Goal: Task Accomplishment & Management: Manage account settings

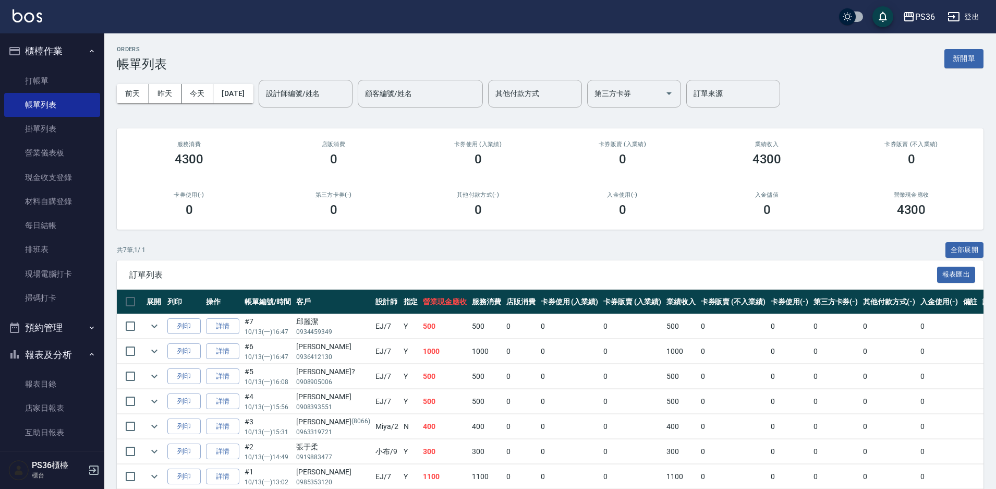
scroll to position [41, 0]
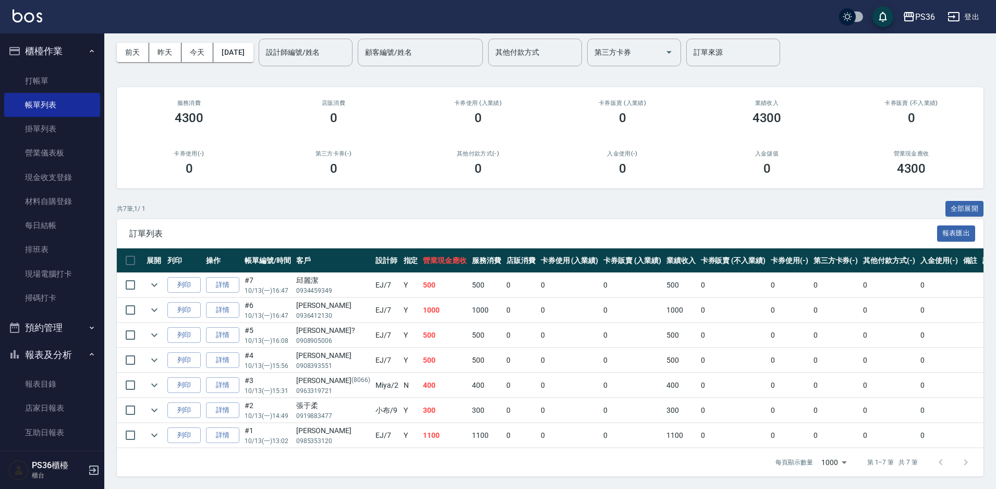
drag, startPoint x: 0, startPoint y: 0, endPoint x: 922, endPoint y: 302, distance: 970.5
click at [918, 323] on td "0" at bounding box center [939, 335] width 43 height 25
drag, startPoint x: 763, startPoint y: 209, endPoint x: 815, endPoint y: 239, distance: 60.0
click at [800, 223] on div "共 7 筆, 1 / 1 全部展開 訂單列表 報表匯出 展開 列印 操作 帳單編號/時間 客戶 設計師 指定 營業現金應收 服務消費 店販消費 卡券使用 (入…" at bounding box center [550, 339] width 867 height 276
click at [965, 461] on div at bounding box center [953, 461] width 50 height 25
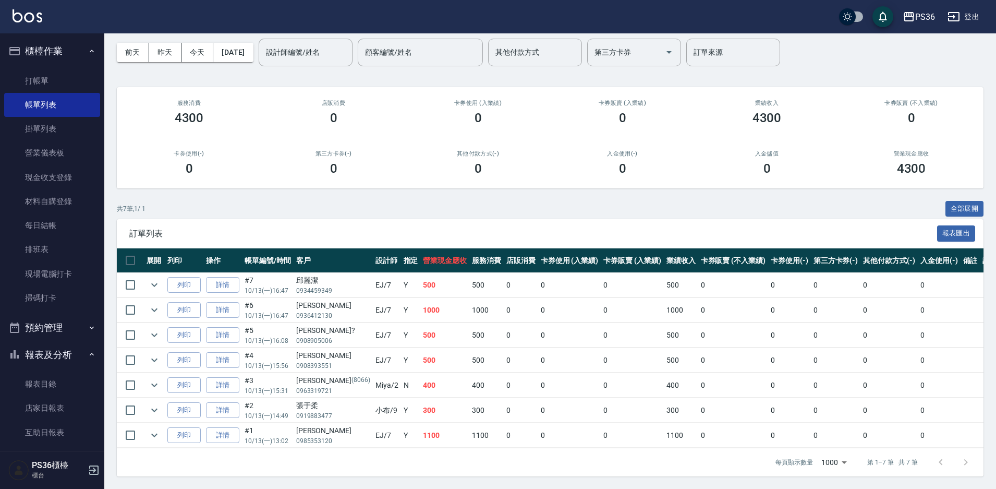
drag, startPoint x: 938, startPoint y: 174, endPoint x: 925, endPoint y: 166, distance: 15.5
drag, startPoint x: 925, startPoint y: 166, endPoint x: 56, endPoint y: 78, distance: 873.6
click at [56, 78] on link "打帳單" at bounding box center [52, 81] width 96 height 24
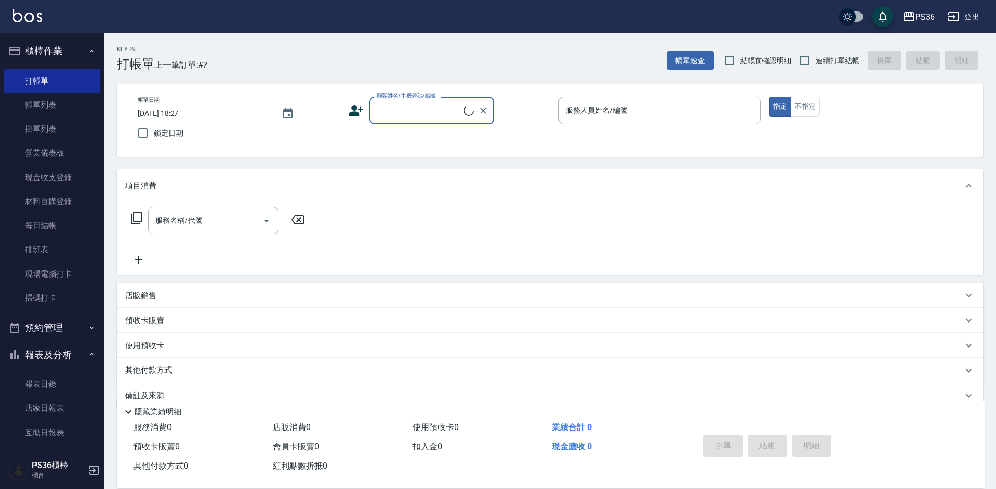
click at [358, 114] on icon at bounding box center [356, 110] width 15 height 10
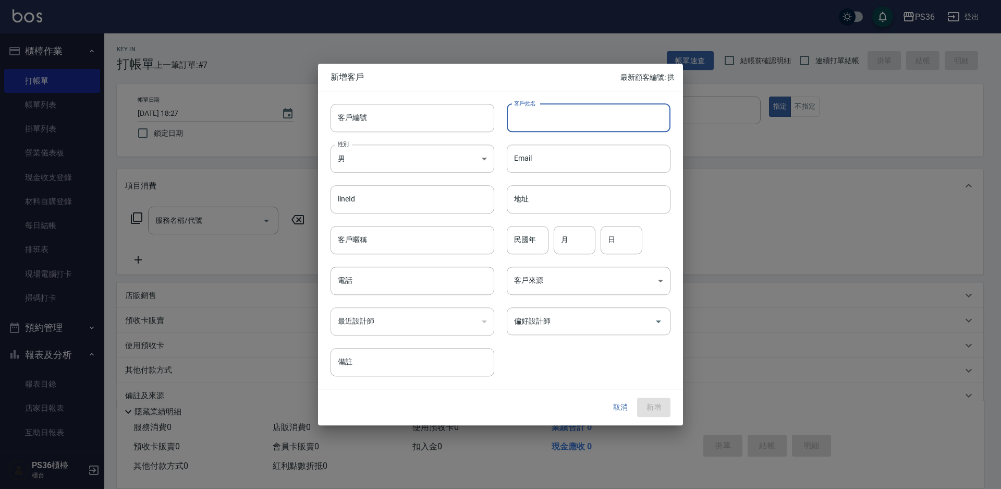
click at [560, 118] on input "客戶姓名" at bounding box center [589, 118] width 164 height 28
type input "伶俐"
click at [392, 283] on input "電話" at bounding box center [413, 280] width 164 height 28
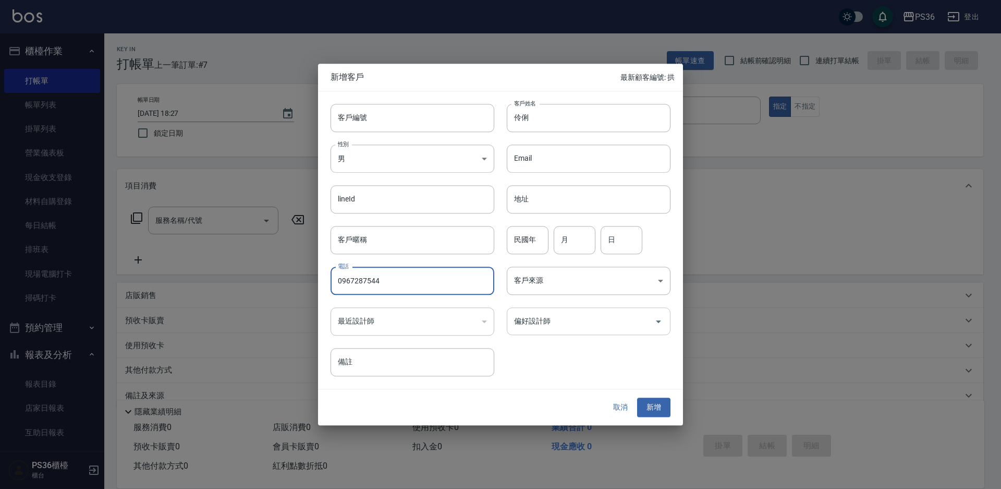
type input "0967287544"
click at [545, 322] on input "偏好設計師" at bounding box center [581, 321] width 139 height 18
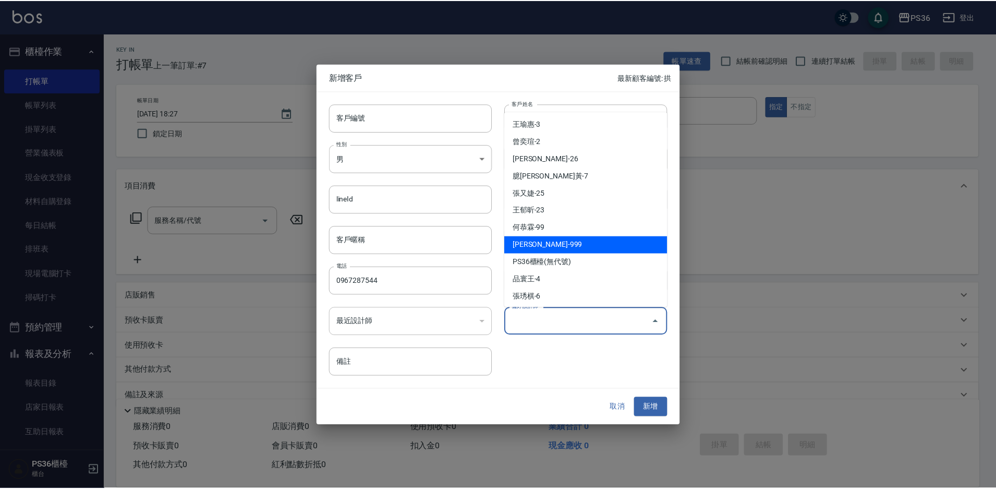
scroll to position [123, 0]
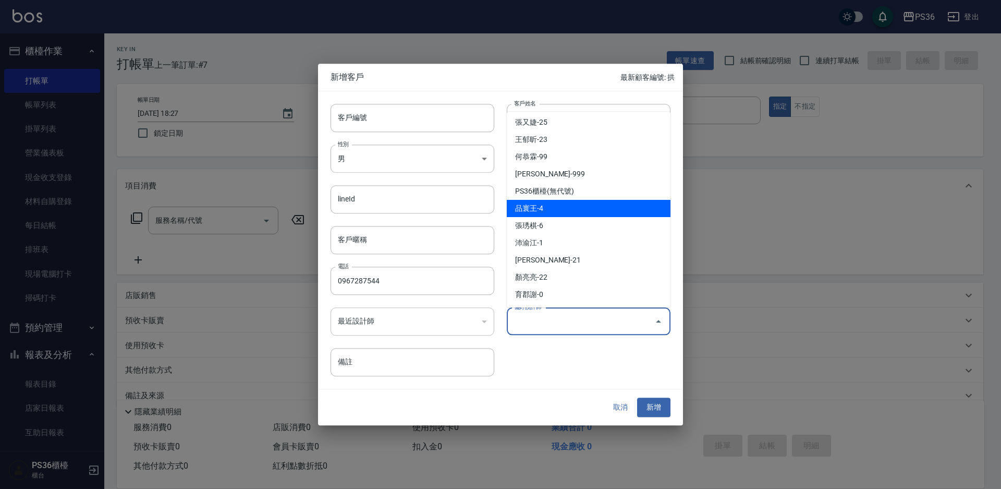
click at [553, 202] on li "品寰王-4" at bounding box center [589, 208] width 164 height 17
type input "品寰王"
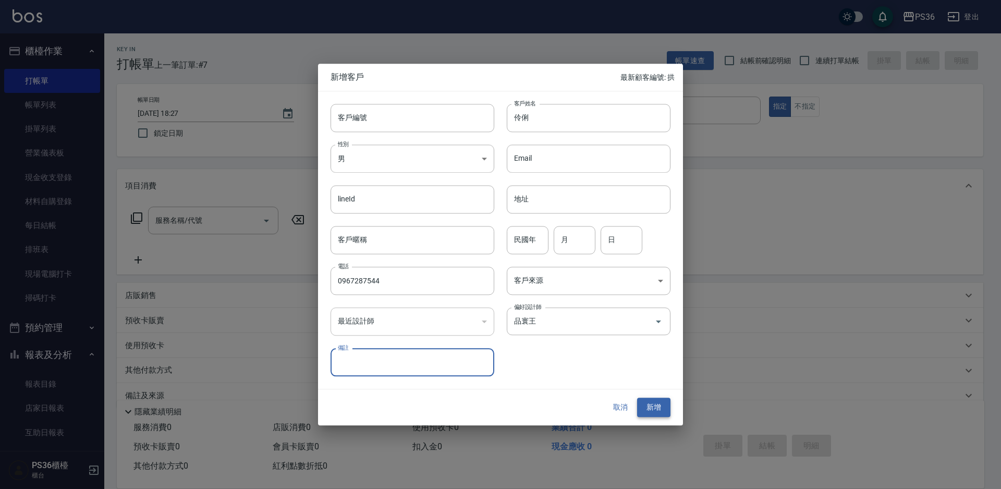
click at [659, 412] on button "新增" at bounding box center [653, 407] width 33 height 19
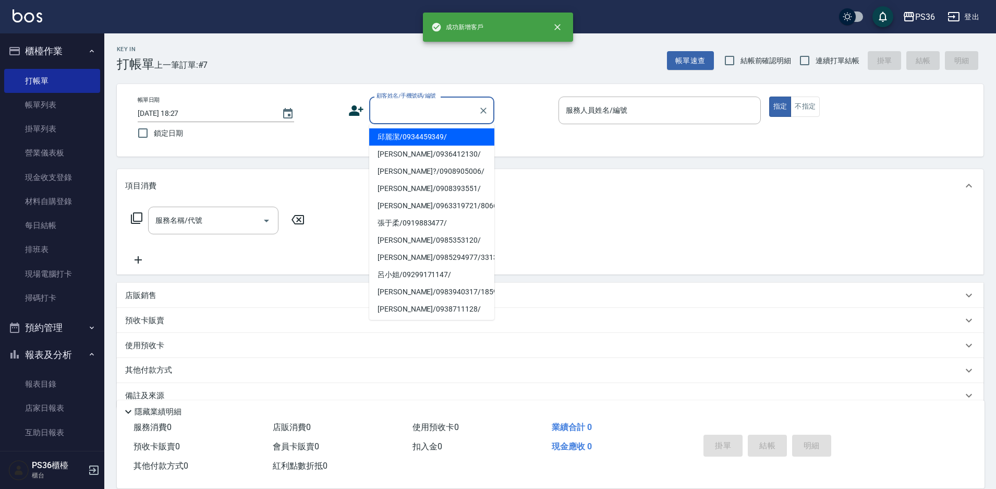
click at [441, 102] on div "顧客姓名/手機號碼/編號 顧客姓名/手機號碼/編號" at bounding box center [431, 110] width 125 height 28
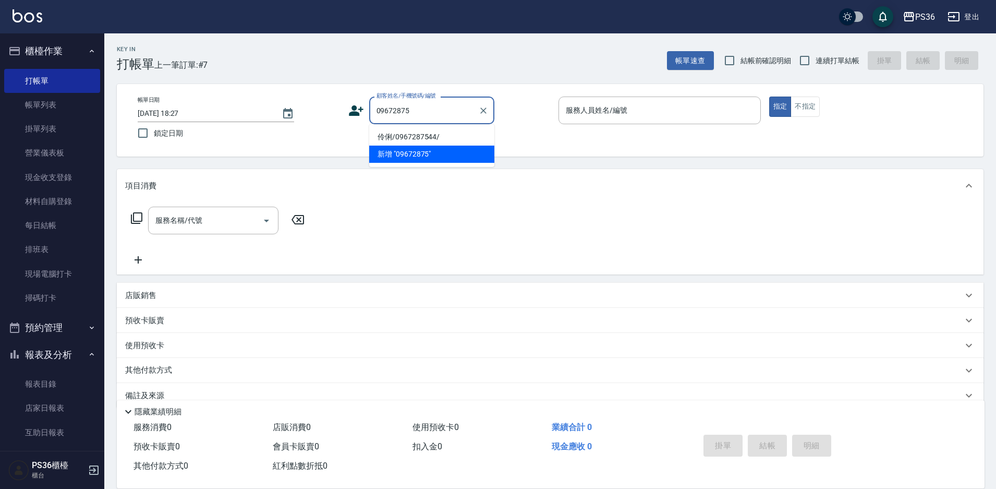
click at [419, 139] on li "伶俐/0967287544/" at bounding box center [431, 136] width 125 height 17
type input "伶俐/0967287544/"
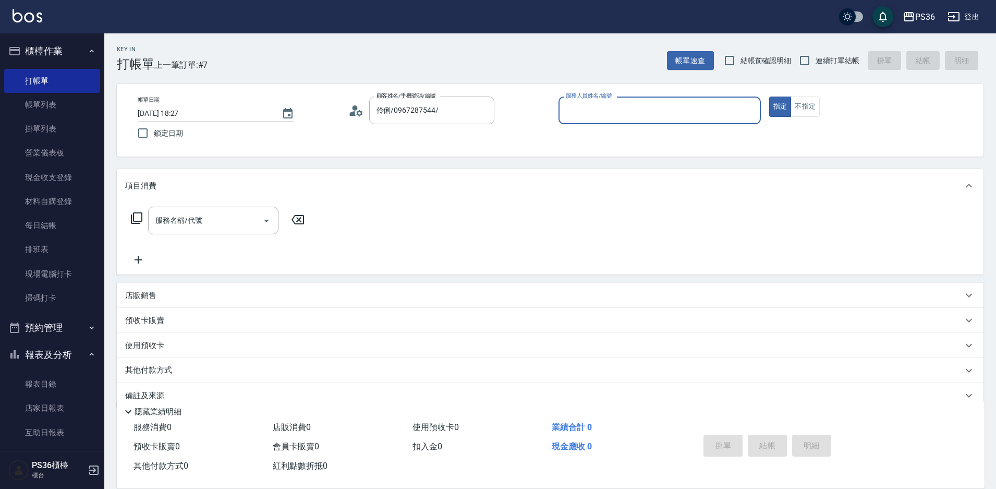
type input "Ruby-4"
click at [232, 217] on input "服務名稱/代號" at bounding box center [205, 220] width 105 height 18
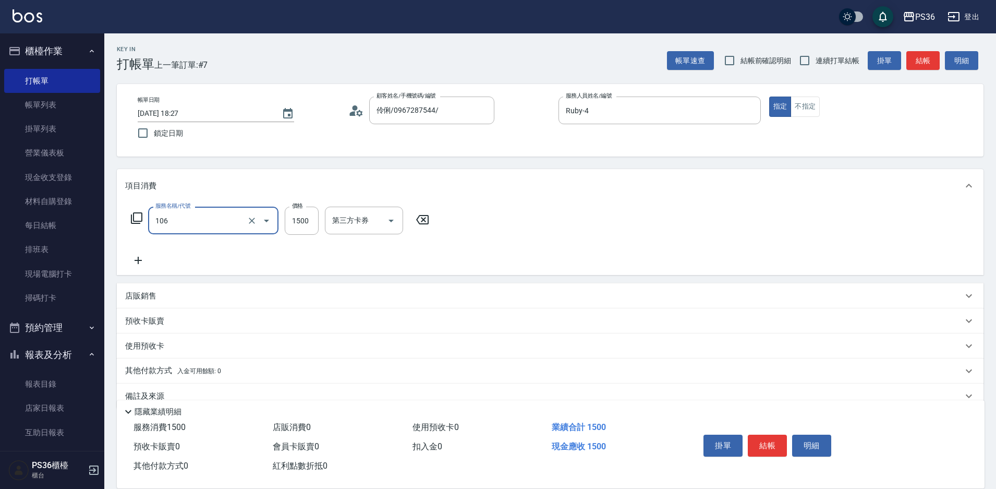
type input "頂級染髮(106)"
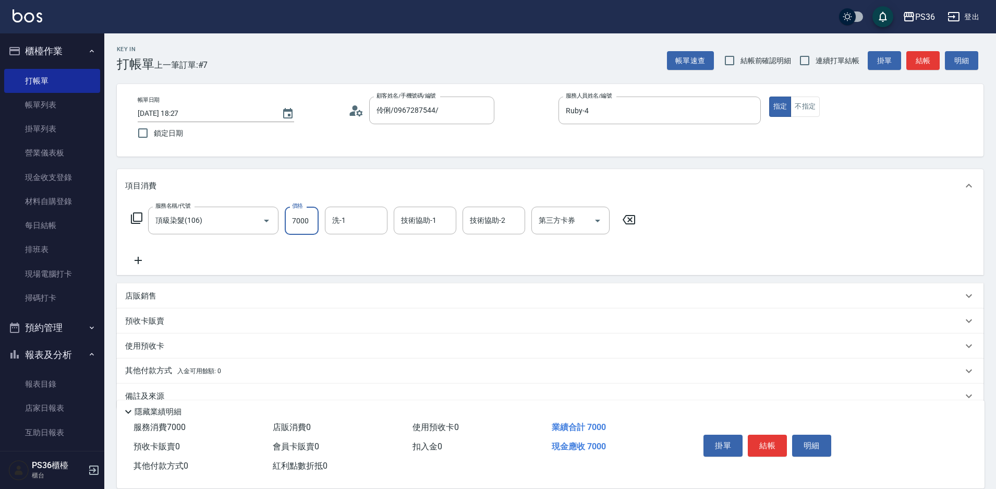
type input "7000"
click at [142, 260] on icon at bounding box center [138, 260] width 26 height 13
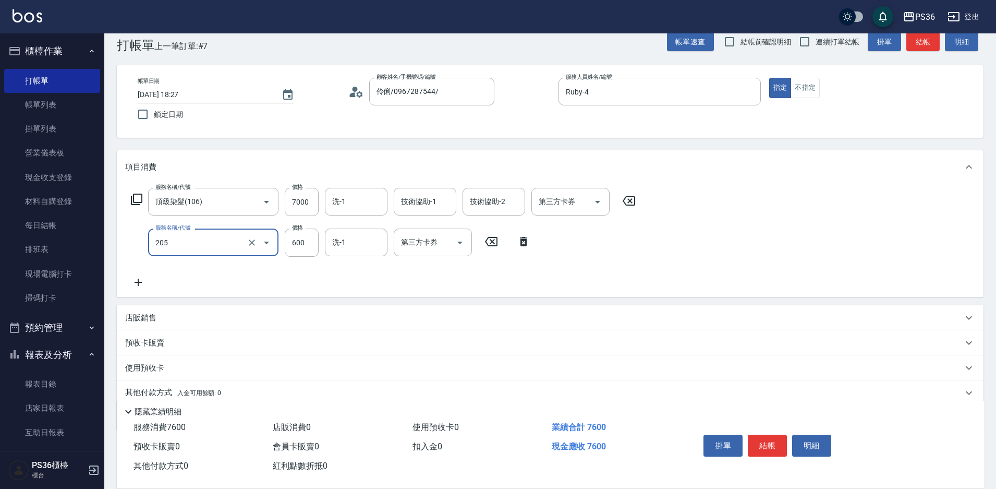
scroll to position [52, 0]
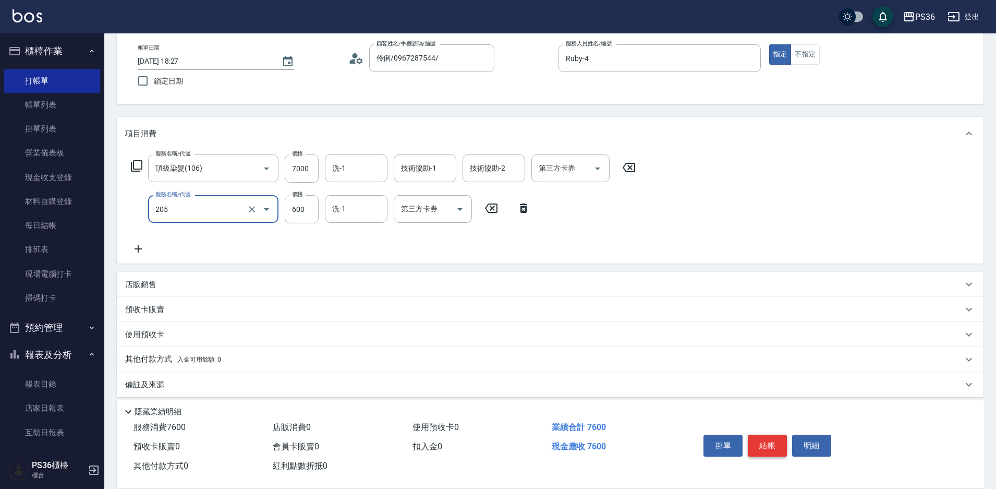
type input "A級洗剪(205)"
click at [764, 436] on button "結帳" at bounding box center [767, 445] width 39 height 22
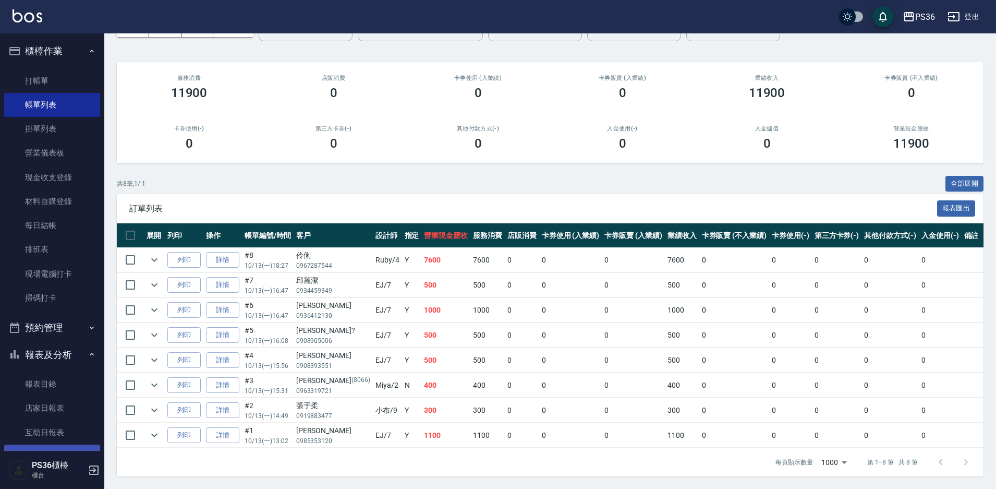
scroll to position [311, 0]
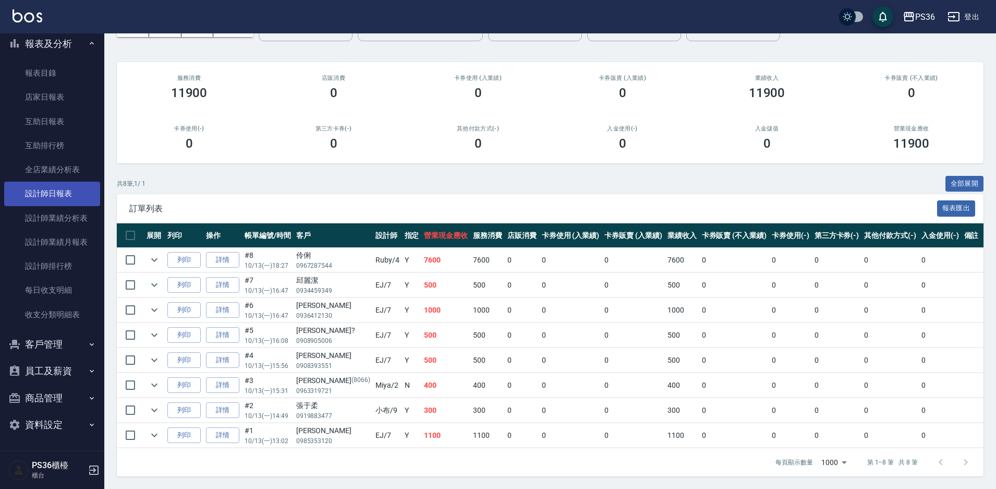
click at [58, 194] on link "設計師日報表" at bounding box center [52, 193] width 96 height 24
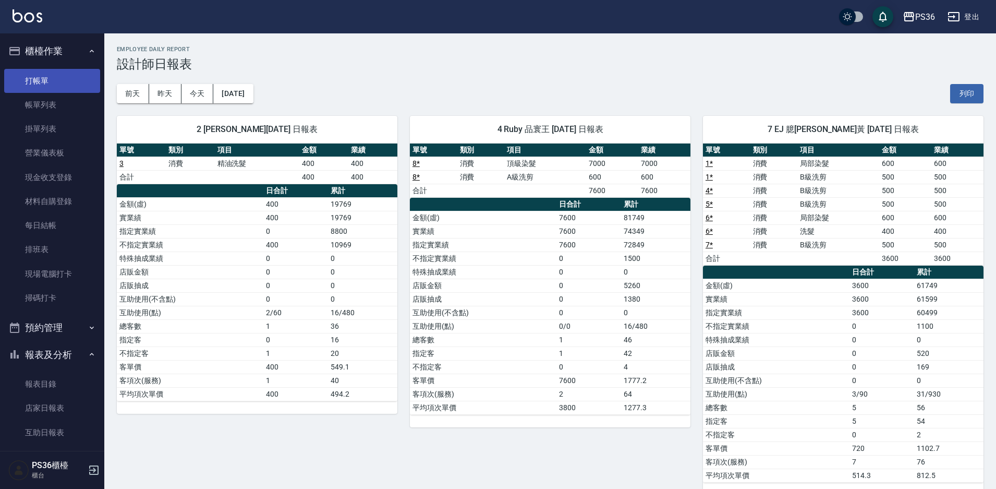
click at [50, 78] on link "打帳單" at bounding box center [52, 81] width 96 height 24
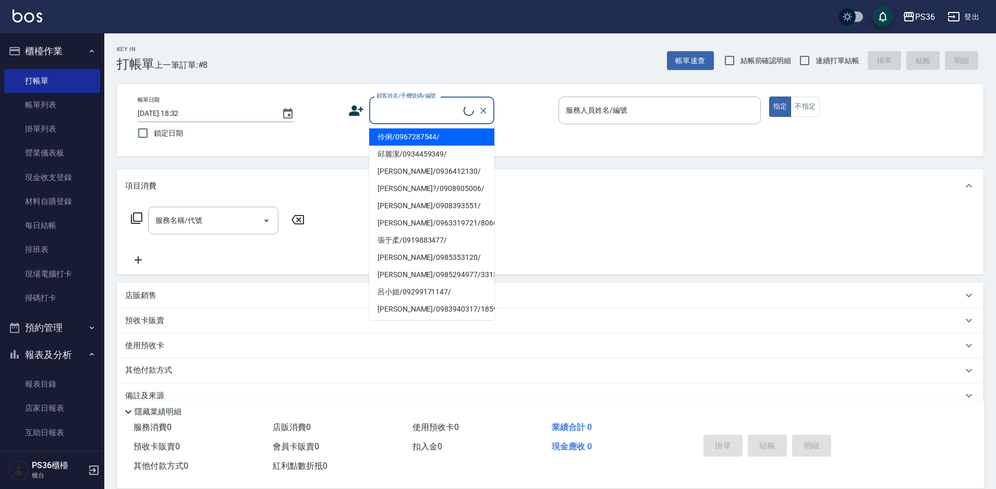
click at [434, 106] on input "顧客姓名/手機號碼/編號" at bounding box center [419, 110] width 90 height 18
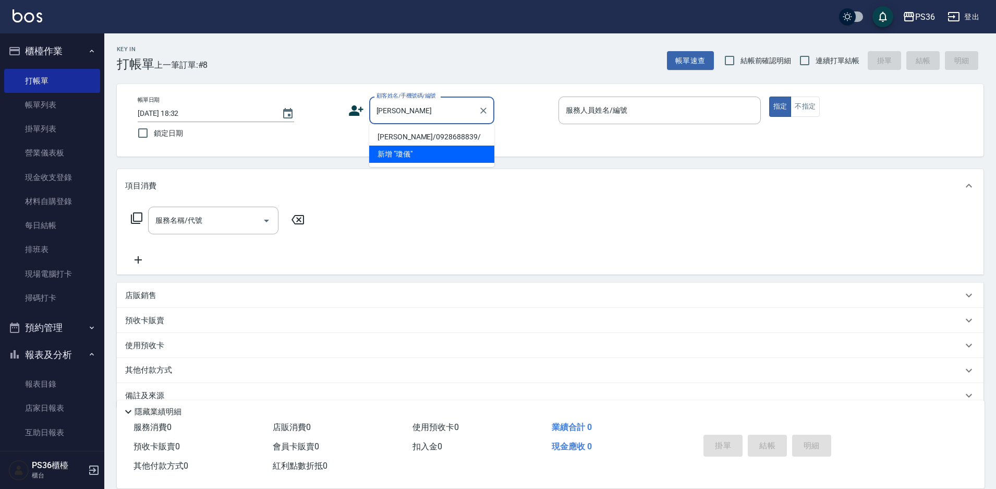
click at [416, 131] on li "[PERSON_NAME]/0928688839/" at bounding box center [431, 136] width 125 height 17
type input "[PERSON_NAME]/0928688839/"
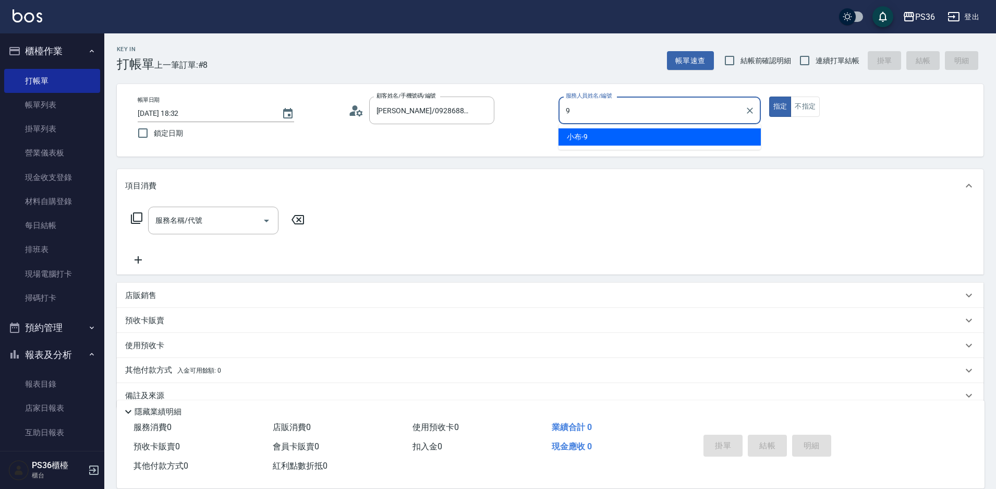
type input "小布-9"
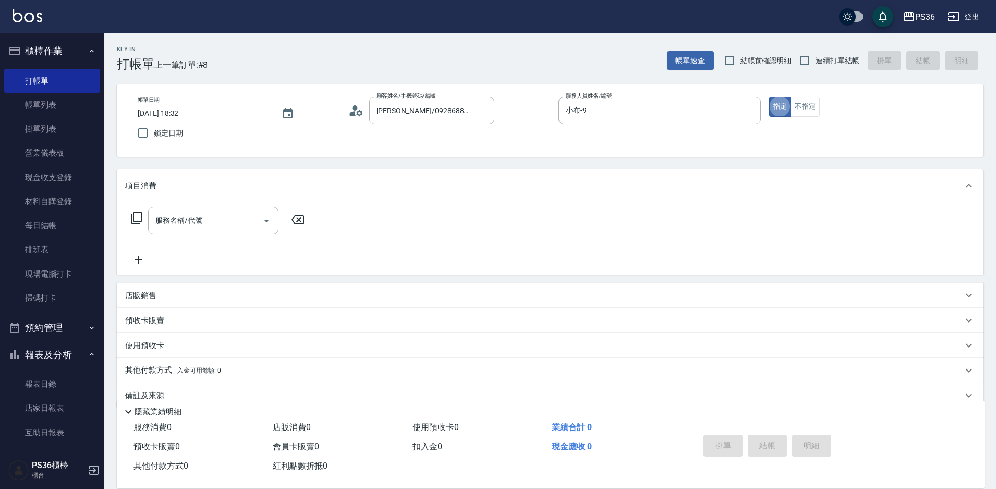
type button "true"
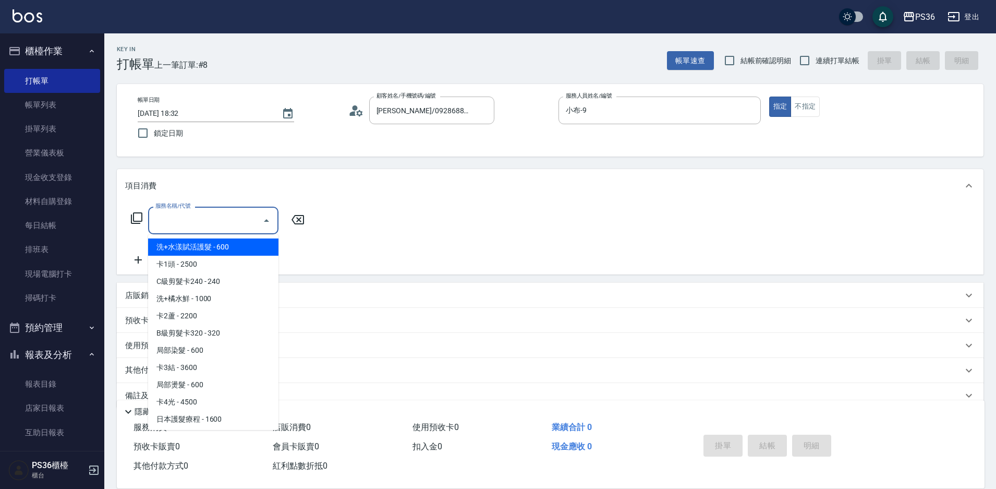
click at [229, 215] on input "服務名稱/代號" at bounding box center [205, 220] width 105 height 18
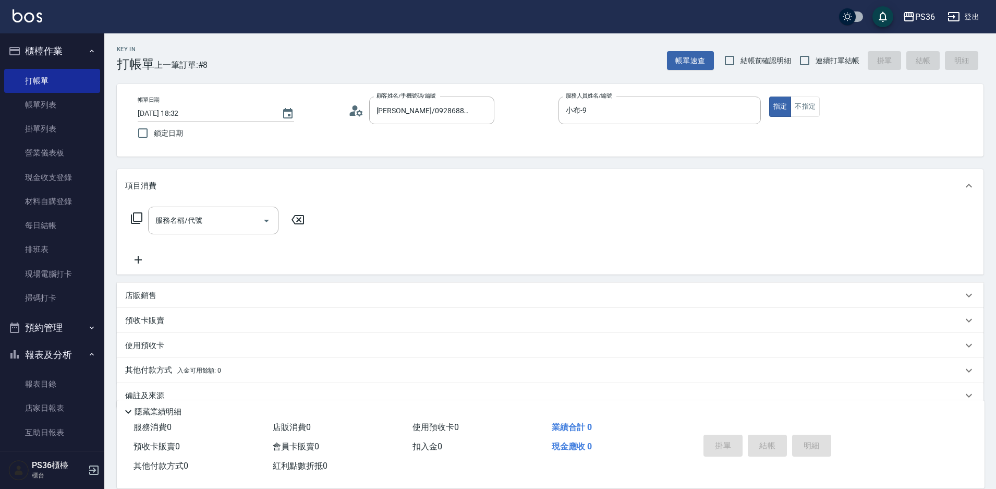
click at [136, 219] on icon at bounding box center [136, 218] width 13 height 13
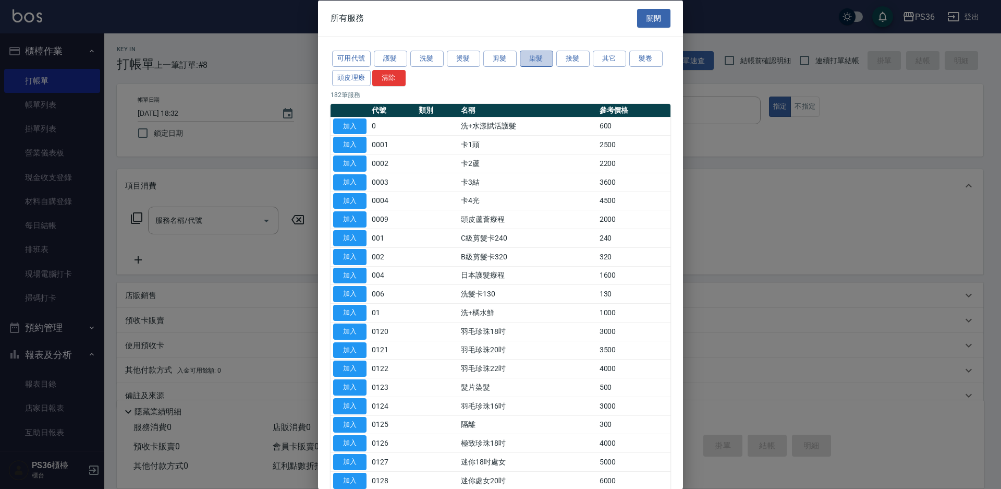
click at [528, 62] on button "染髮" at bounding box center [536, 59] width 33 height 16
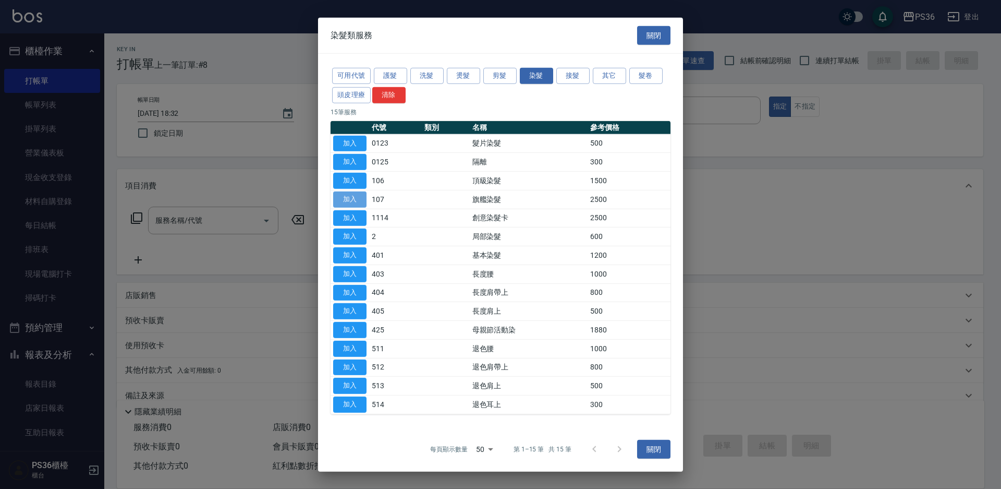
click at [355, 202] on button "加入" at bounding box center [349, 199] width 33 height 16
type input "旗艦染髮(107)"
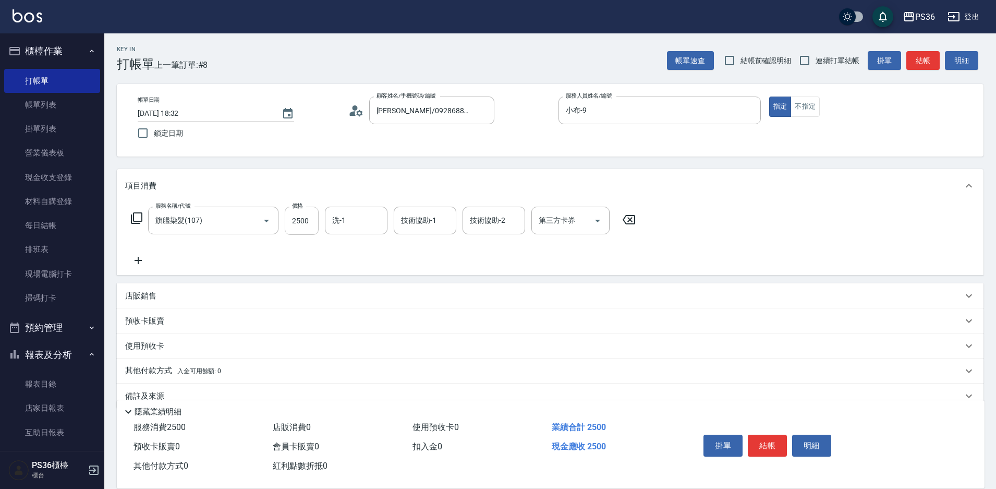
click at [305, 225] on input "2500" at bounding box center [302, 220] width 34 height 28
type input "2800"
type input "顏亮亮-22"
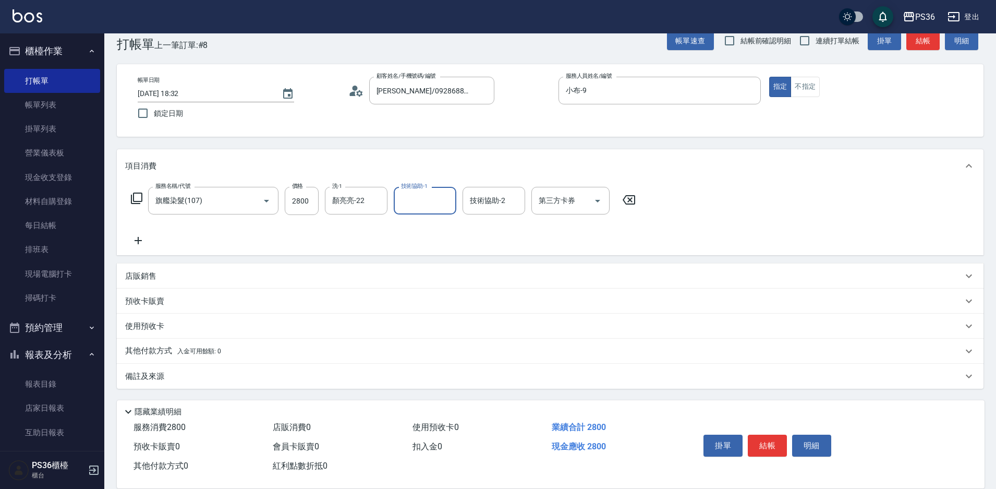
click at [155, 352] on p "其他付款方式 入金可用餘額: 0" at bounding box center [173, 350] width 96 height 11
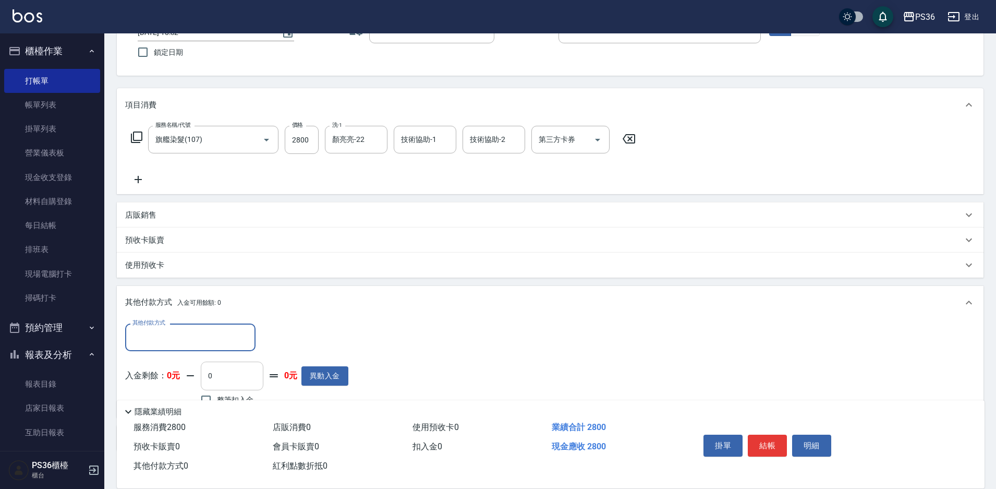
scroll to position [143, 0]
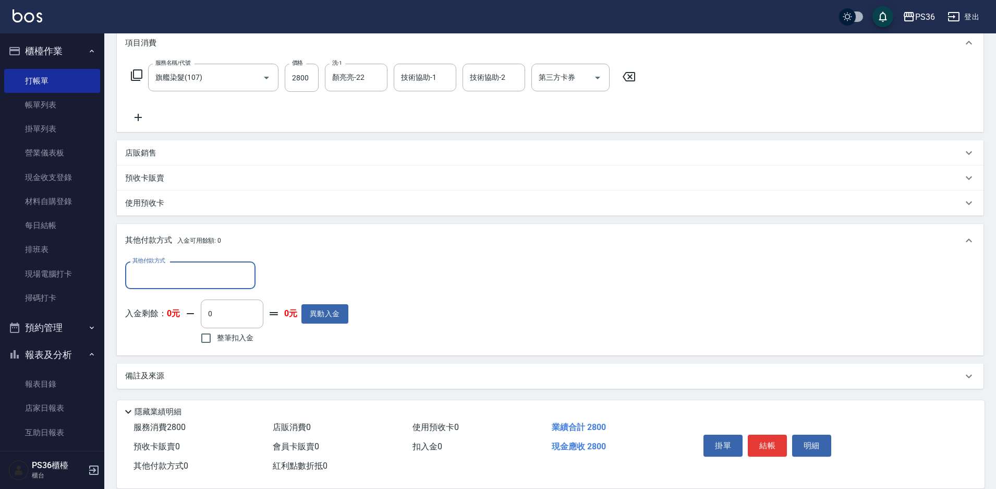
click at [213, 271] on input "其他付款方式" at bounding box center [190, 275] width 121 height 18
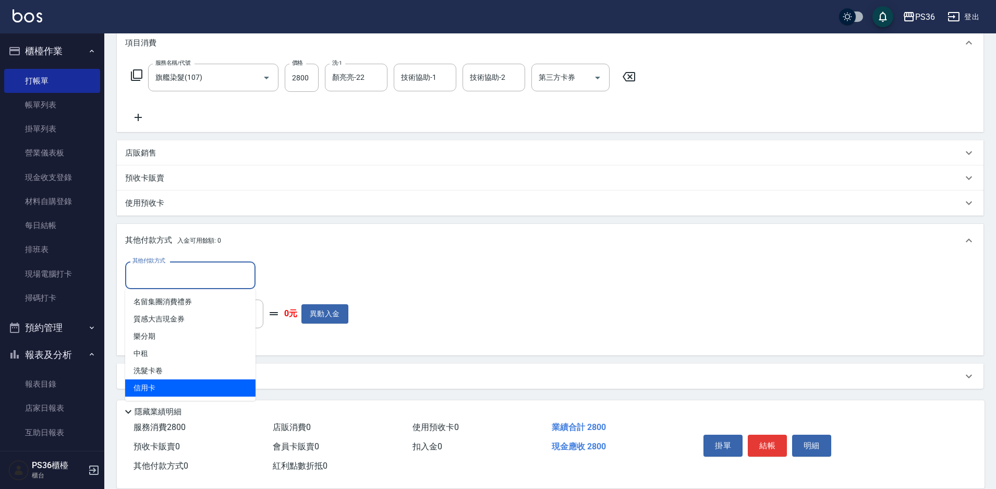
click at [186, 384] on span "信用卡" at bounding box center [190, 387] width 130 height 17
type input "信用卡"
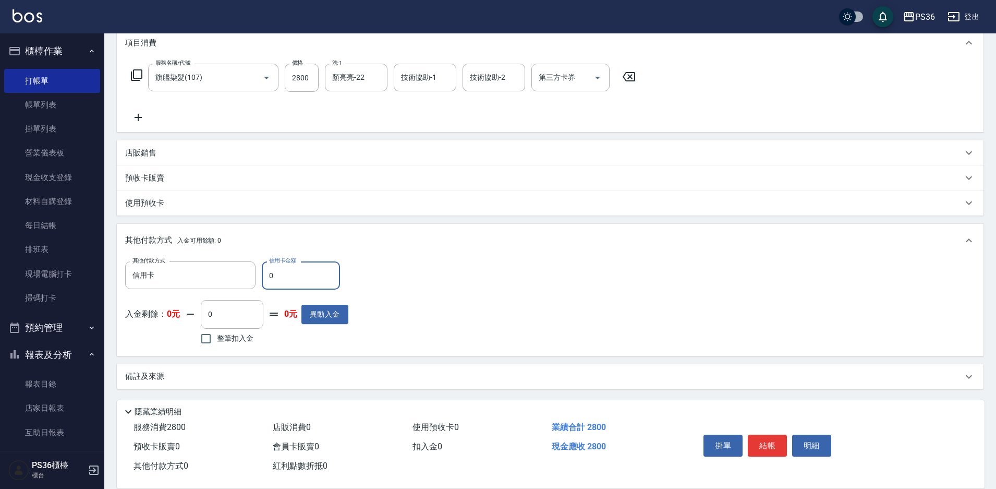
click at [295, 284] on input "0" at bounding box center [301, 275] width 78 height 28
type input "2800"
click at [766, 437] on button "結帳" at bounding box center [767, 445] width 39 height 22
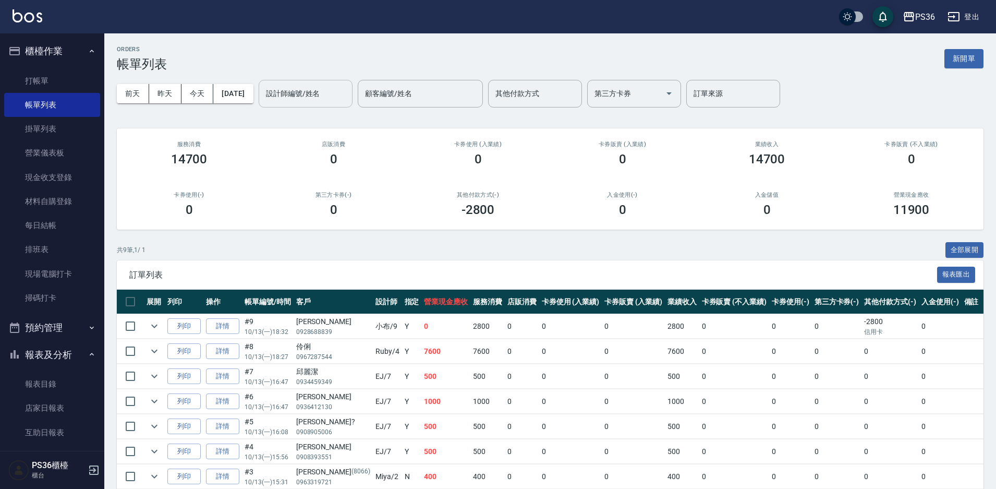
click at [328, 92] on input "設計師編號/姓名" at bounding box center [305, 93] width 84 height 18
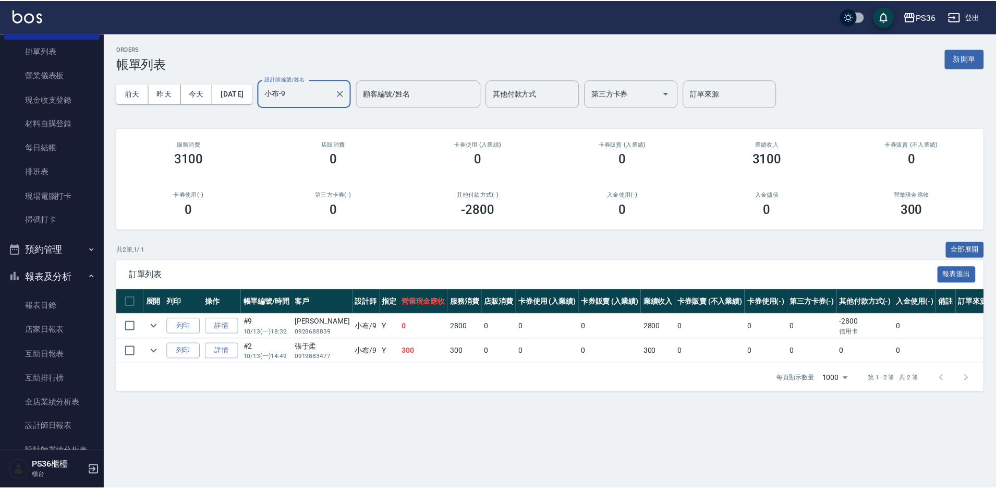
scroll to position [311, 0]
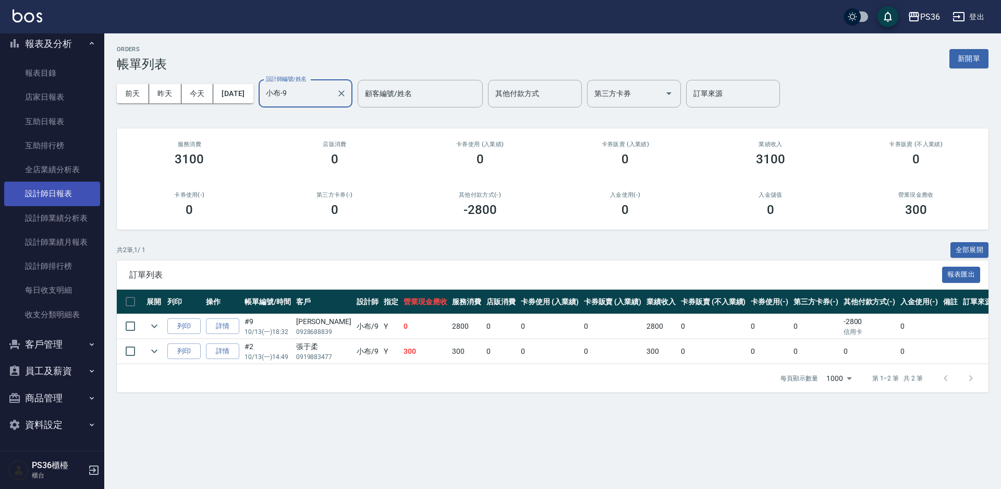
type input "小布-9"
click at [52, 198] on link "設計師日報表" at bounding box center [52, 193] width 96 height 24
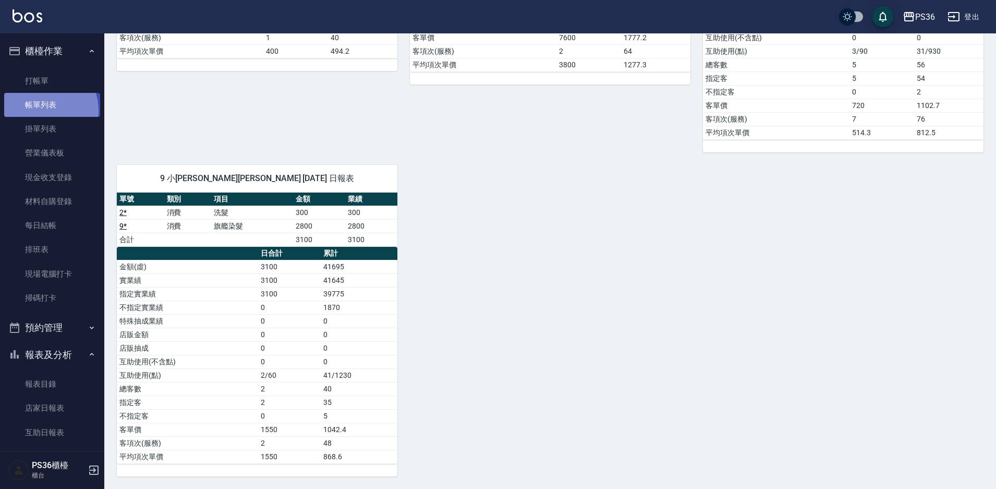
click at [42, 111] on link "帳單列表" at bounding box center [52, 105] width 96 height 24
click at [58, 81] on link "打帳單" at bounding box center [52, 81] width 96 height 24
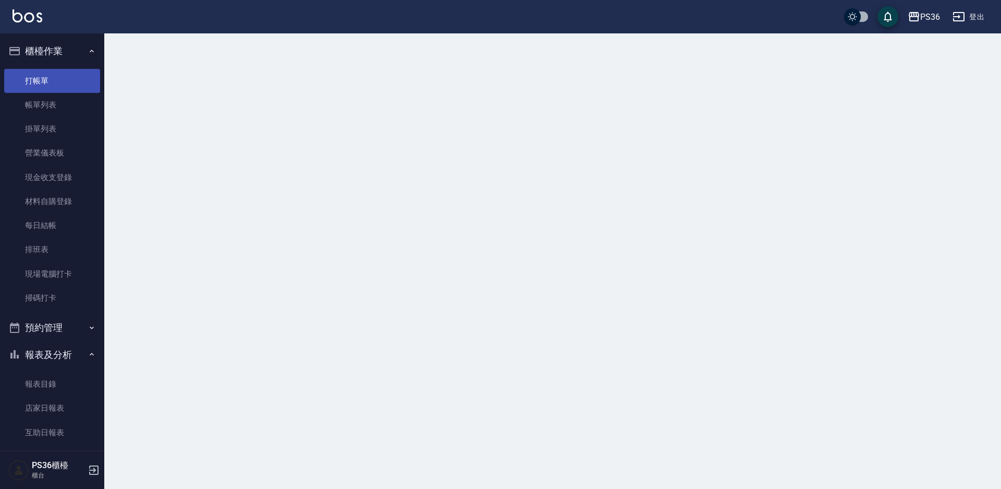
click at [58, 81] on link "打帳單" at bounding box center [52, 81] width 96 height 24
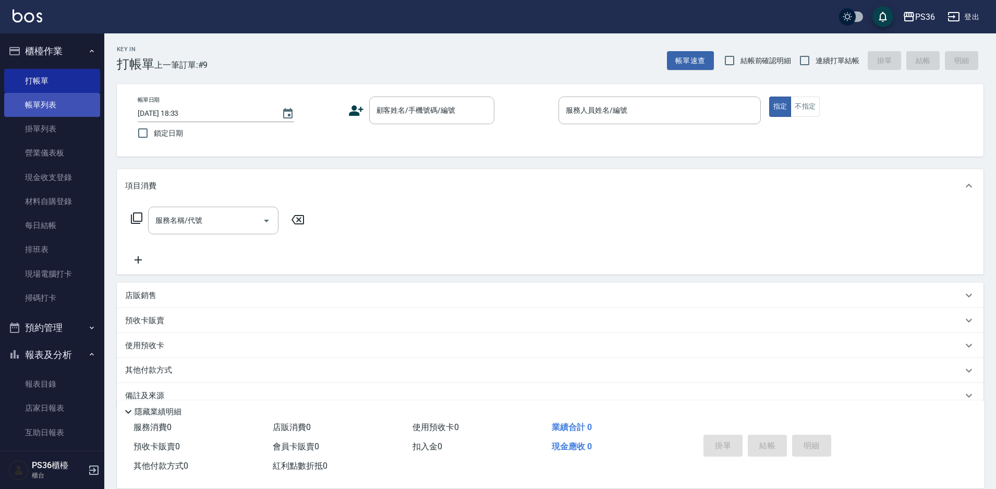
click at [55, 106] on link "帳單列表" at bounding box center [52, 105] width 96 height 24
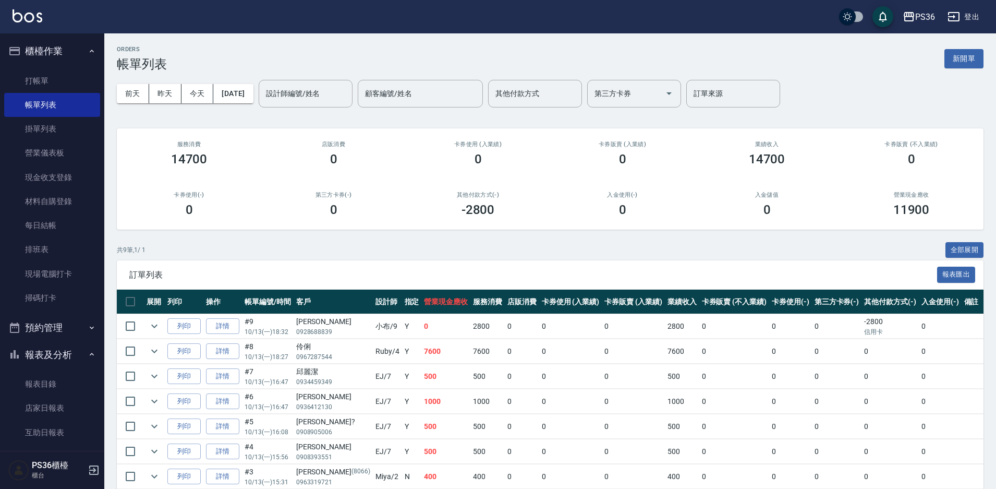
drag, startPoint x: 63, startPoint y: 72, endPoint x: 66, endPoint y: 68, distance: 5.4
click at [63, 71] on link "打帳單" at bounding box center [52, 81] width 96 height 24
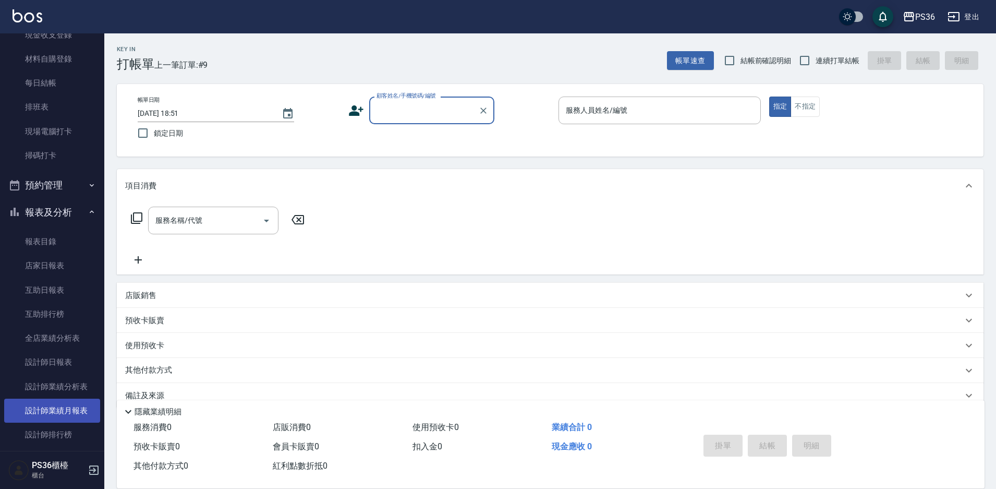
scroll to position [156, 0]
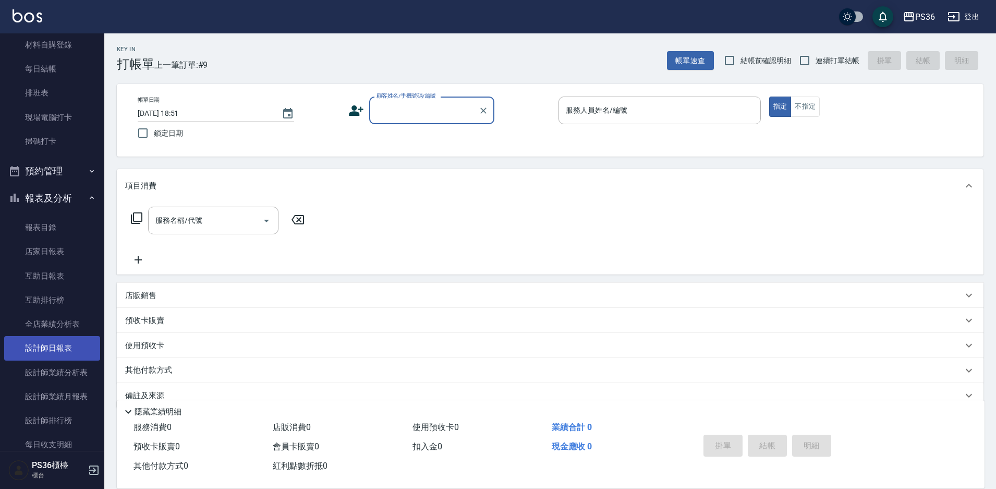
click at [65, 352] on link "設計師日報表" at bounding box center [52, 348] width 96 height 24
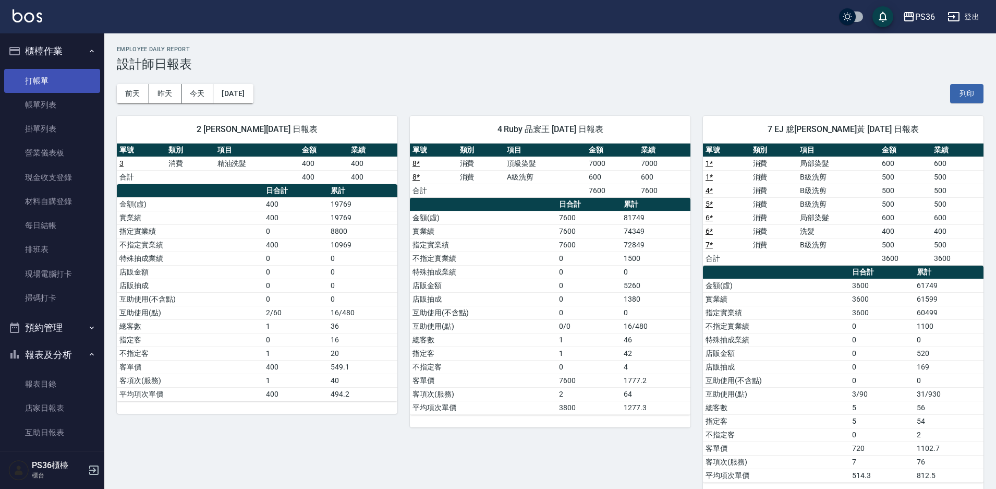
click at [42, 84] on link "打帳單" at bounding box center [52, 81] width 96 height 24
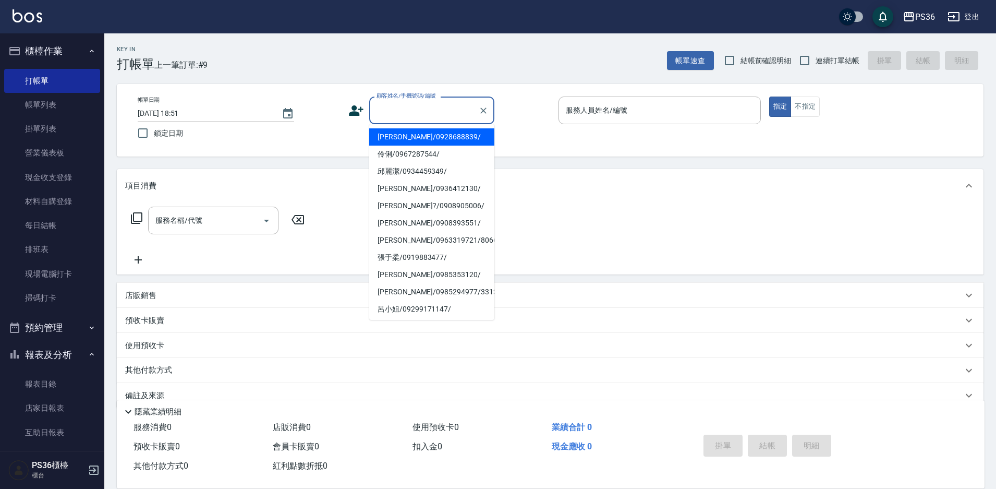
click at [396, 119] on input "顧客姓名/手機號碼/編號" at bounding box center [424, 110] width 100 height 18
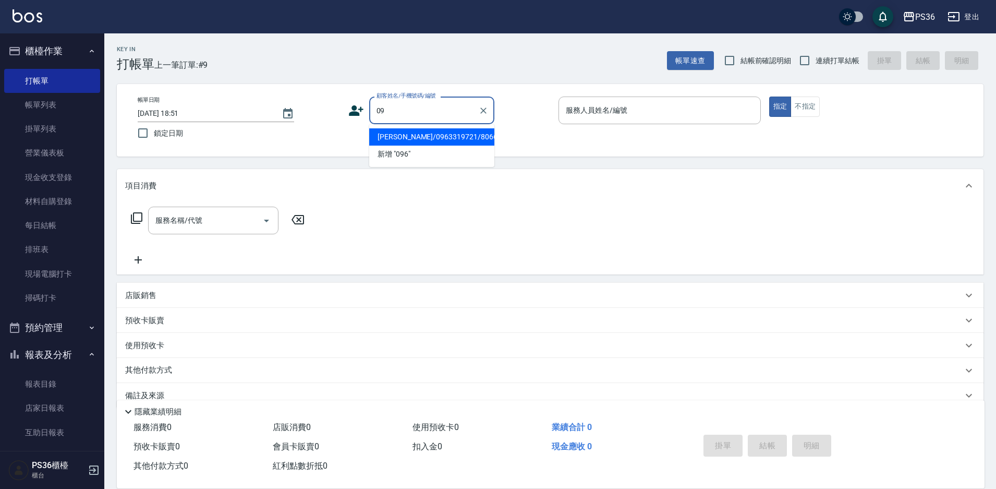
type input "0"
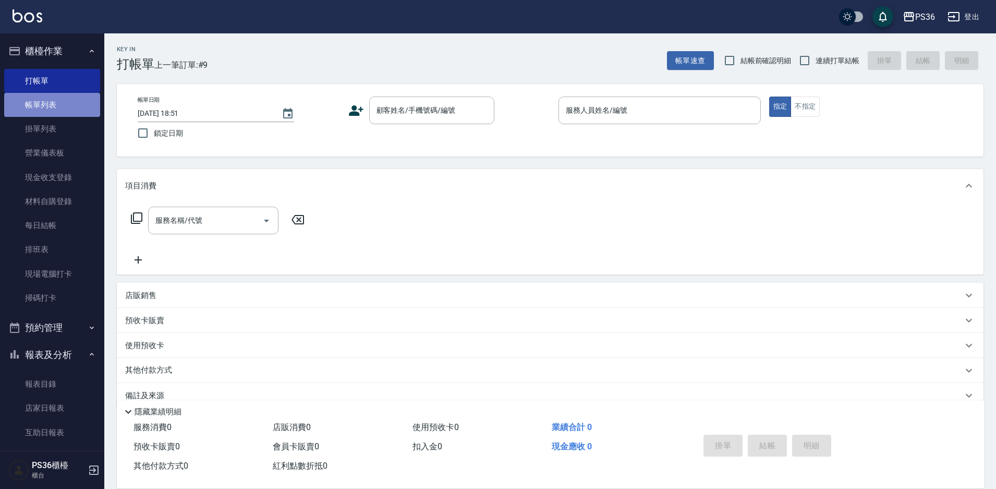
click at [60, 108] on link "帳單列表" at bounding box center [52, 105] width 96 height 24
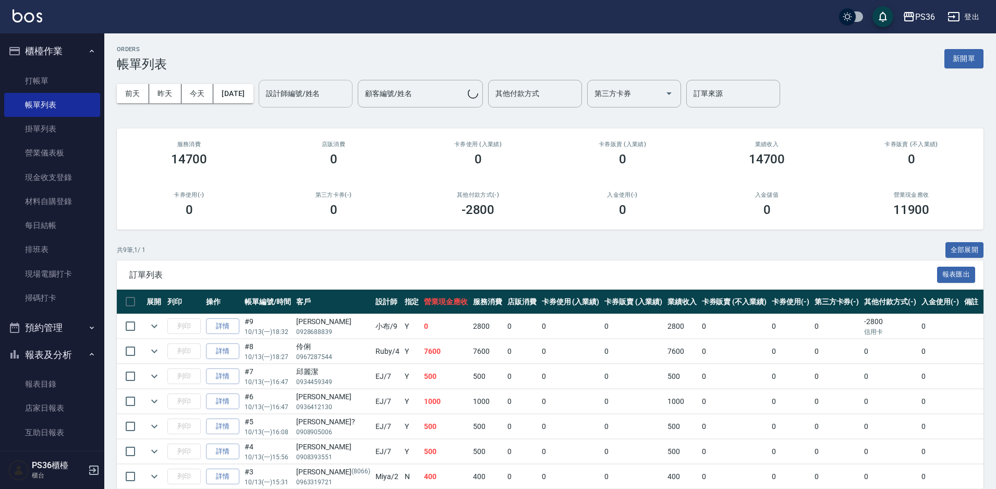
click at [318, 95] on div "設計師編號/姓名 設計師編號/姓名" at bounding box center [306, 94] width 94 height 28
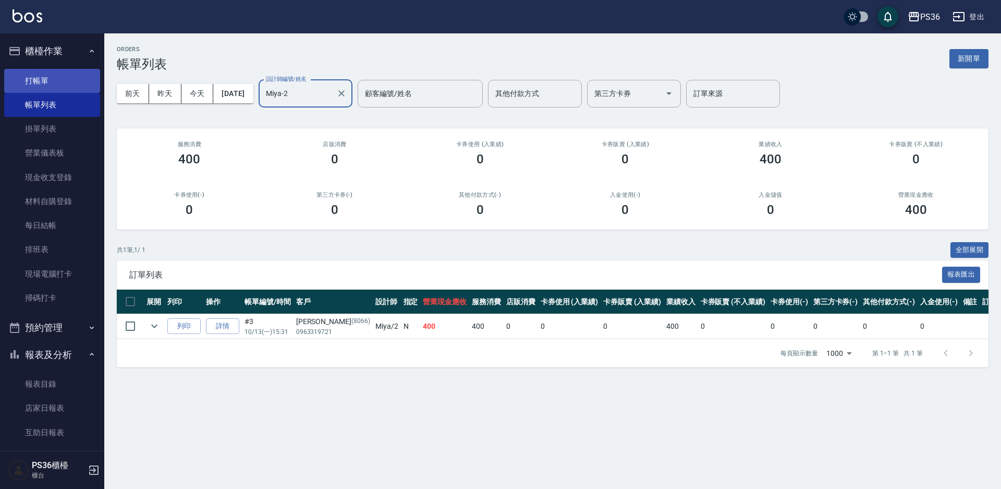
type input "Miya-2"
click at [66, 74] on link "打帳單" at bounding box center [52, 81] width 96 height 24
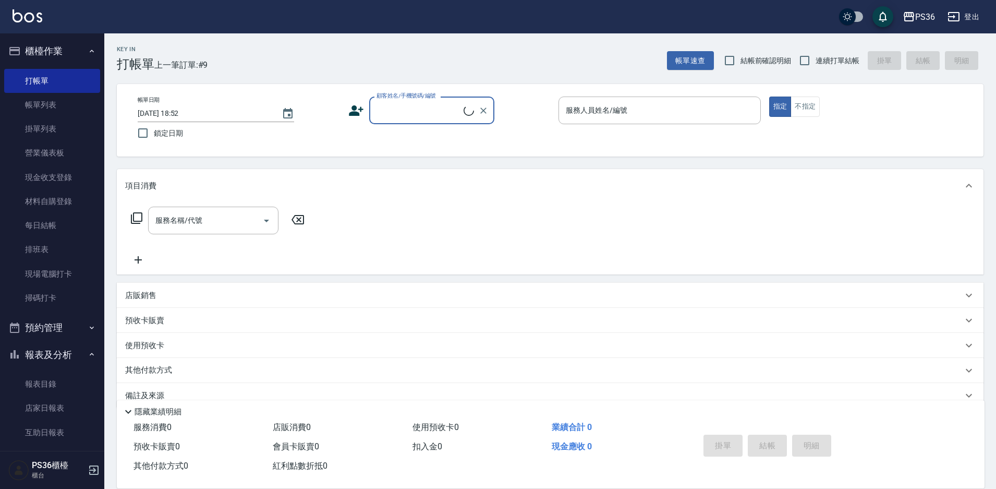
click at [392, 120] on div "顧客姓名/手機號碼/編號" at bounding box center [431, 110] width 125 height 28
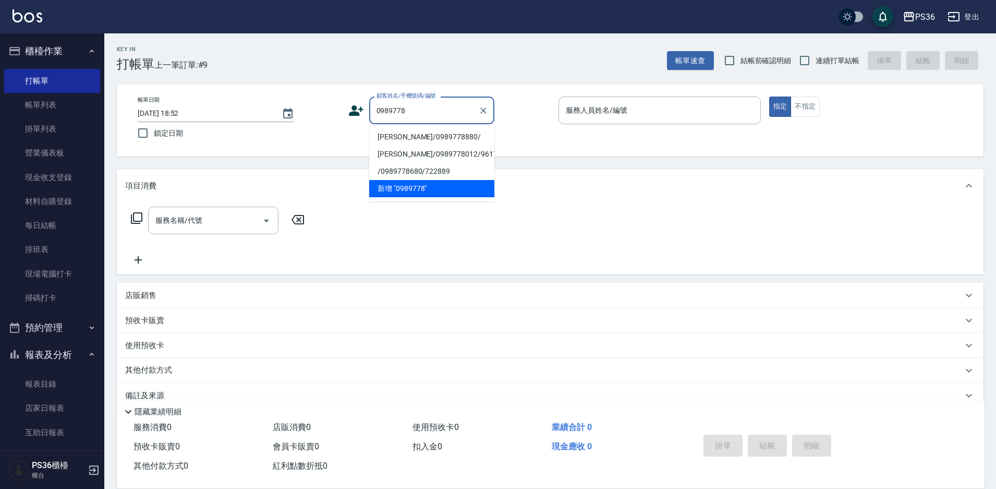
click at [405, 135] on li "[PERSON_NAME]/0989778880/" at bounding box center [431, 136] width 125 height 17
type input "[PERSON_NAME]/0989778880/"
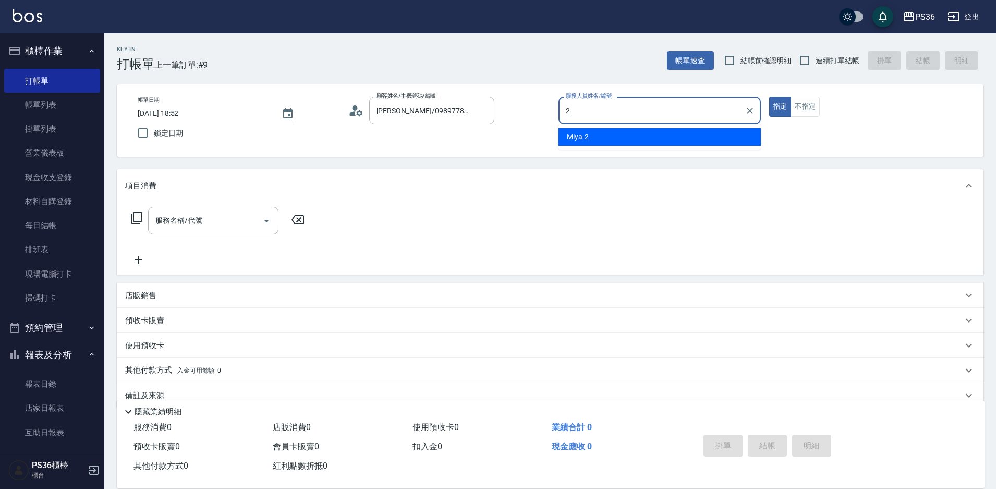
type input "Miya-2"
type button "true"
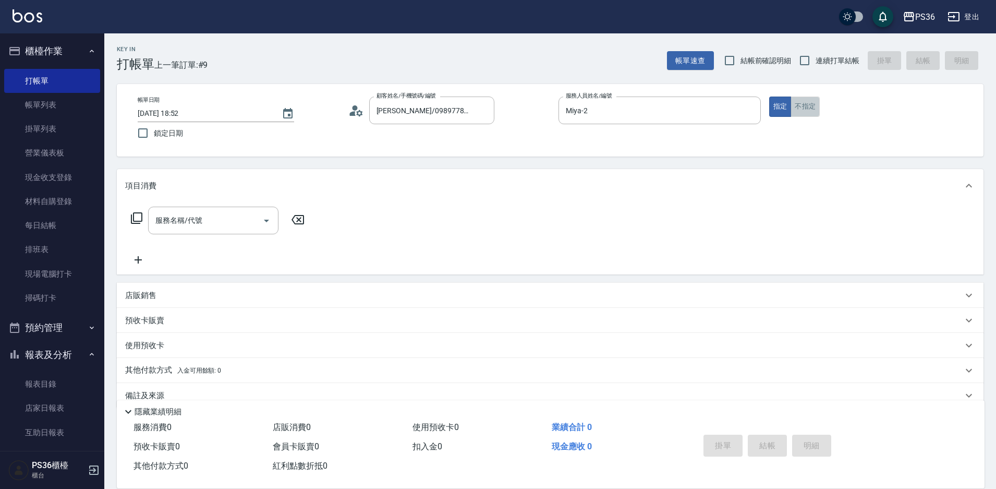
click at [799, 107] on button "不指定" at bounding box center [804, 106] width 29 height 20
click at [199, 227] on input "服務名稱/代號" at bounding box center [205, 220] width 105 height 18
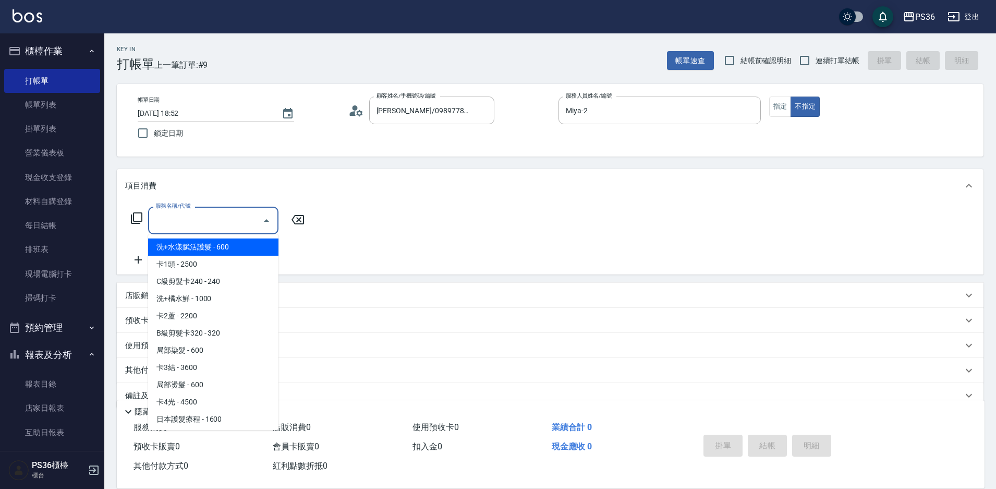
click at [199, 227] on input "服務名稱/代號" at bounding box center [205, 220] width 105 height 18
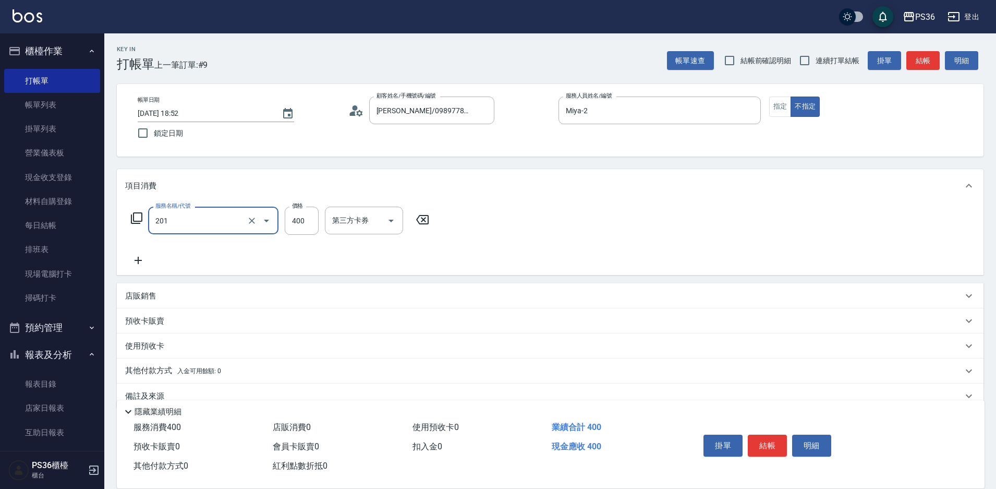
type input "C級洗剪(201)"
click at [781, 448] on button "結帳" at bounding box center [767, 445] width 39 height 22
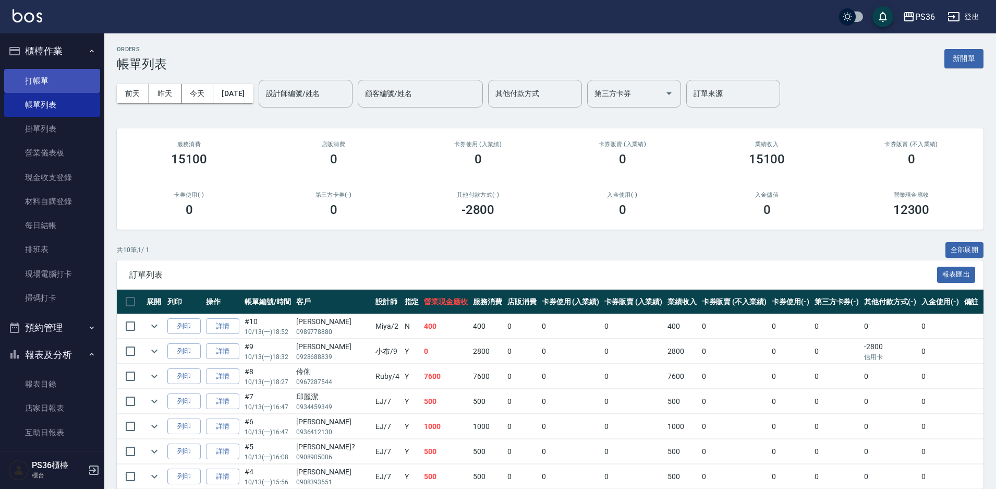
click at [43, 74] on link "打帳單" at bounding box center [52, 81] width 96 height 24
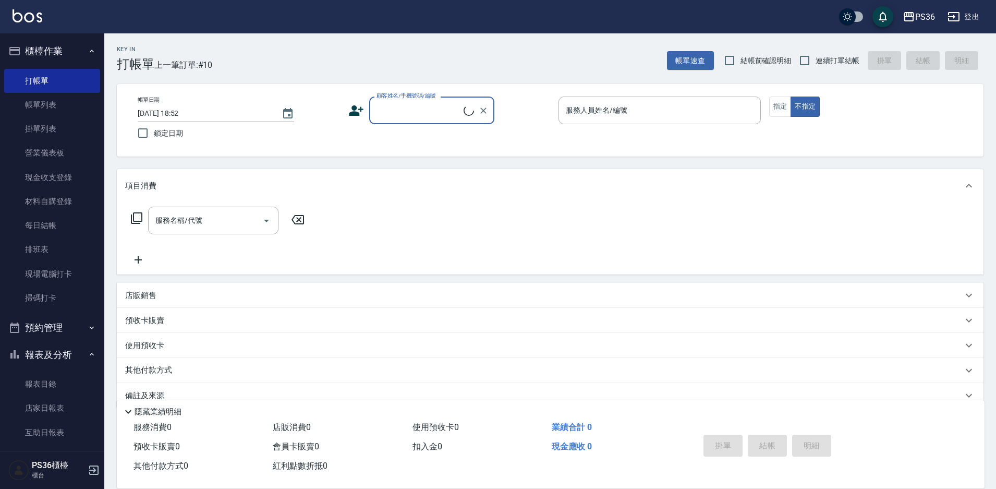
click at [396, 113] on input "顧客姓名/手機號碼/編號" at bounding box center [419, 110] width 90 height 18
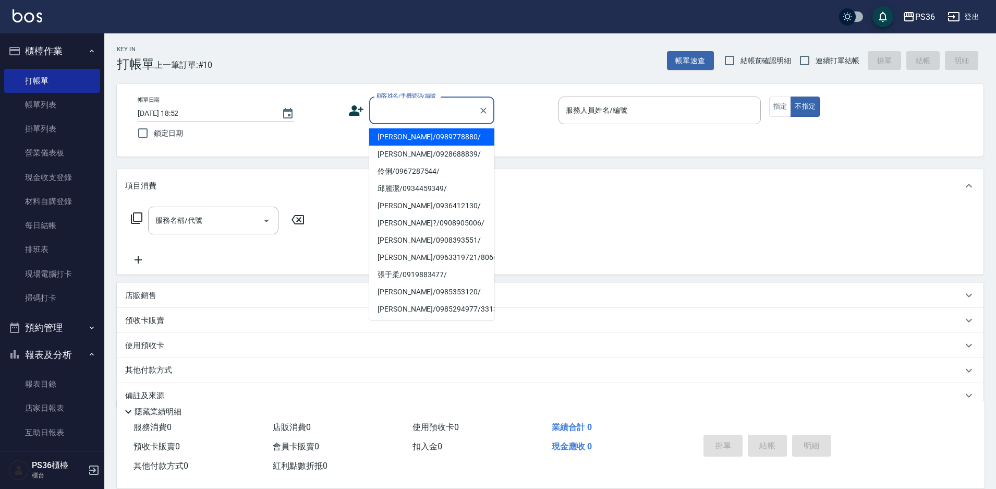
type input "8"
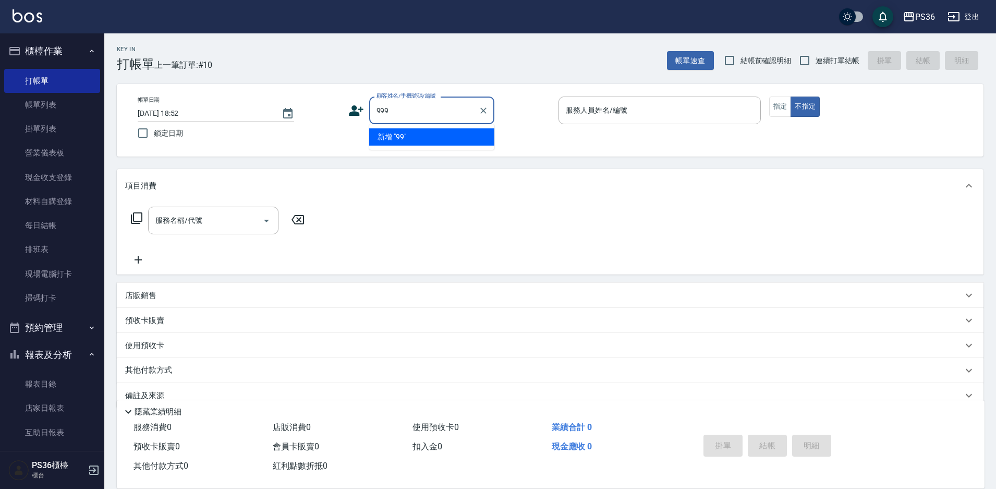
type input "9999"
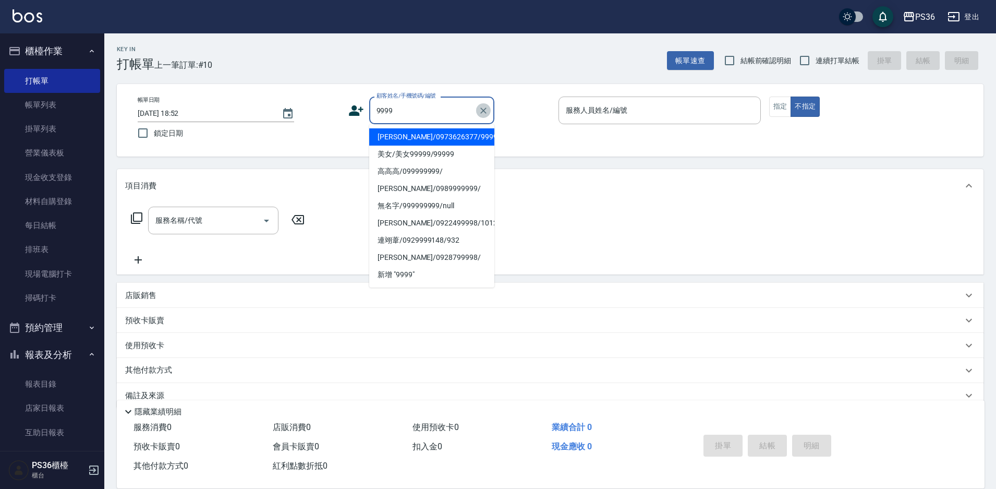
click at [489, 112] on button "Clear" at bounding box center [483, 110] width 15 height 15
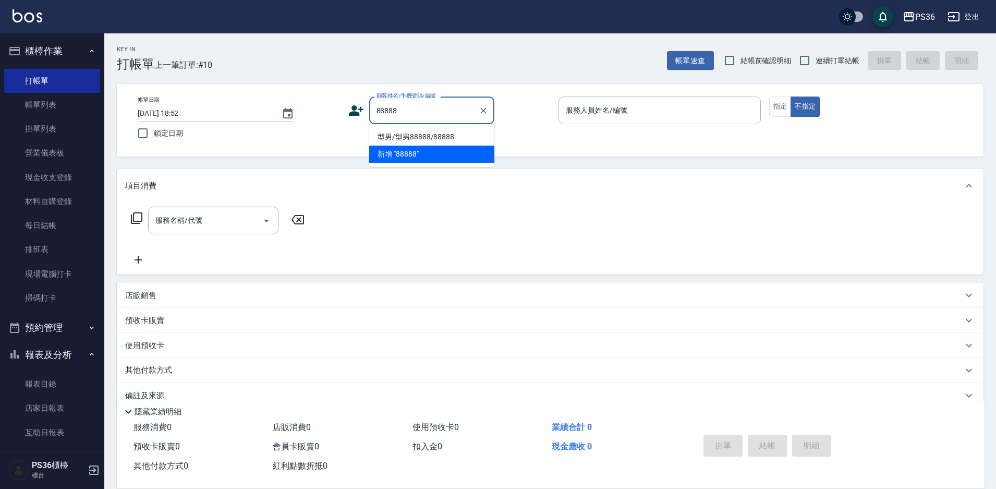
click at [440, 132] on li "型男/型男88888/88888" at bounding box center [431, 136] width 125 height 17
type input "型男/型男88888/88888"
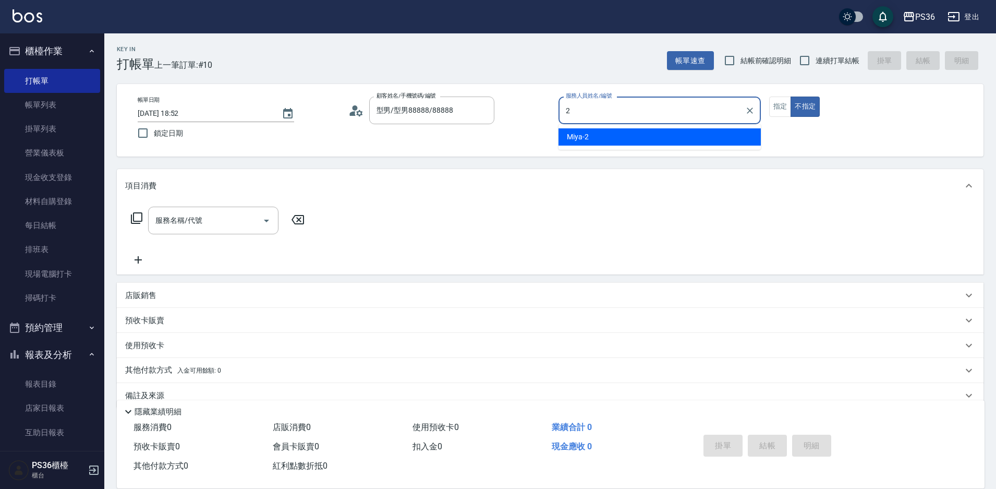
type input "Miya-2"
type button "false"
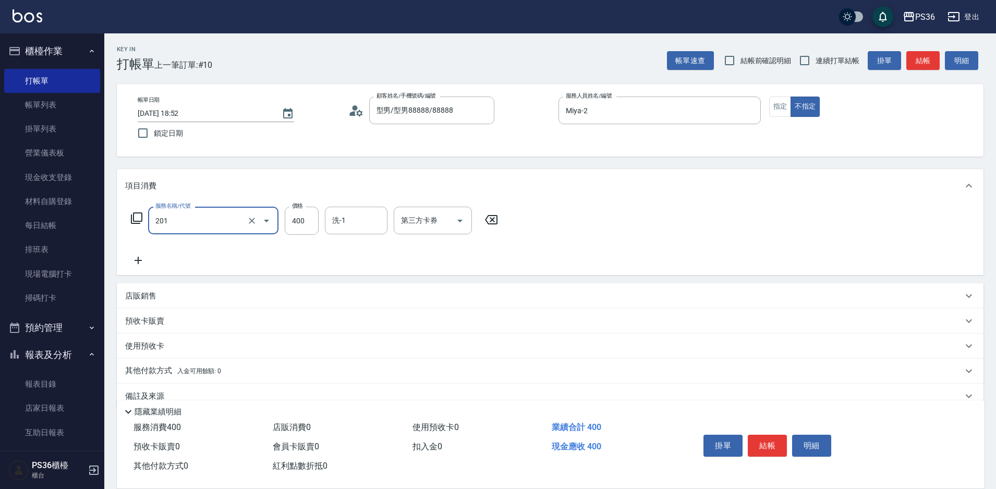
type input "C級洗剪(201)"
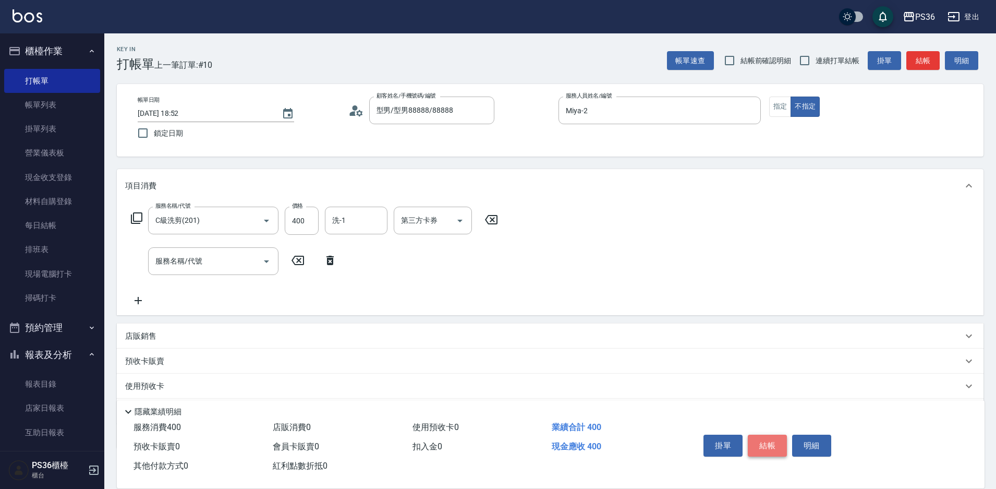
click at [763, 440] on button "結帳" at bounding box center [767, 445] width 39 height 22
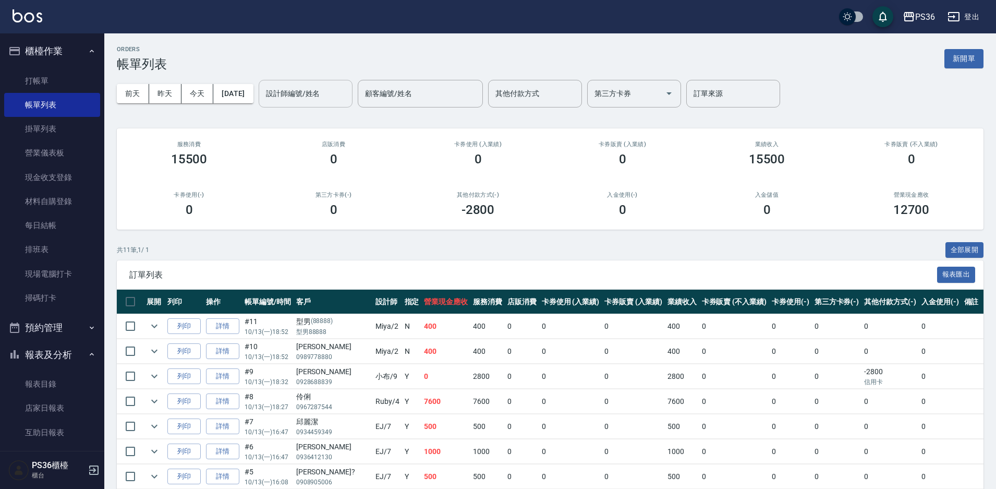
click at [310, 86] on input "設計師編號/姓名" at bounding box center [305, 93] width 84 height 18
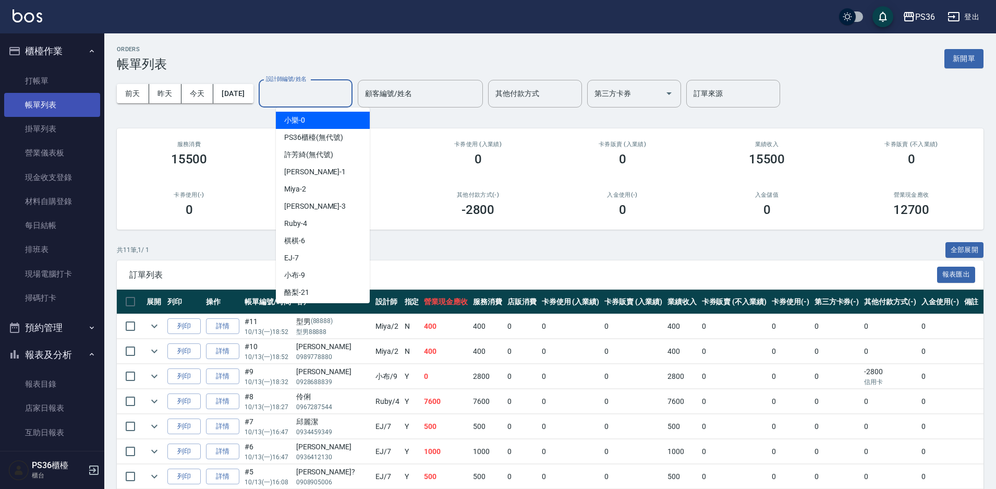
click at [39, 93] on link "帳單列表" at bounding box center [52, 105] width 96 height 24
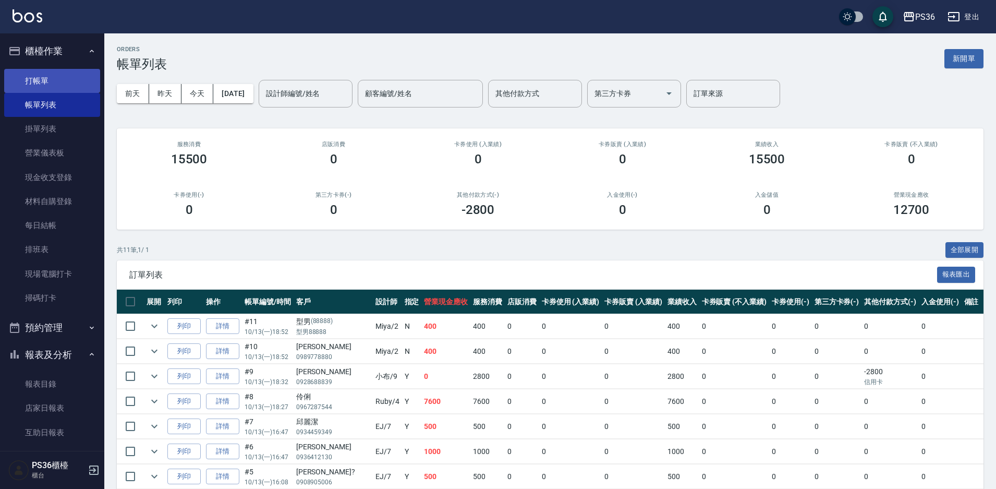
click at [63, 78] on link "打帳單" at bounding box center [52, 81] width 96 height 24
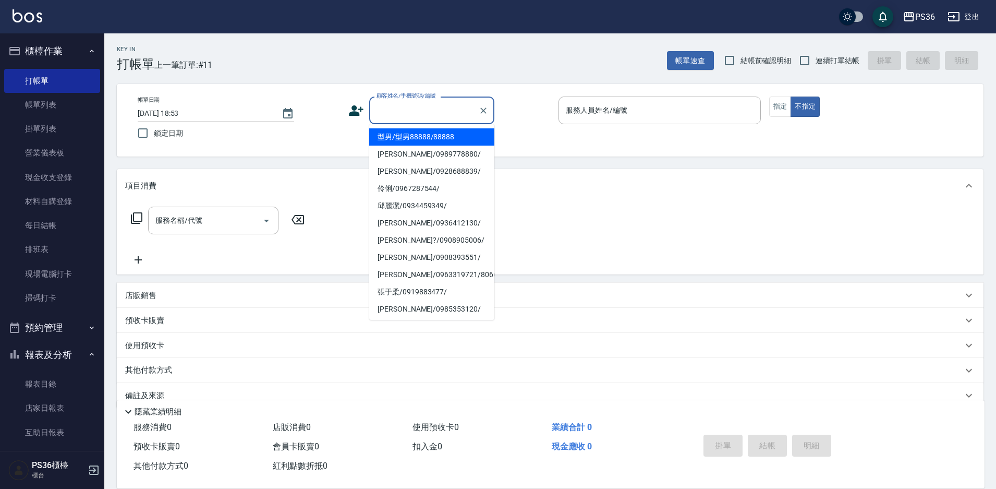
click at [399, 107] on input "顧客姓名/手機號碼/編號" at bounding box center [424, 110] width 100 height 18
click at [439, 133] on li "型男/型男88888/88888" at bounding box center [431, 136] width 125 height 17
type input "型男/型男88888/88888"
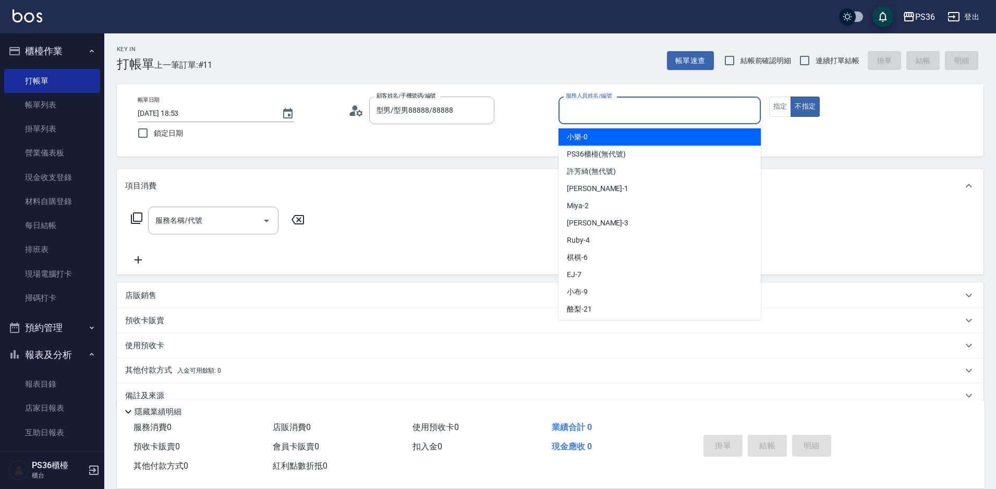
type input "小樂-0"
type button "false"
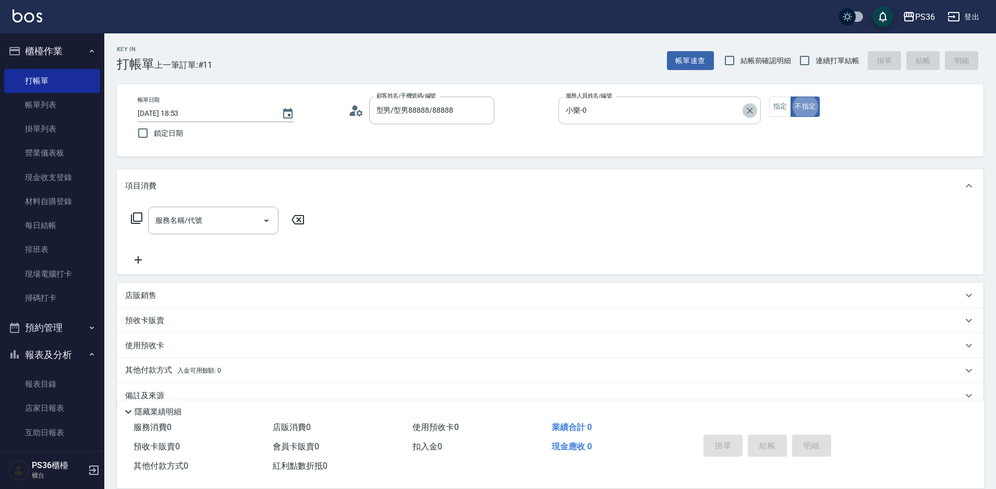
click at [750, 105] on icon "Clear" at bounding box center [750, 110] width 10 height 10
click at [680, 120] on div "服務人員姓名/編號" at bounding box center [659, 110] width 202 height 28
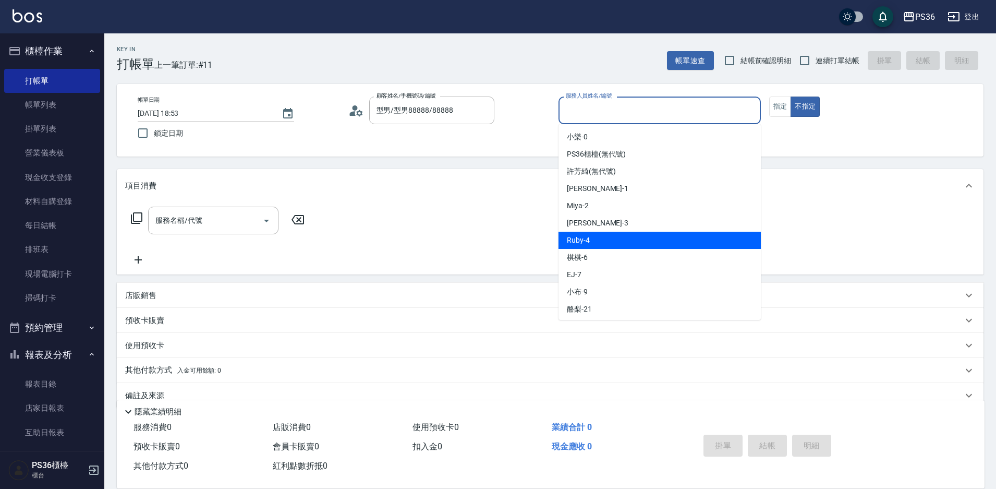
scroll to position [15, 0]
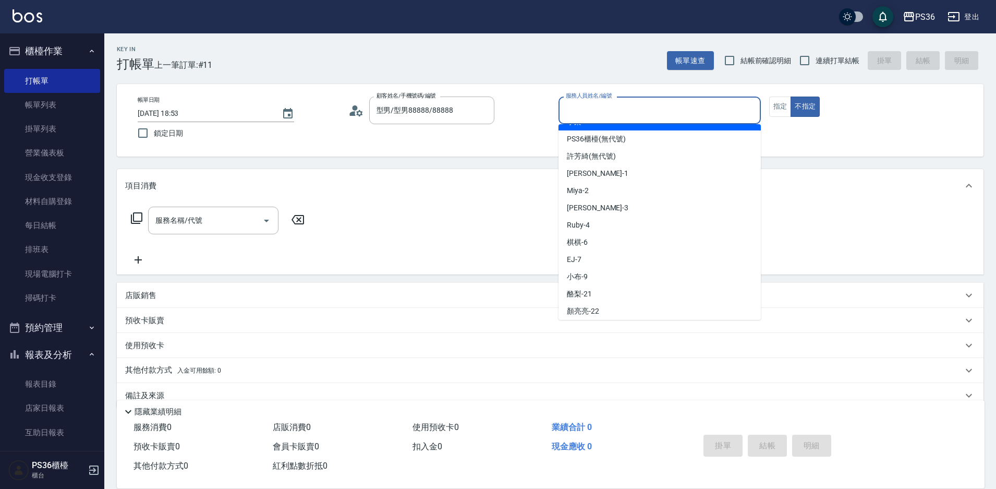
click at [635, 99] on div "服務人員姓名/編號" at bounding box center [659, 110] width 202 height 28
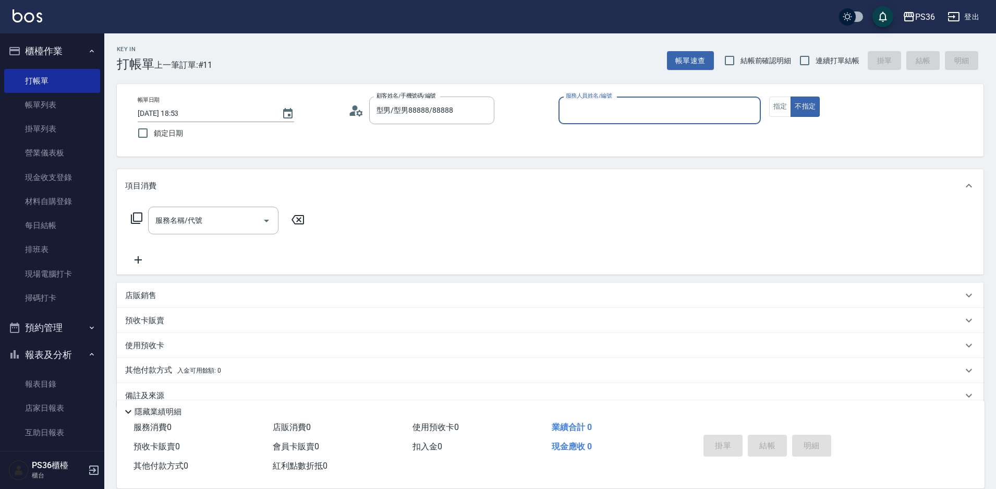
click at [582, 106] on input "服務人員姓名/編號" at bounding box center [659, 110] width 193 height 18
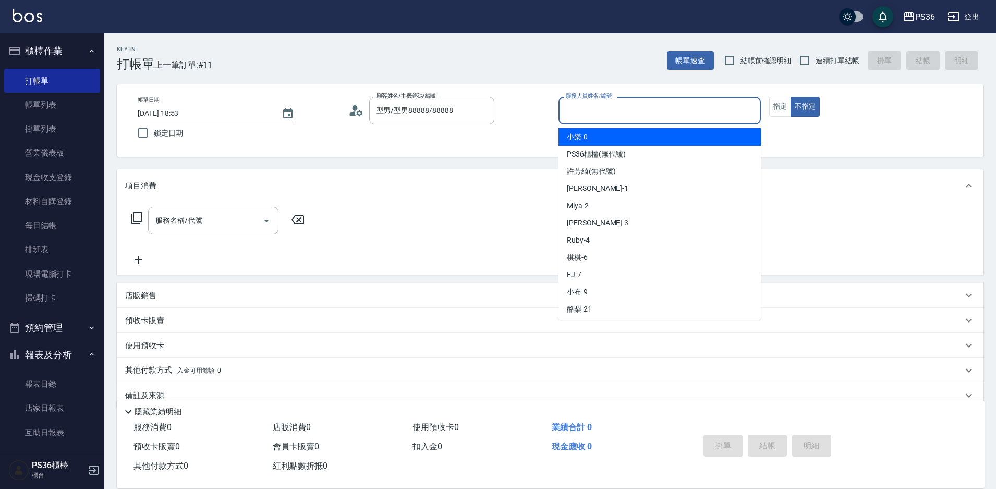
click at [707, 101] on div "服務人員姓名/編號" at bounding box center [659, 110] width 202 height 28
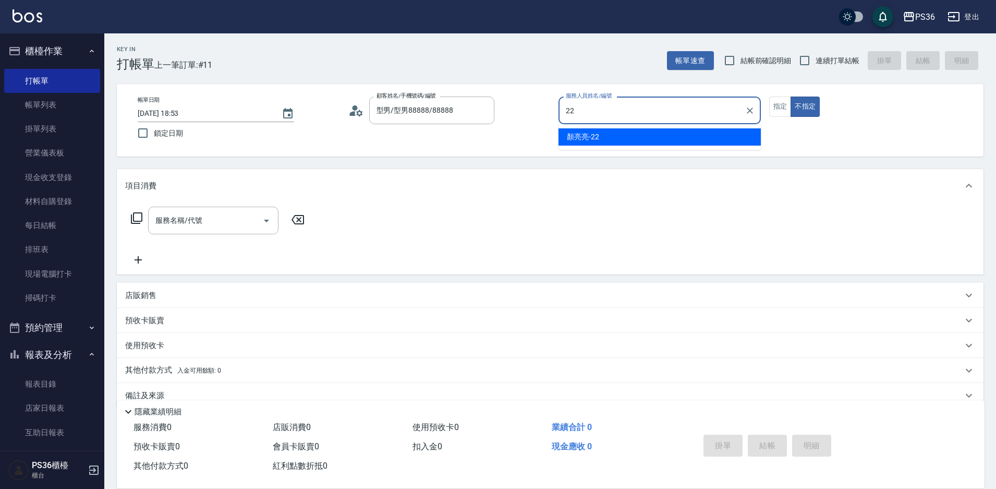
type input "2"
type input "Miya-2"
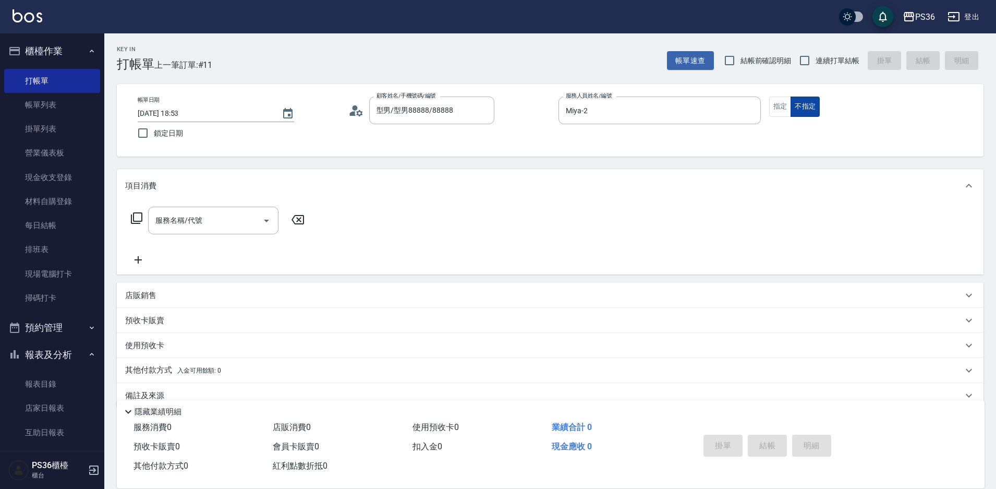
click at [806, 103] on button "不指定" at bounding box center [804, 106] width 29 height 20
type input "2"
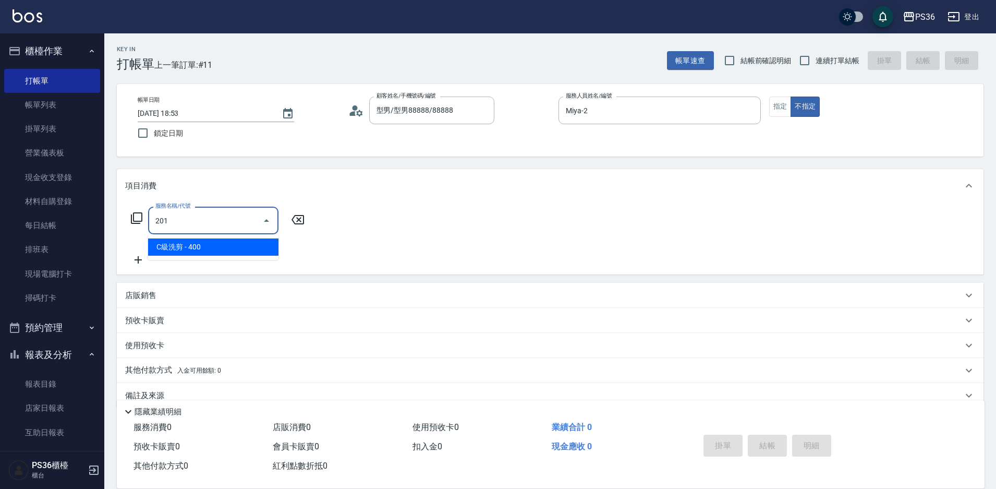
type input "C級洗剪(201)"
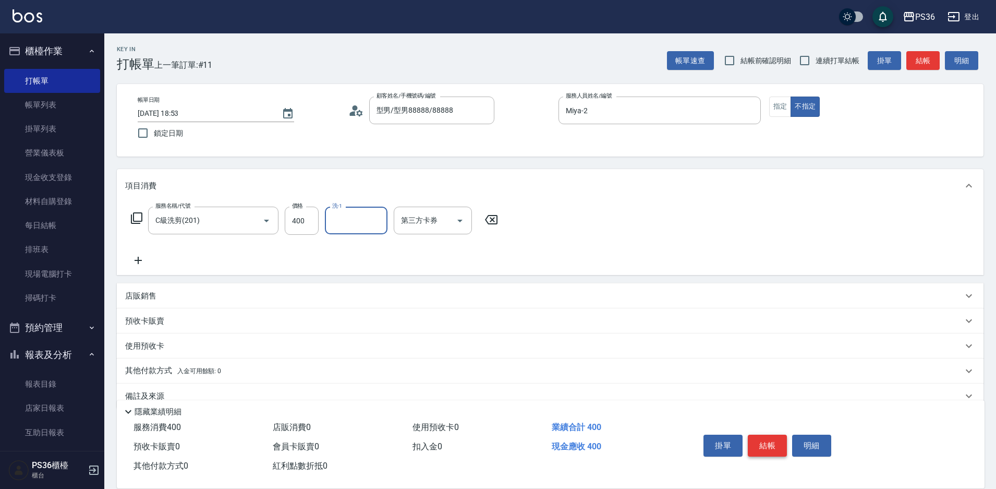
click at [776, 444] on button "結帳" at bounding box center [767, 445] width 39 height 22
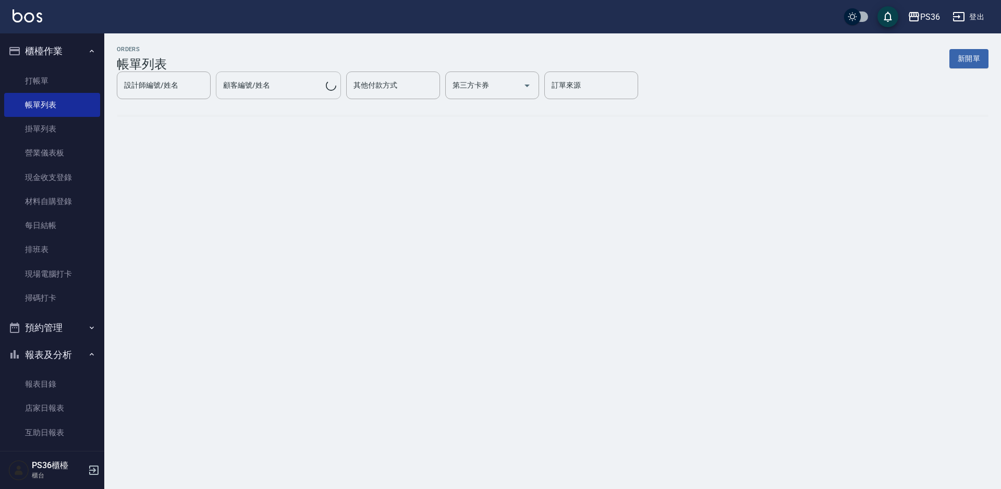
click at [238, 90] on div "顧客編號/姓名 顧客編號/姓名" at bounding box center [278, 85] width 125 height 28
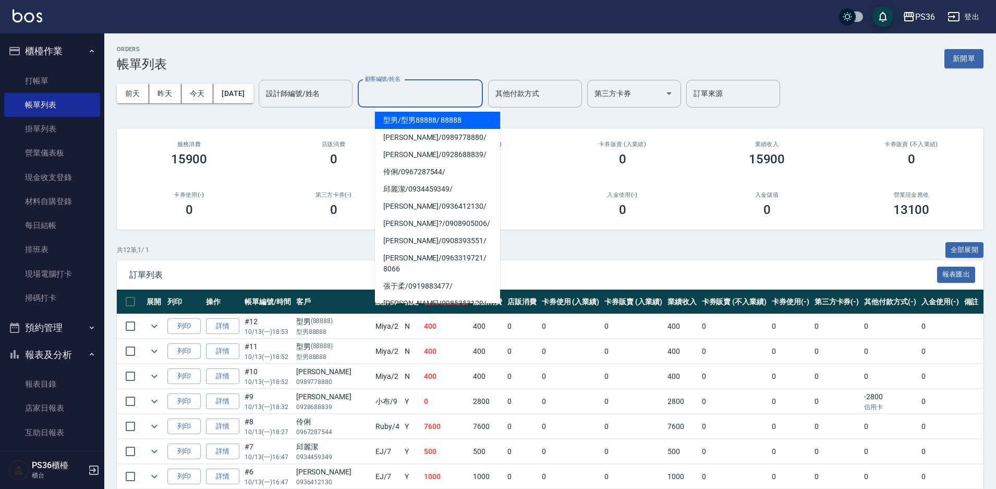
click at [320, 82] on div "設計師編號/姓名" at bounding box center [306, 94] width 94 height 28
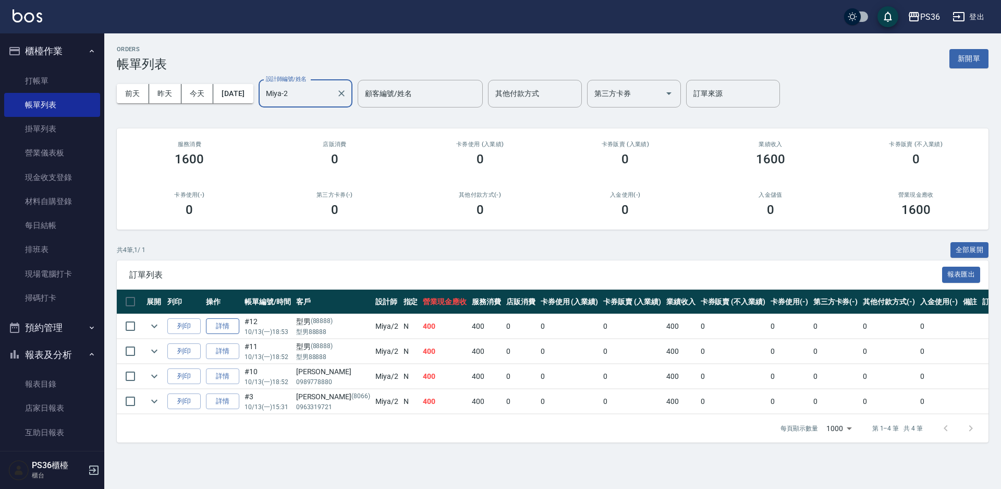
type input "Miya-2"
click at [220, 326] on link "詳情" at bounding box center [222, 326] width 33 height 16
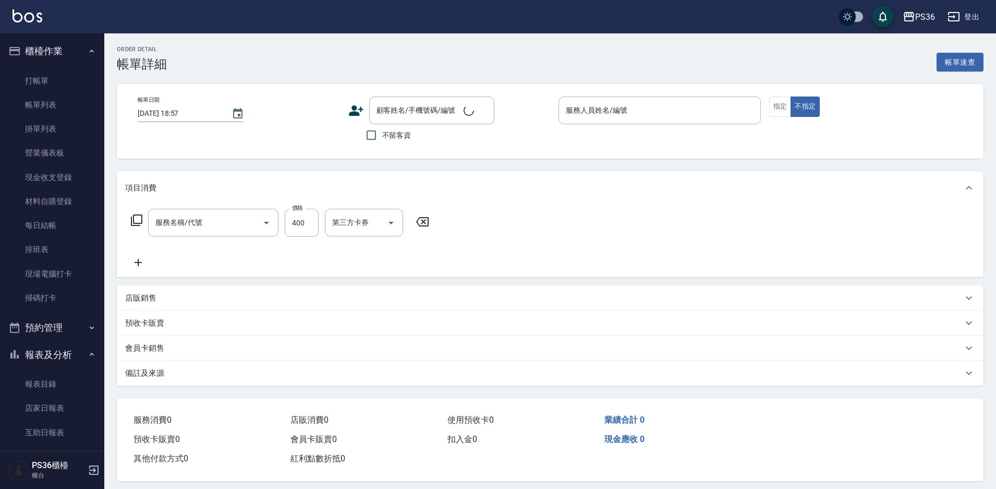
type input "2025/10/13 18:53"
type input "Miya-2"
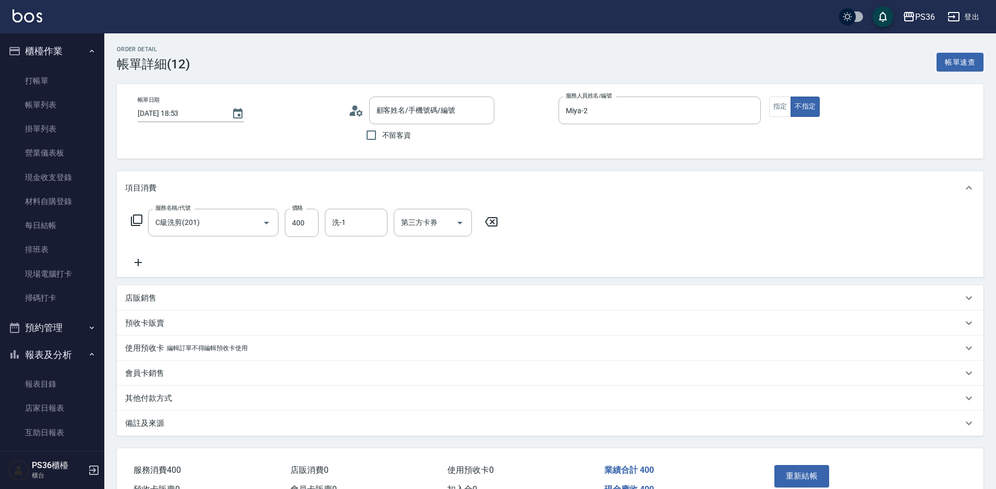
type input "C級洗剪(201)"
type input "型男/型男88888/88888"
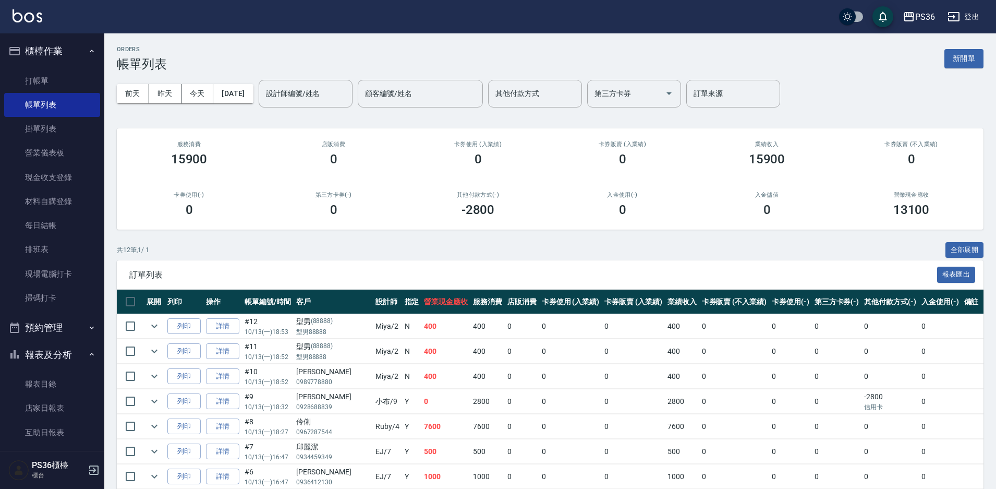
click at [316, 98] on input "設計師編號/姓名" at bounding box center [305, 93] width 84 height 18
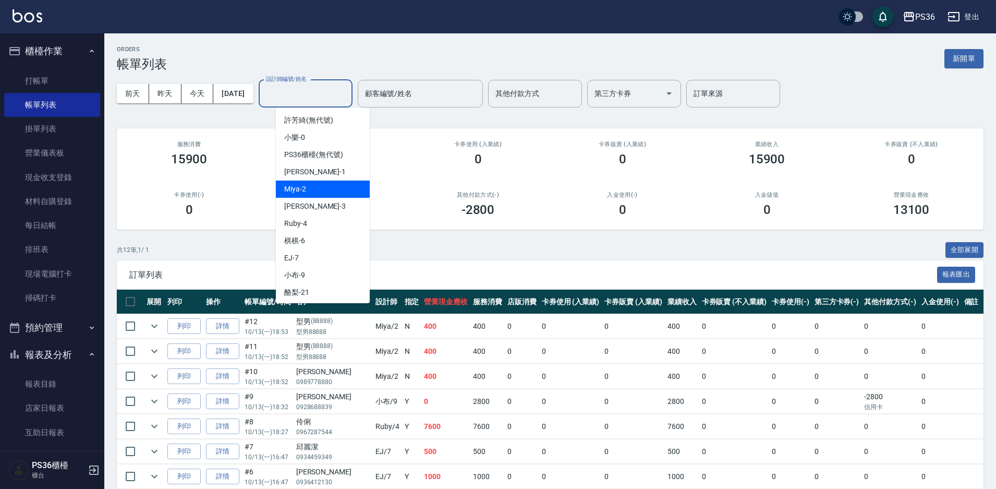
click at [337, 195] on div "Miya -2" at bounding box center [323, 188] width 94 height 17
type input "Miya-2"
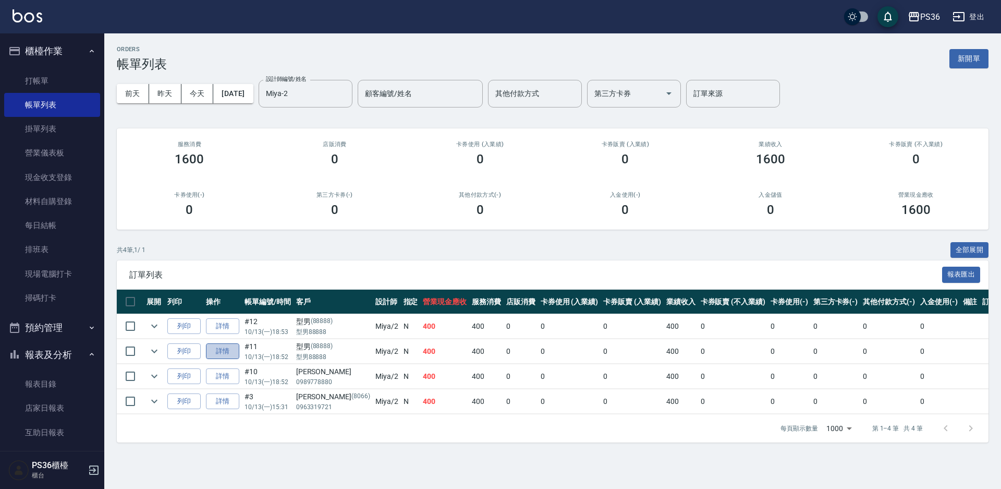
click at [233, 355] on link "詳情" at bounding box center [222, 351] width 33 height 16
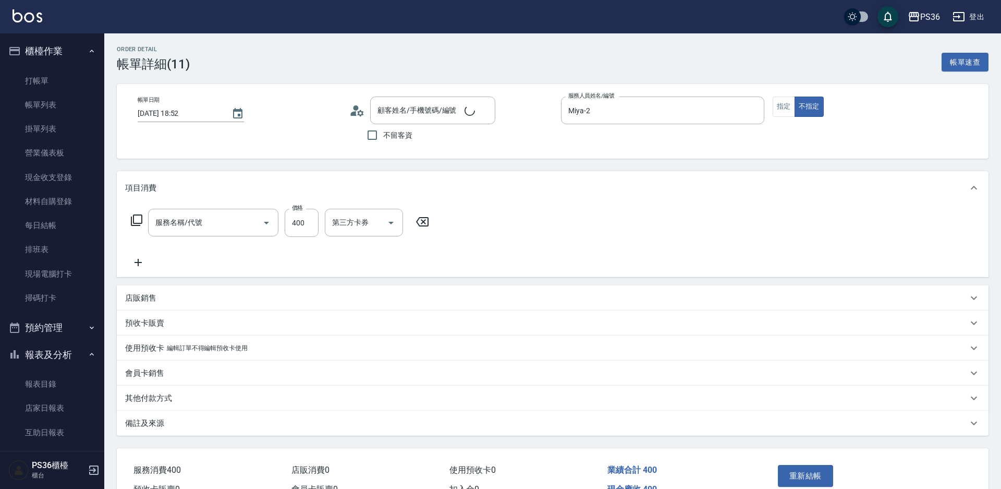
type input "2025/10/13 18:52"
type input "Miya-2"
type input "型男/型男88888/88888"
type input "C級洗剪(201)"
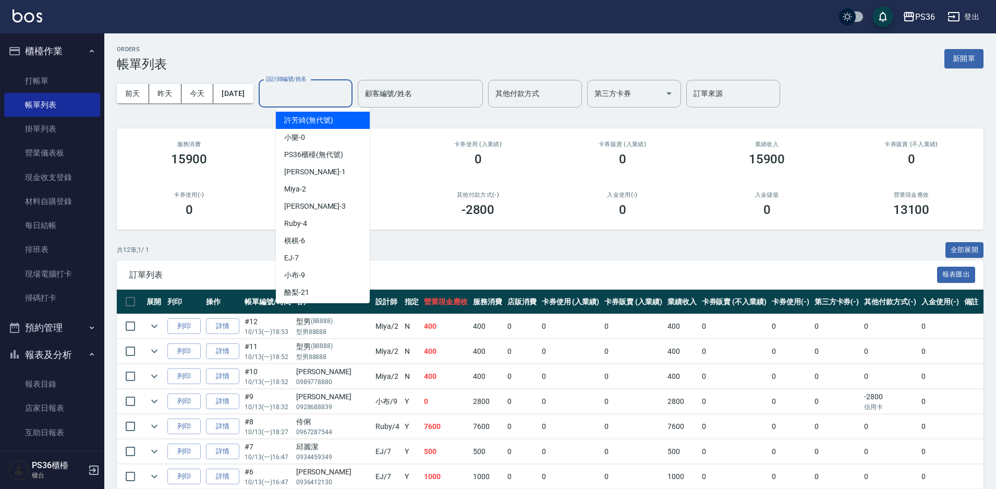
click at [288, 84] on div "設計師編號/姓名 設計師編號/姓名" at bounding box center [306, 94] width 94 height 28
click at [297, 189] on span "Miya -2" at bounding box center [295, 189] width 22 height 11
type input "Miya-2"
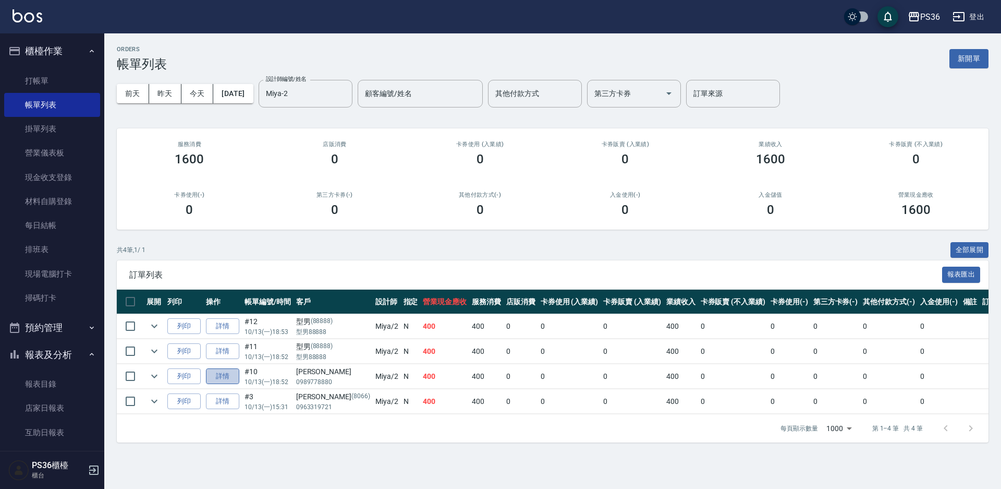
click at [233, 378] on link "詳情" at bounding box center [222, 376] width 33 height 16
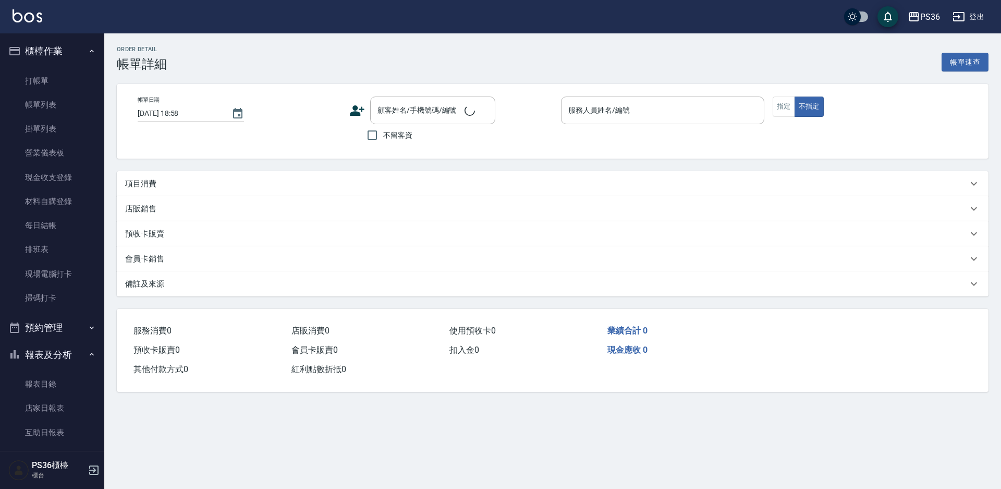
type input "2025/10/13 18:52"
type input "Miya-2"
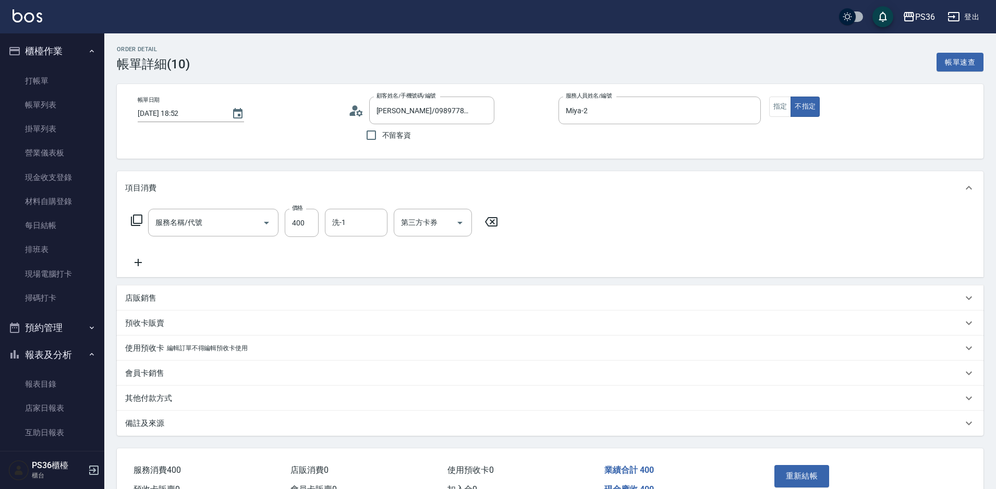
type input "[PERSON_NAME]/0989778880/"
type input "C級洗剪(201)"
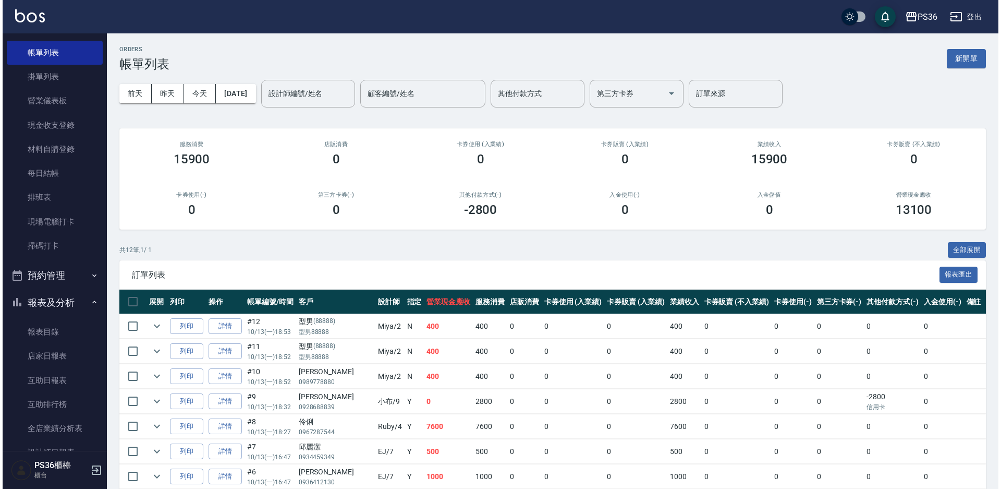
scroll to position [104, 0]
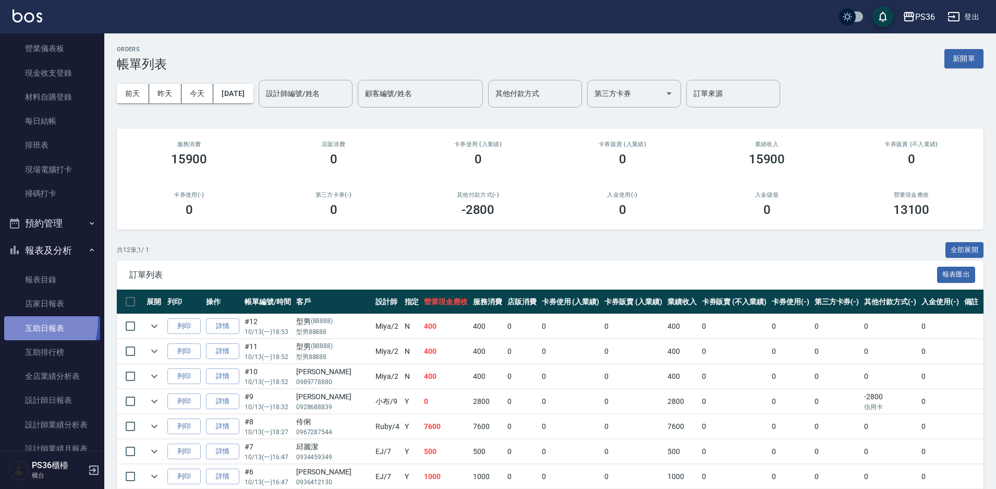
click at [27, 321] on link "互助日報表" at bounding box center [52, 328] width 96 height 24
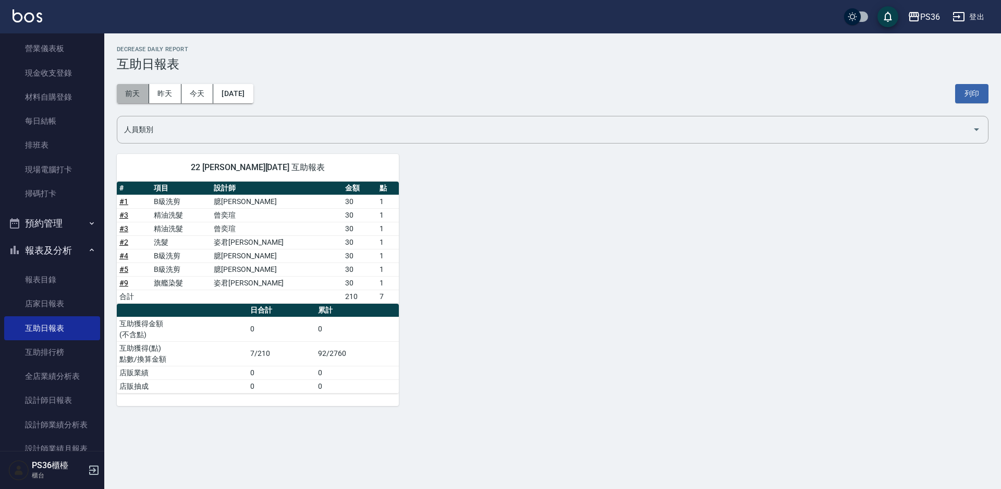
click at [132, 95] on button "前天" at bounding box center [133, 93] width 32 height 19
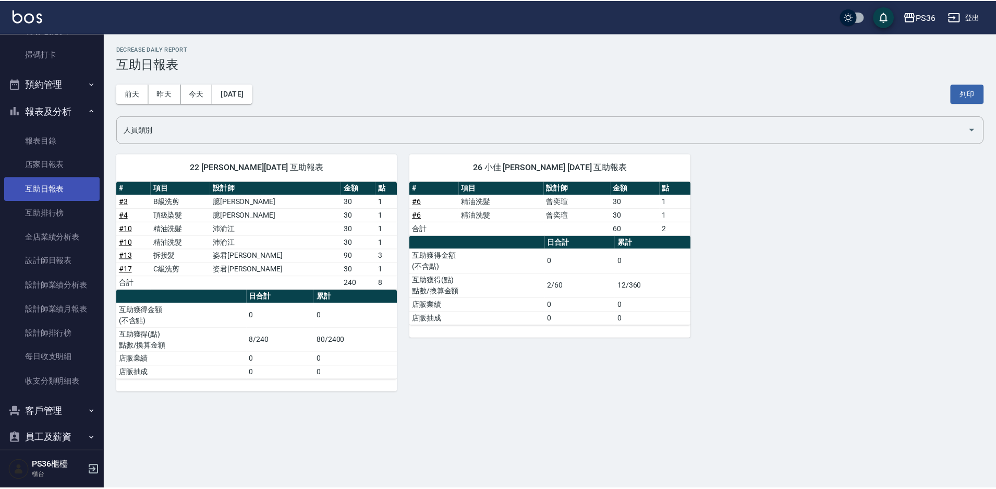
scroll to position [261, 0]
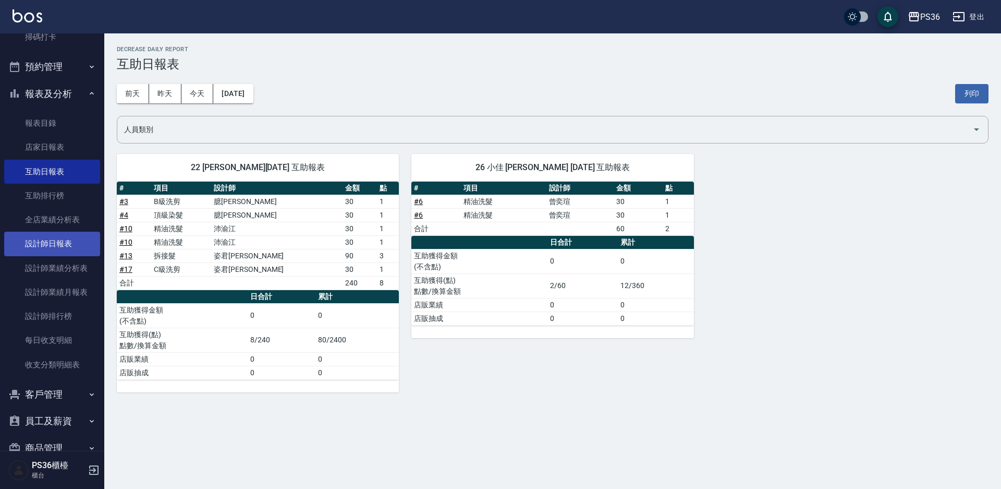
click at [61, 244] on link "設計師日報表" at bounding box center [52, 244] width 96 height 24
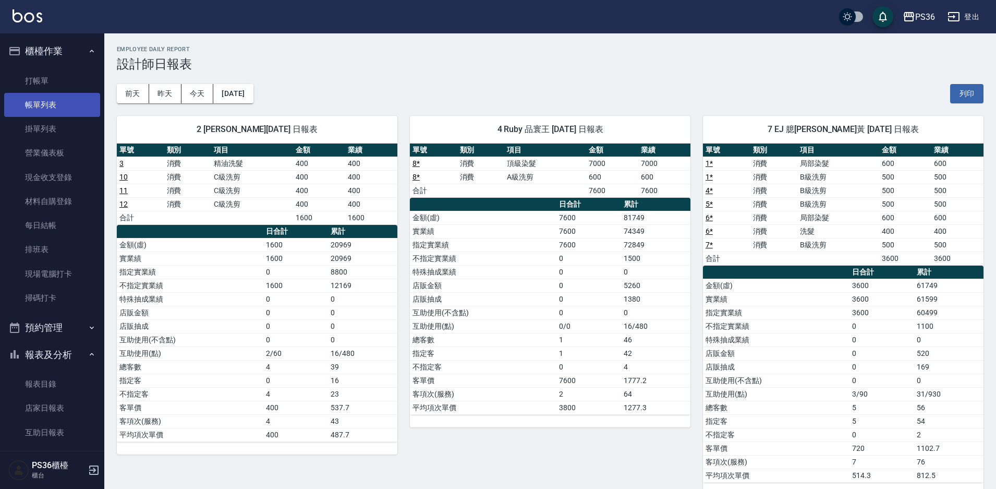
click at [54, 103] on link "帳單列表" at bounding box center [52, 105] width 96 height 24
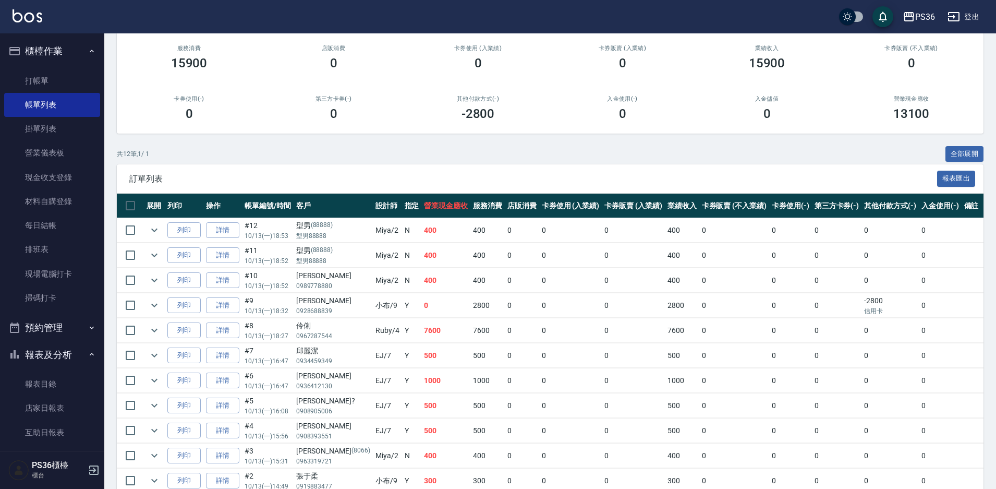
scroll to position [104, 0]
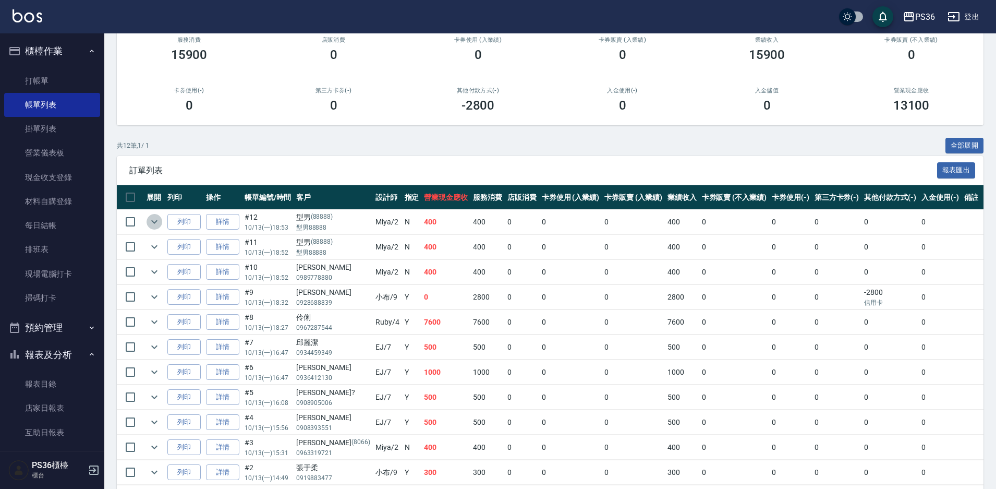
click at [159, 224] on icon "expand row" at bounding box center [154, 221] width 13 height 13
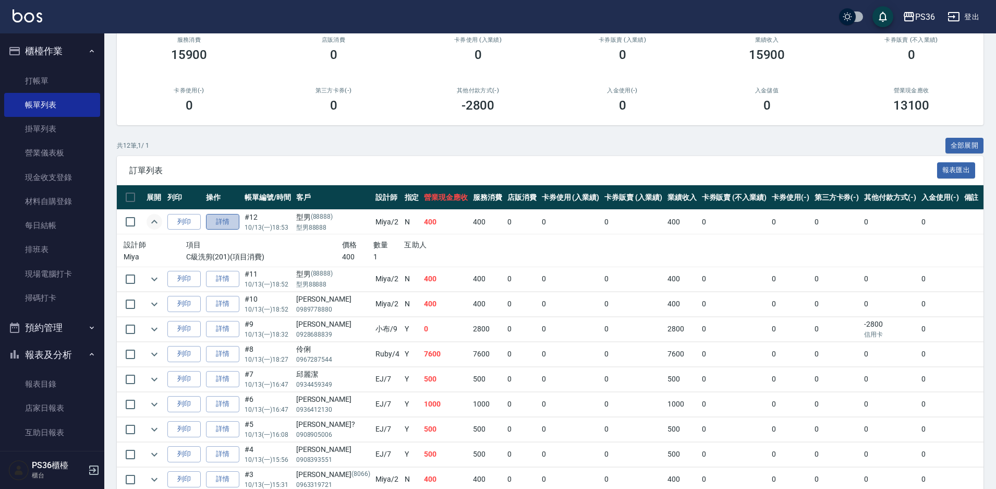
click at [209, 226] on link "詳情" at bounding box center [222, 222] width 33 height 16
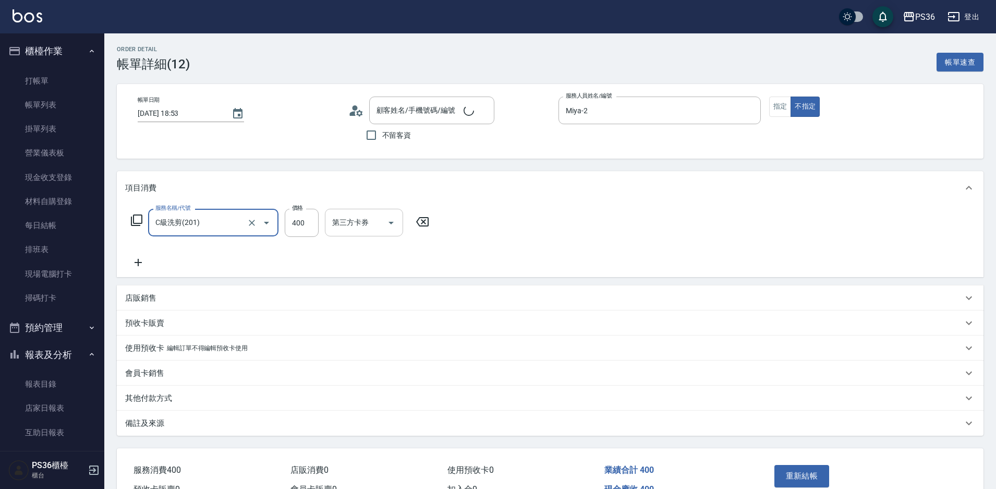
type input "型男/型男88888/88888"
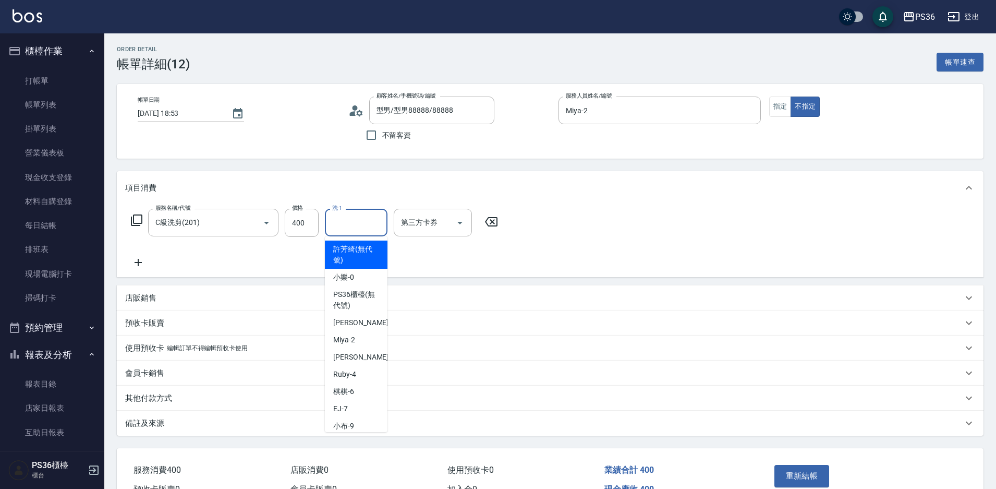
click at [340, 224] on input "洗-1" at bounding box center [356, 222] width 53 height 18
type input "顏亮亮-22"
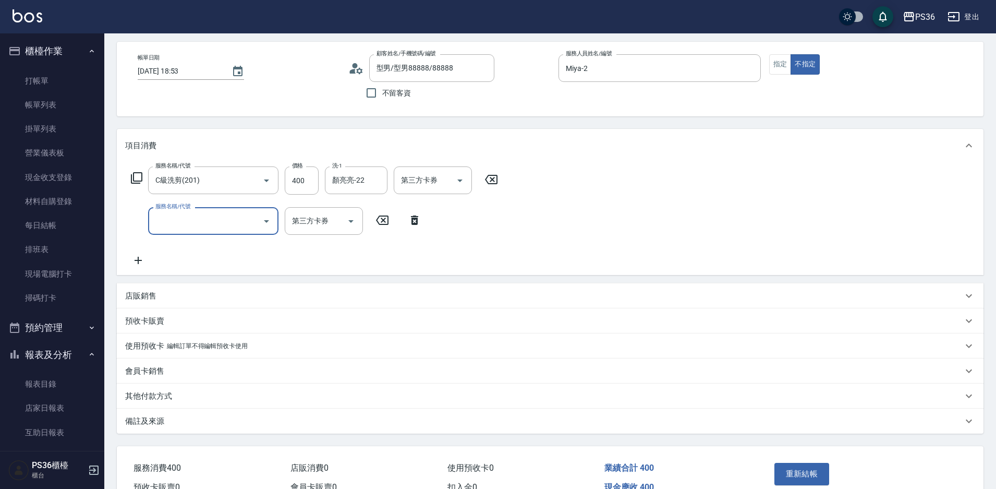
scroll to position [100, 0]
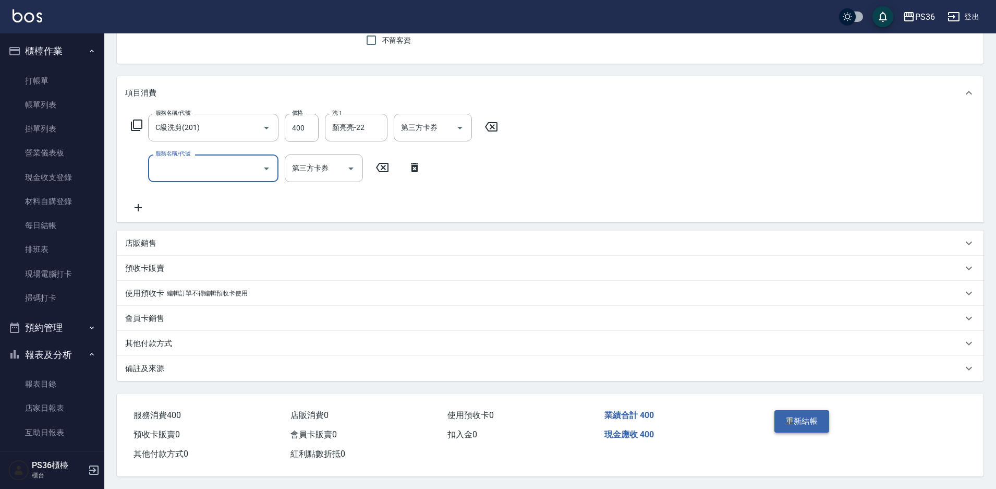
click at [805, 411] on button "重新結帳" at bounding box center [801, 421] width 55 height 22
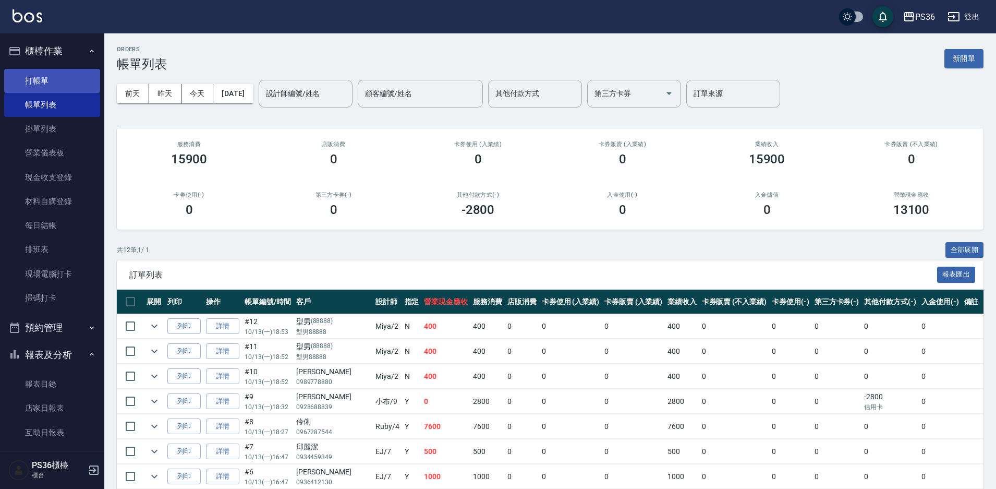
click at [56, 82] on link "打帳單" at bounding box center [52, 81] width 96 height 24
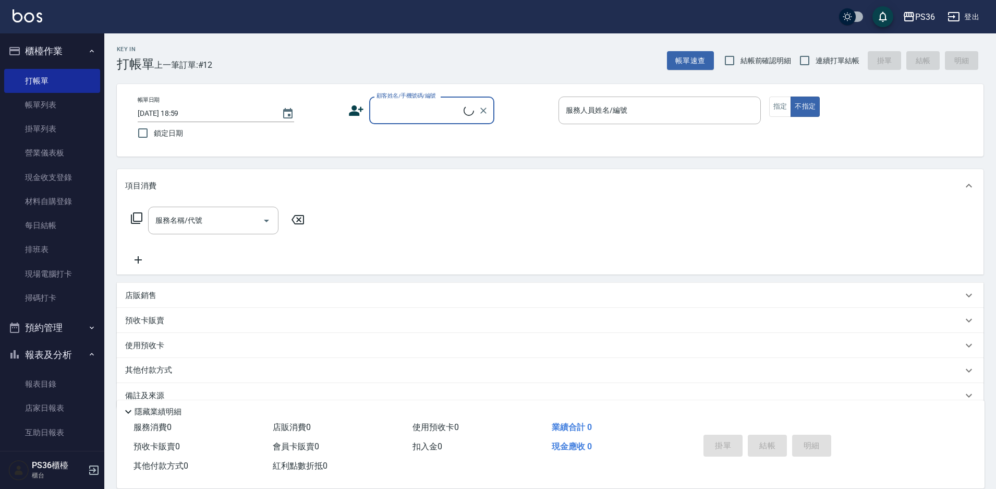
click at [383, 116] on input "顧客姓名/手機號碼/編號" at bounding box center [419, 110] width 90 height 18
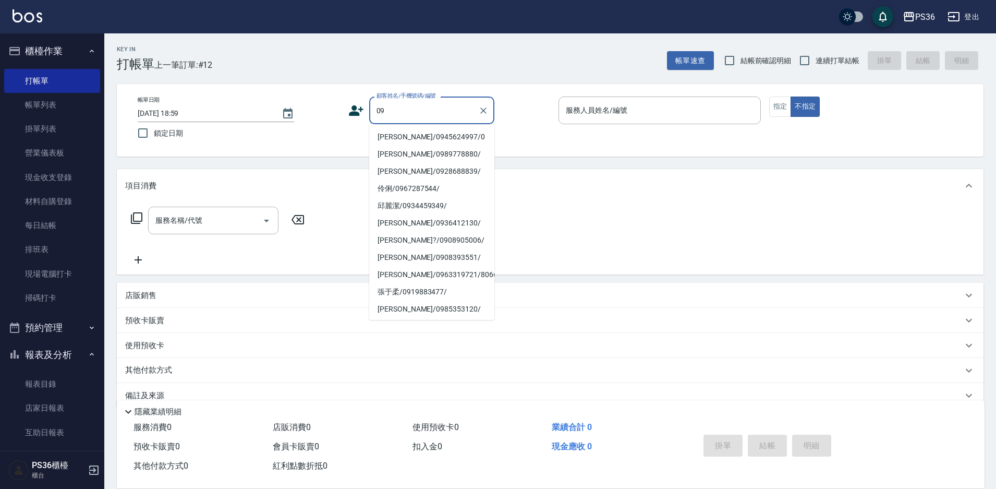
type input "0"
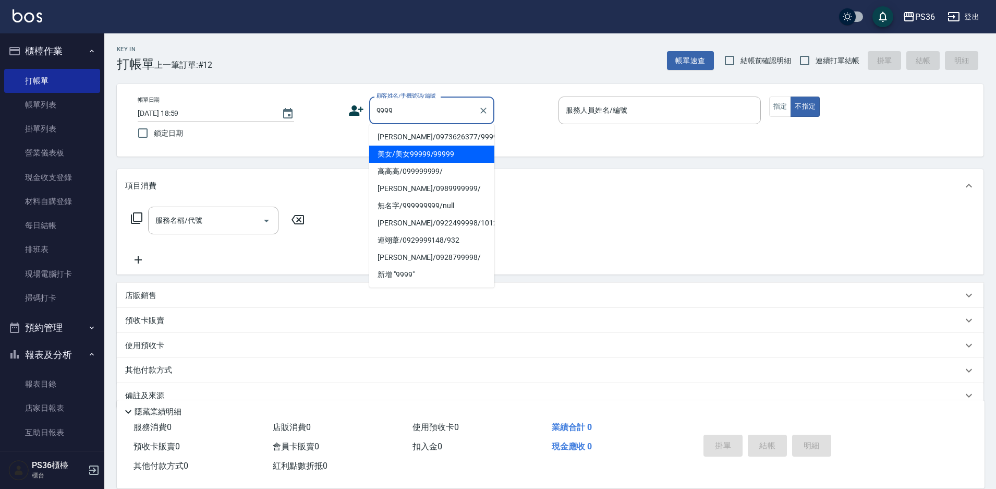
click at [411, 152] on li "美女/美女99999/99999" at bounding box center [431, 153] width 125 height 17
type input "美女/美女99999/99999"
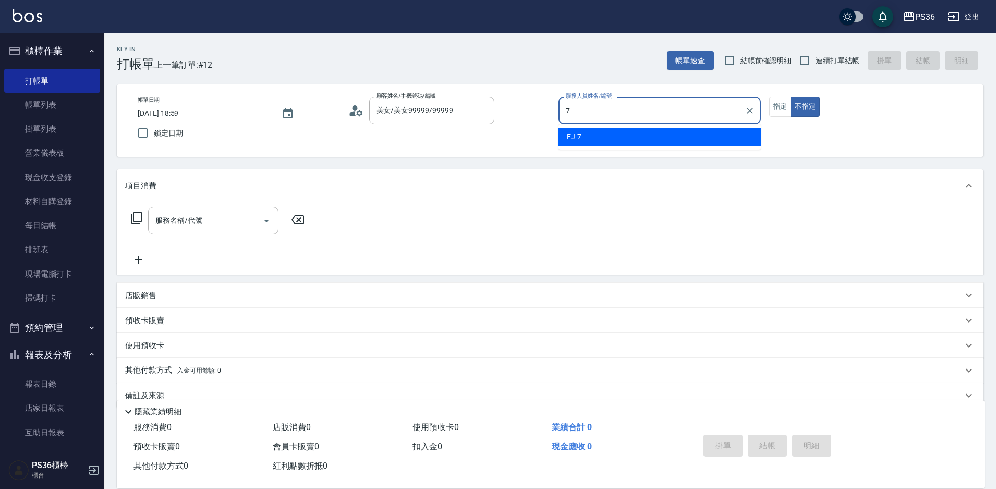
type input "EJ-7"
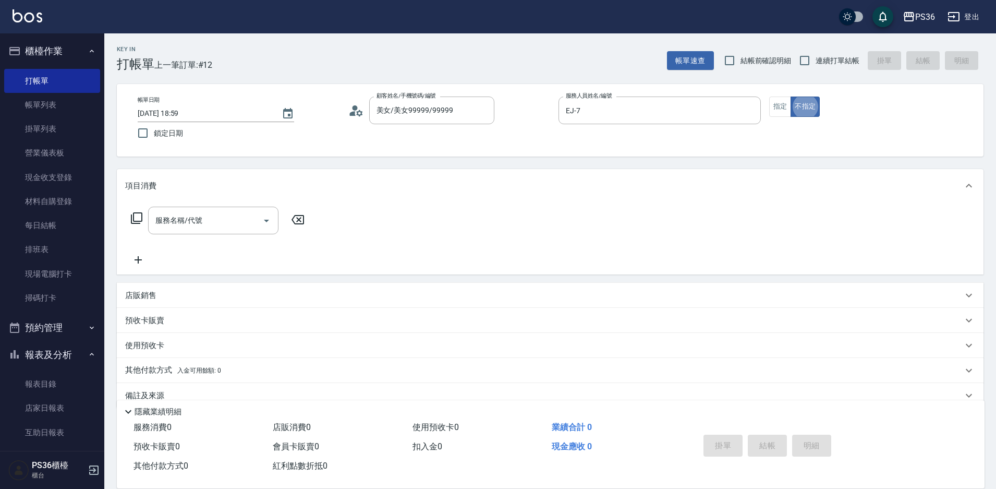
type button "false"
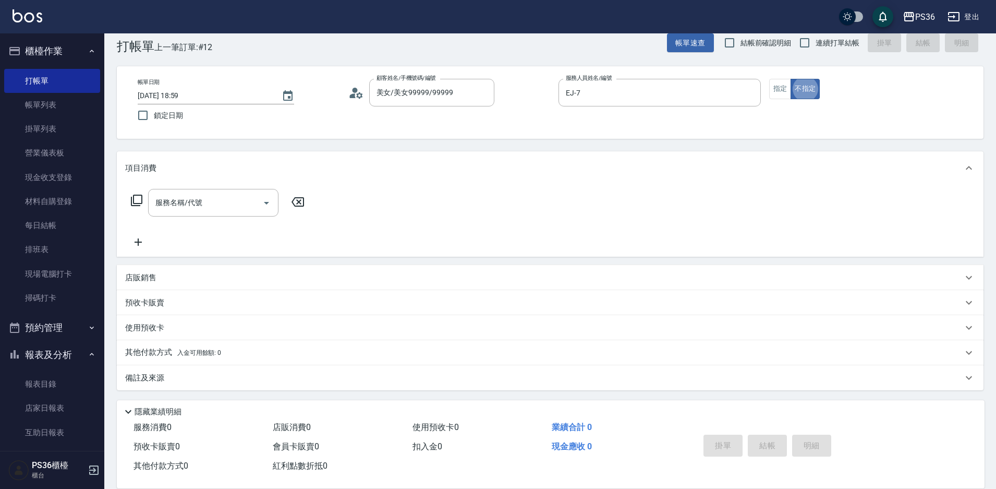
scroll to position [19, 0]
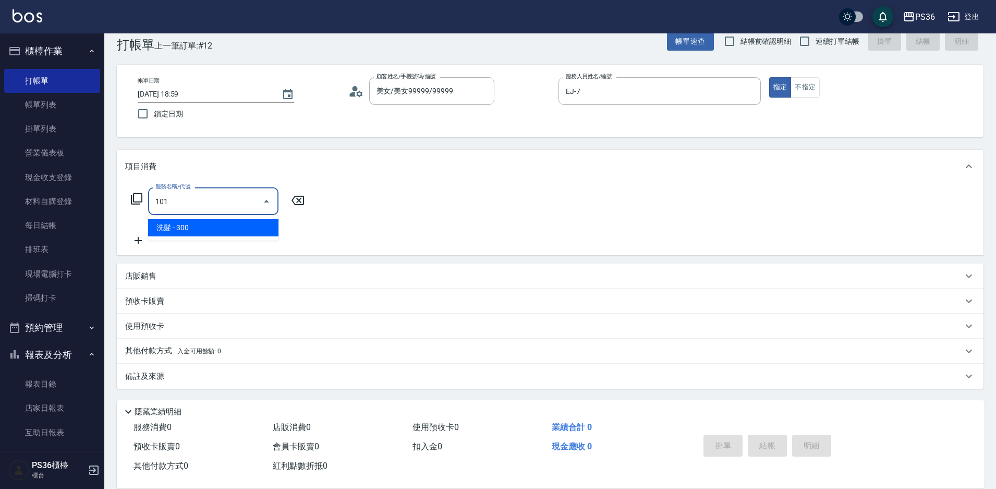
type input "洗髮(101)"
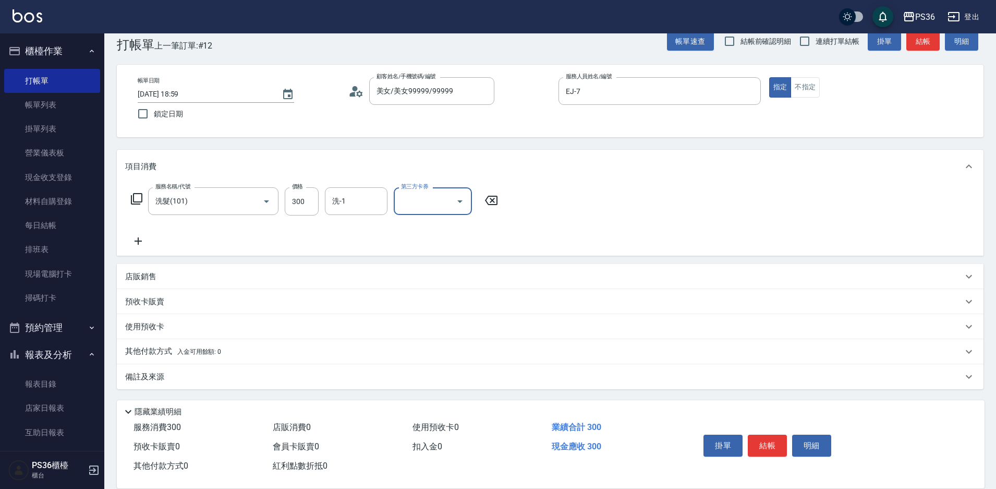
click at [764, 455] on div "掛單 結帳 明細" at bounding box center [767, 446] width 136 height 33
click at [772, 439] on button "結帳" at bounding box center [767, 445] width 39 height 22
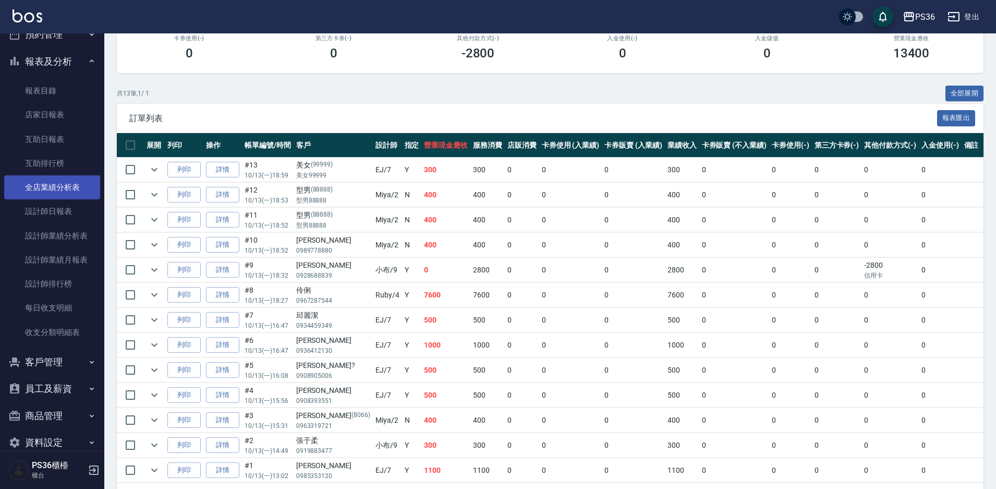
scroll to position [311, 0]
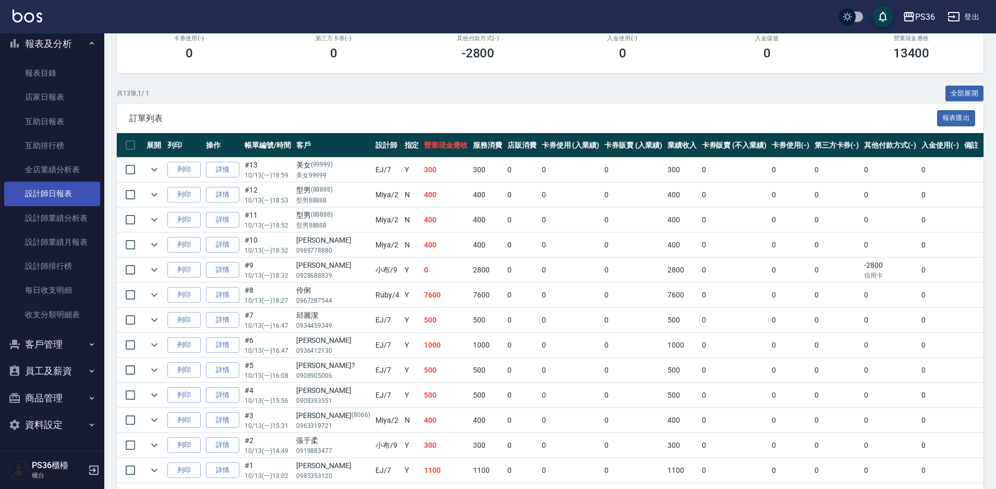
click at [56, 193] on link "設計師日報表" at bounding box center [52, 193] width 96 height 24
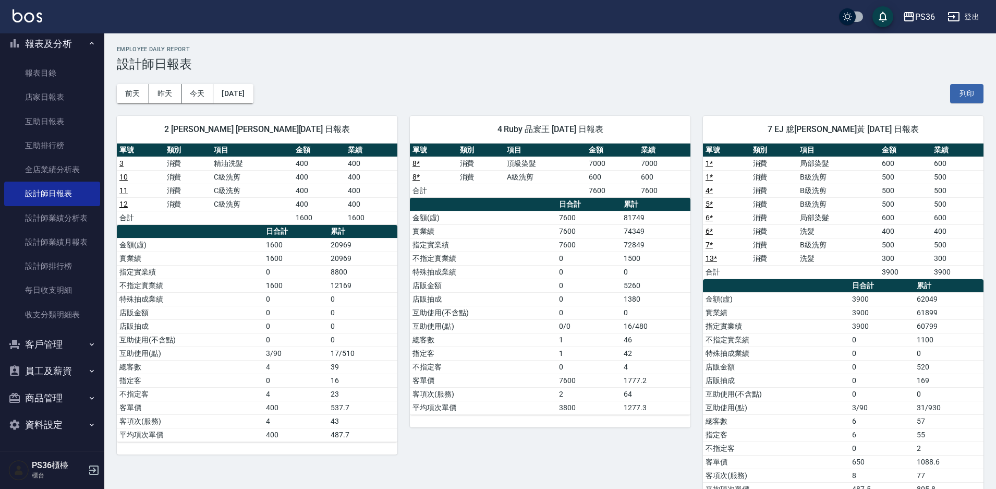
click at [124, 164] on td "3" at bounding box center [140, 163] width 47 height 14
click at [123, 164] on link "3" at bounding box center [121, 163] width 4 height 8
click at [49, 127] on link "互助日報表" at bounding box center [52, 121] width 96 height 24
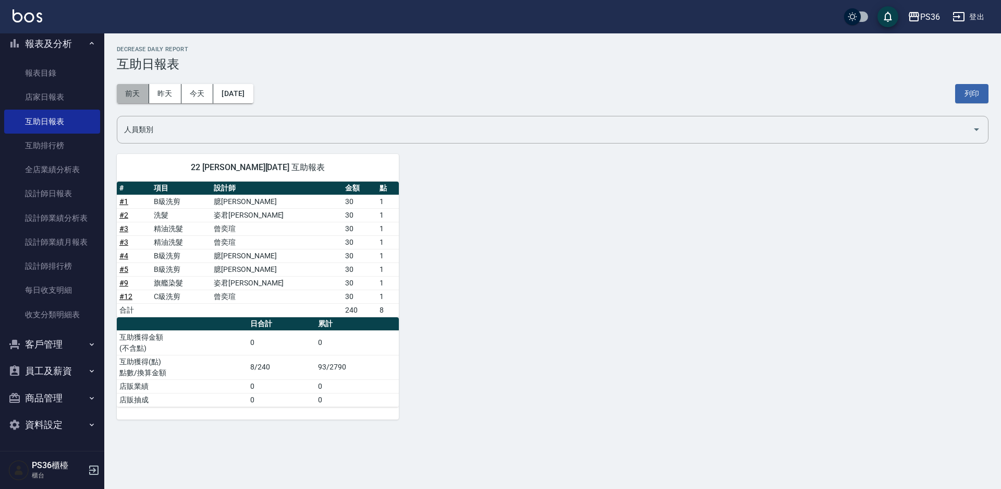
click at [137, 94] on button "前天" at bounding box center [133, 93] width 32 height 19
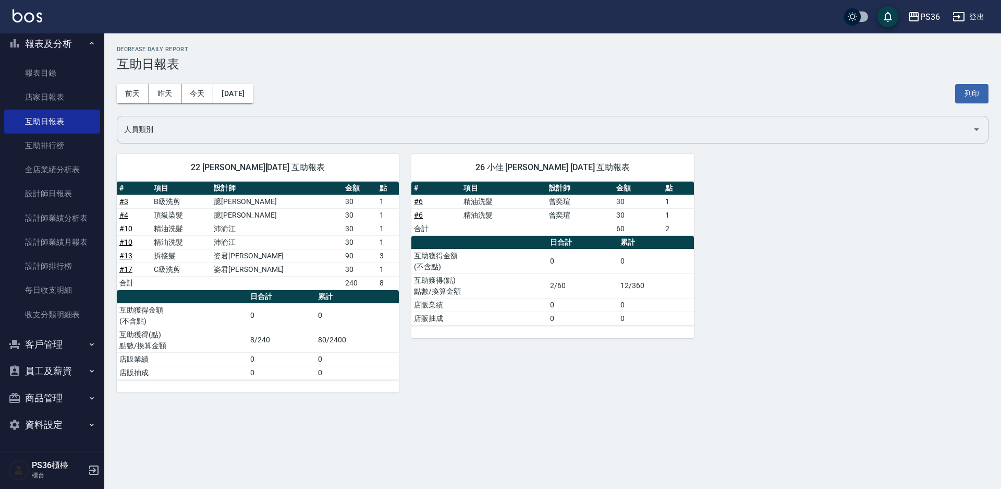
click at [334, 132] on input "人員類別" at bounding box center [544, 129] width 847 height 18
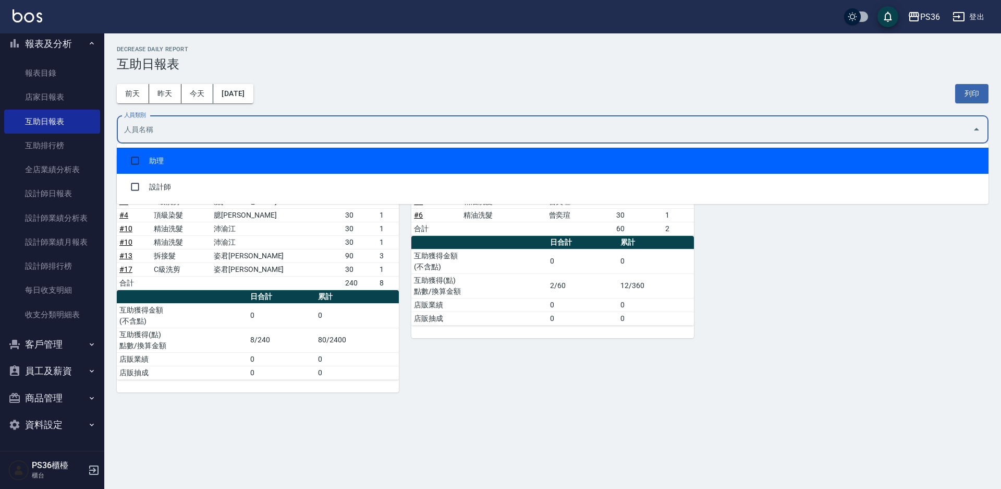
click at [216, 162] on li "助理" at bounding box center [553, 161] width 872 height 26
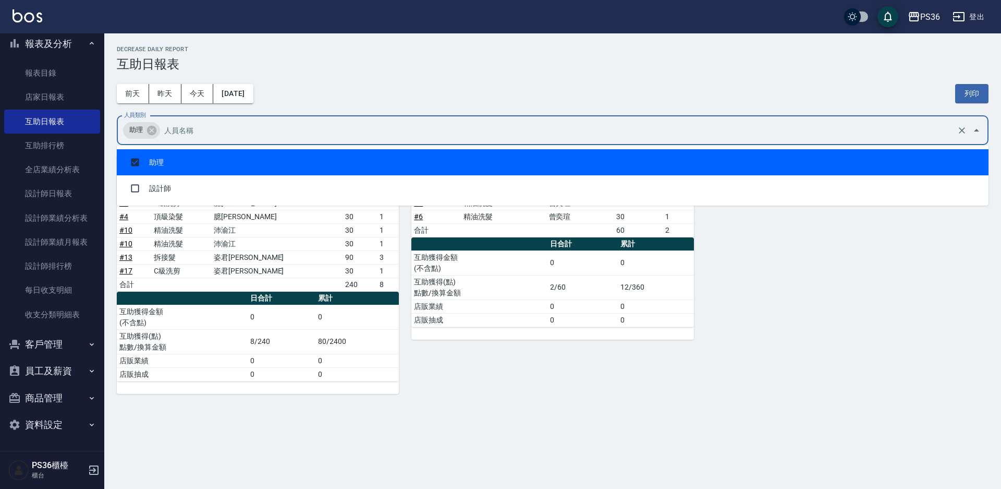
click at [227, 154] on li "助理" at bounding box center [553, 162] width 872 height 26
checkbox input "false"
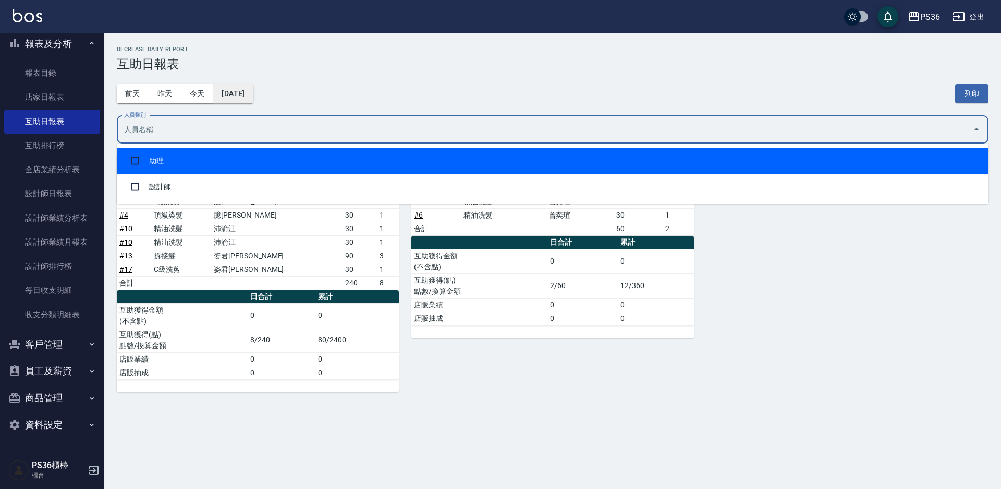
click at [241, 88] on button "[DATE]" at bounding box center [233, 93] width 40 height 19
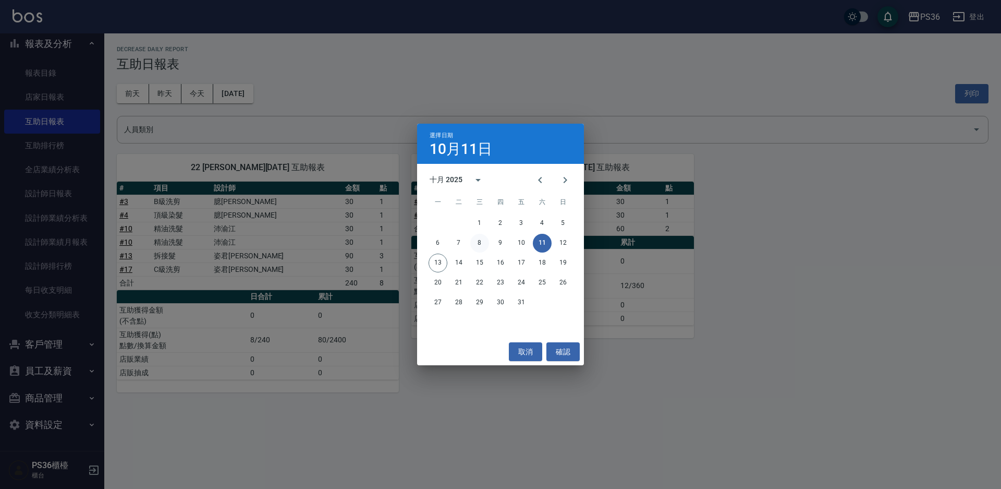
click at [478, 239] on button "8" at bounding box center [479, 243] width 19 height 19
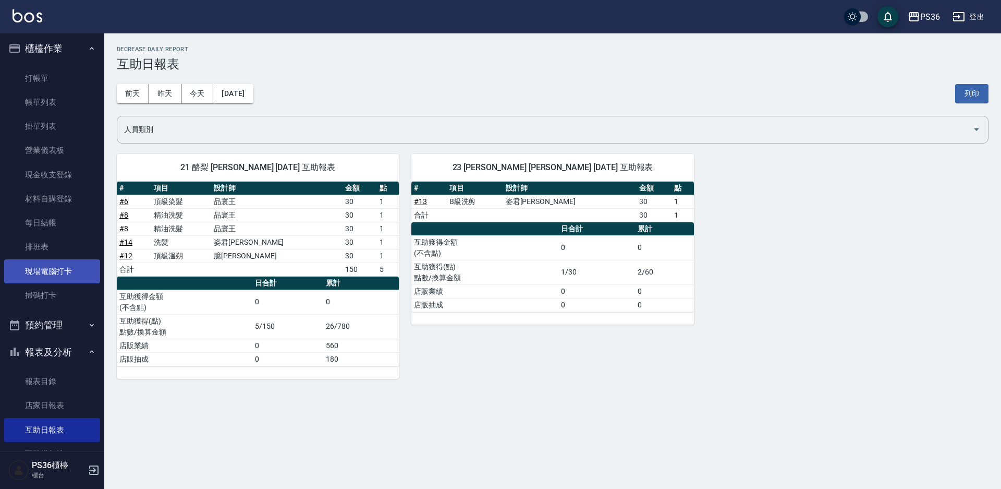
click at [55, 252] on ul "打帳單 帳單列表 掛單列表 營業儀表板 現金收支登錄 材料自購登錄 每日結帳 排班表 現場電腦打卡 掃碼打卡" at bounding box center [52, 187] width 96 height 250
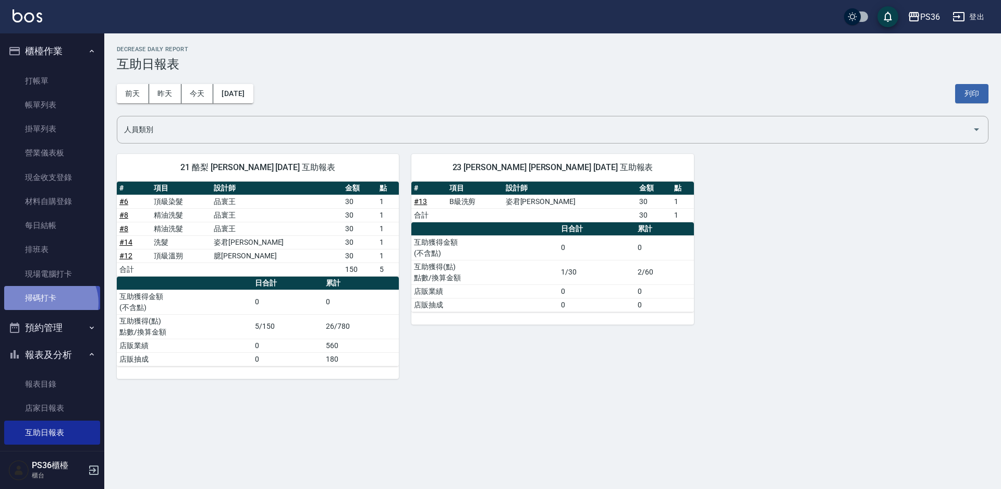
click at [50, 302] on link "掃碼打卡" at bounding box center [52, 298] width 96 height 24
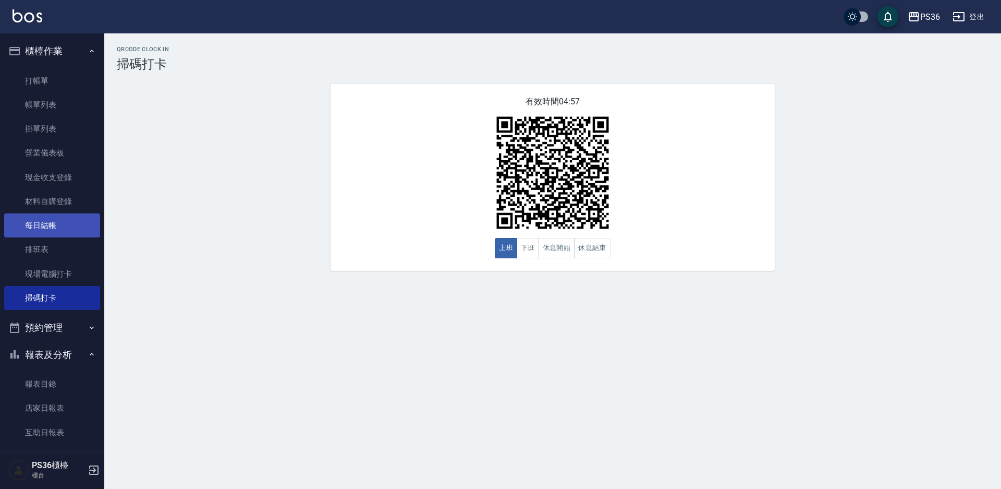
click at [29, 220] on link "每日結帳" at bounding box center [52, 225] width 96 height 24
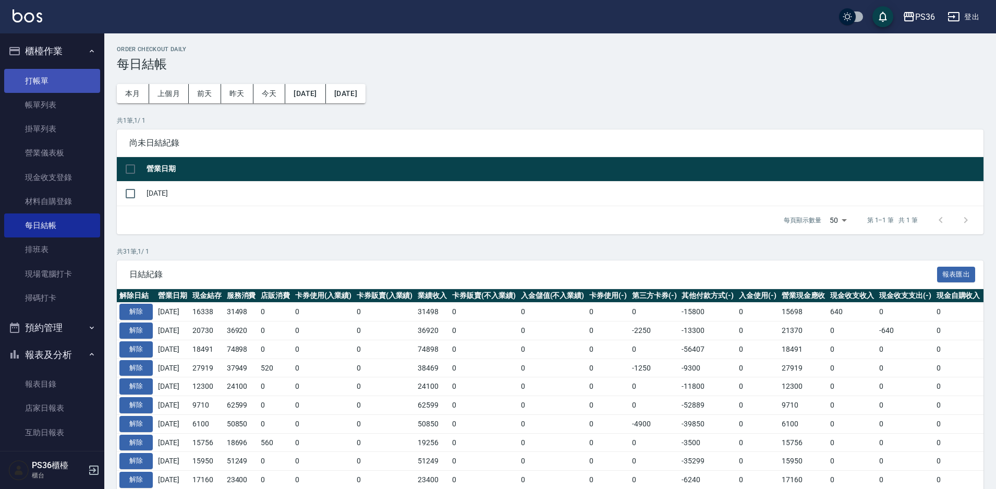
click at [66, 76] on link "打帳單" at bounding box center [52, 81] width 96 height 24
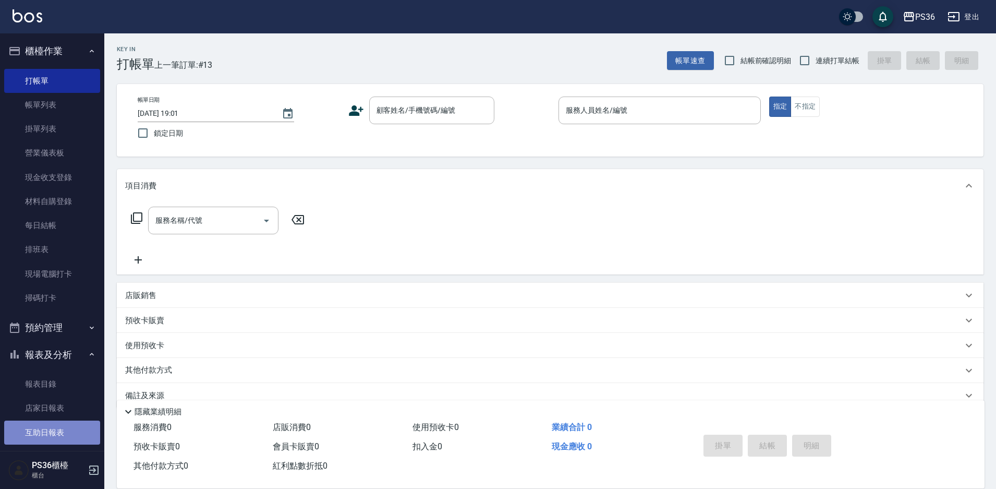
click at [62, 433] on link "互助日報表" at bounding box center [52, 432] width 96 height 24
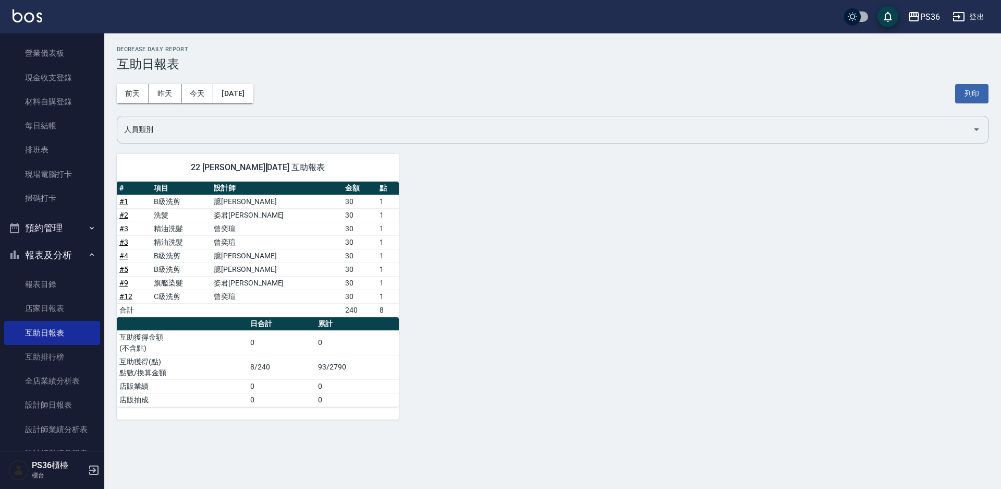
scroll to position [104, 0]
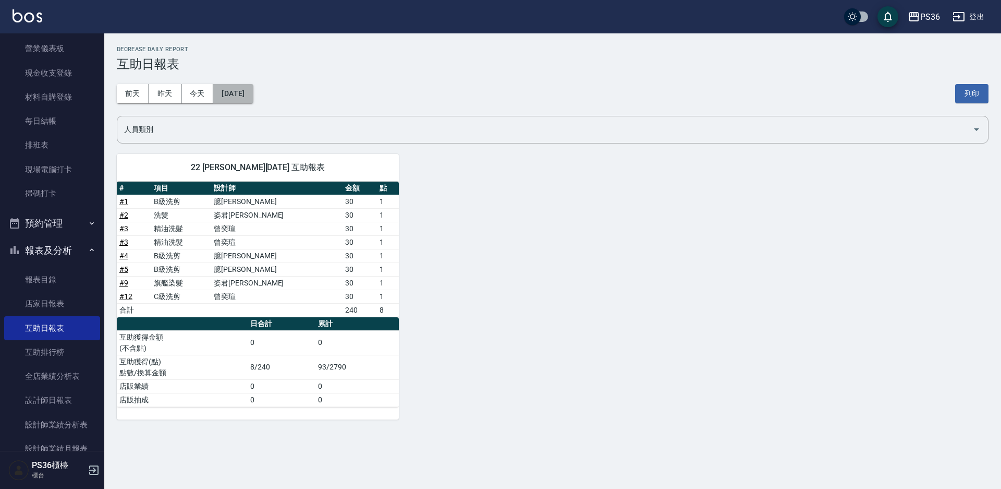
click at [229, 96] on button "[DATE]" at bounding box center [233, 93] width 40 height 19
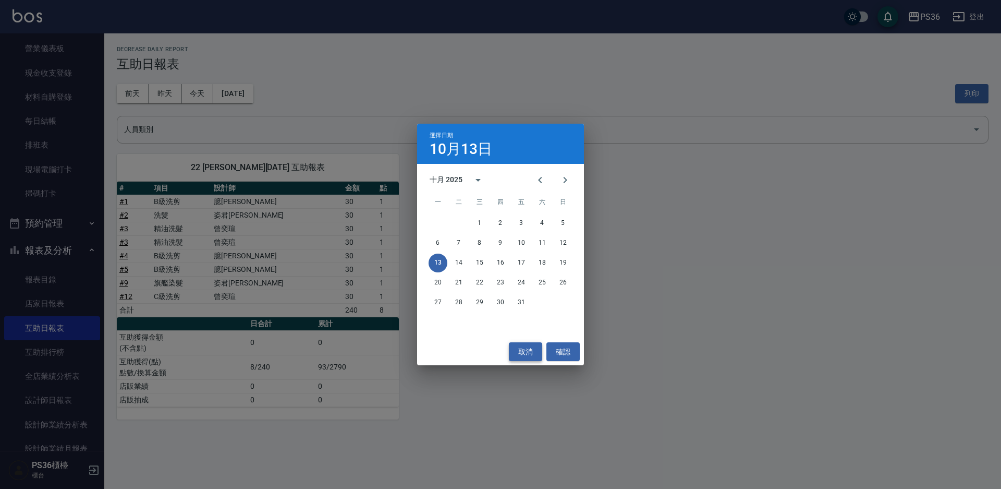
click at [525, 352] on button "取消" at bounding box center [525, 351] width 33 height 19
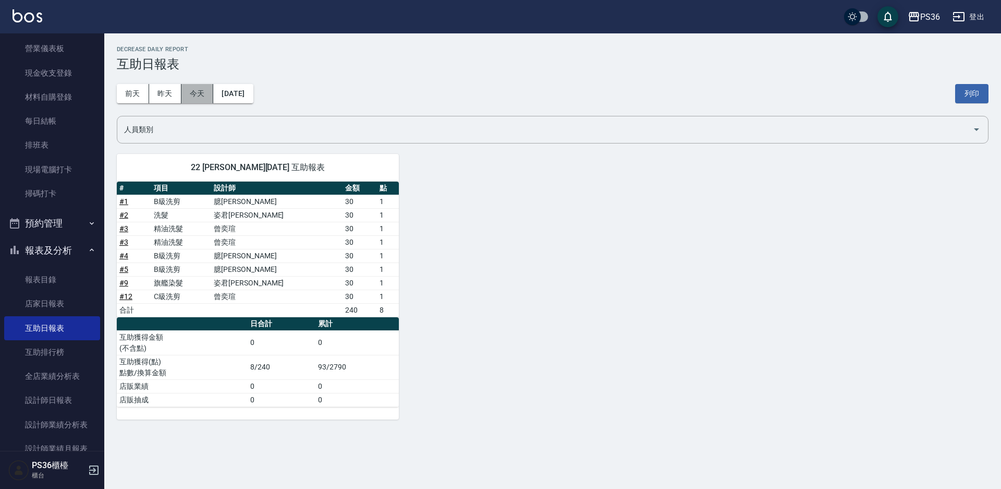
click at [190, 92] on button "今天" at bounding box center [197, 93] width 32 height 19
click at [129, 96] on button "前天" at bounding box center [133, 93] width 32 height 19
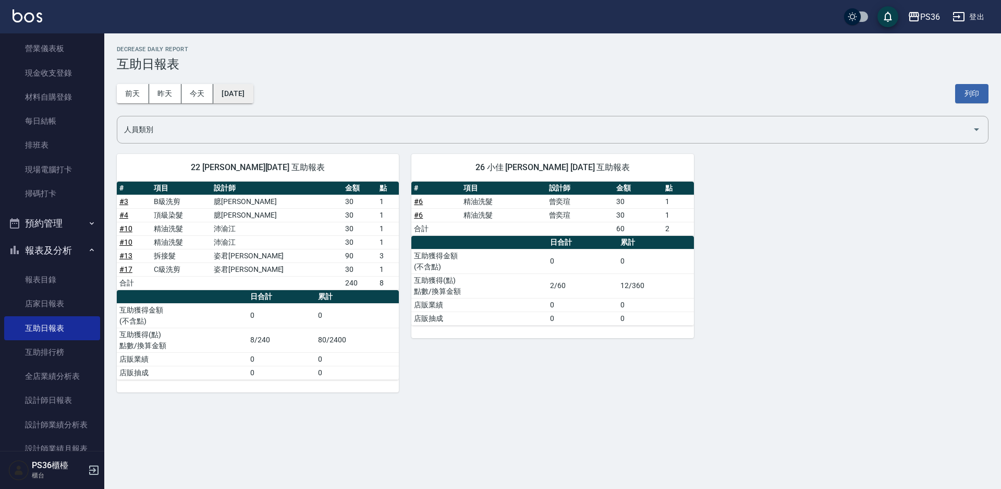
click at [244, 96] on button "[DATE]" at bounding box center [233, 93] width 40 height 19
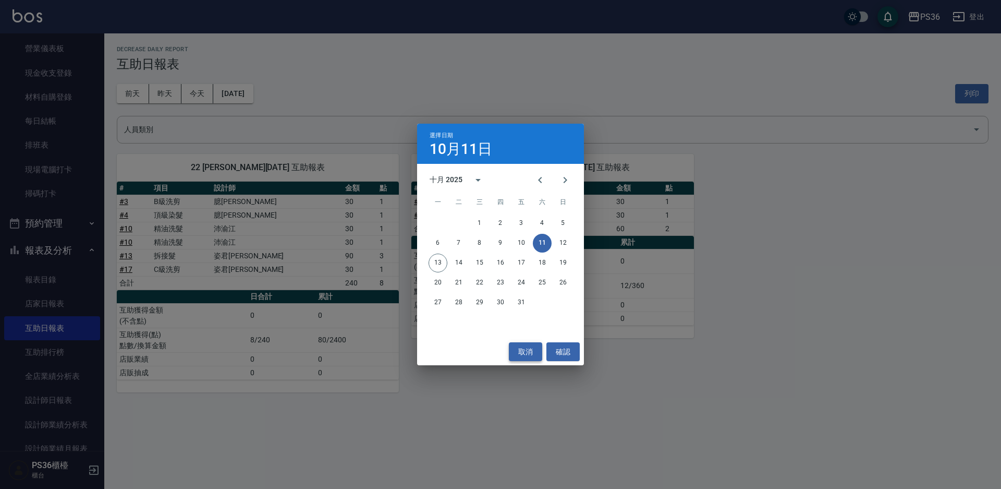
click at [531, 351] on button "取消" at bounding box center [525, 351] width 33 height 19
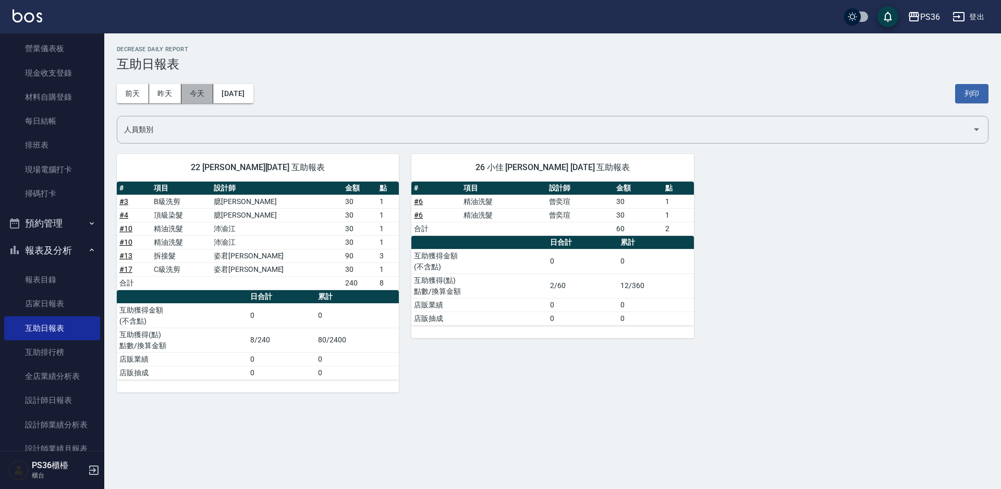
click at [204, 96] on button "今天" at bounding box center [197, 93] width 32 height 19
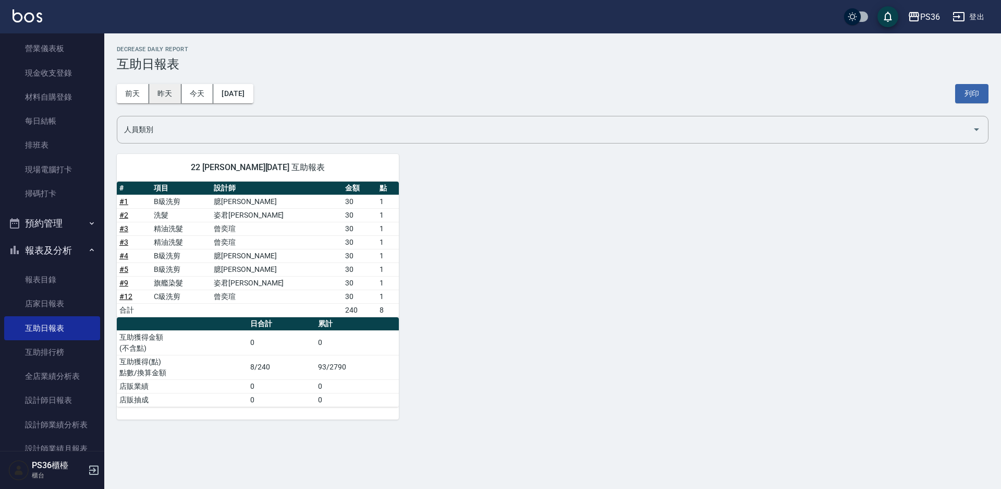
click at [161, 88] on button "昨天" at bounding box center [165, 93] width 32 height 19
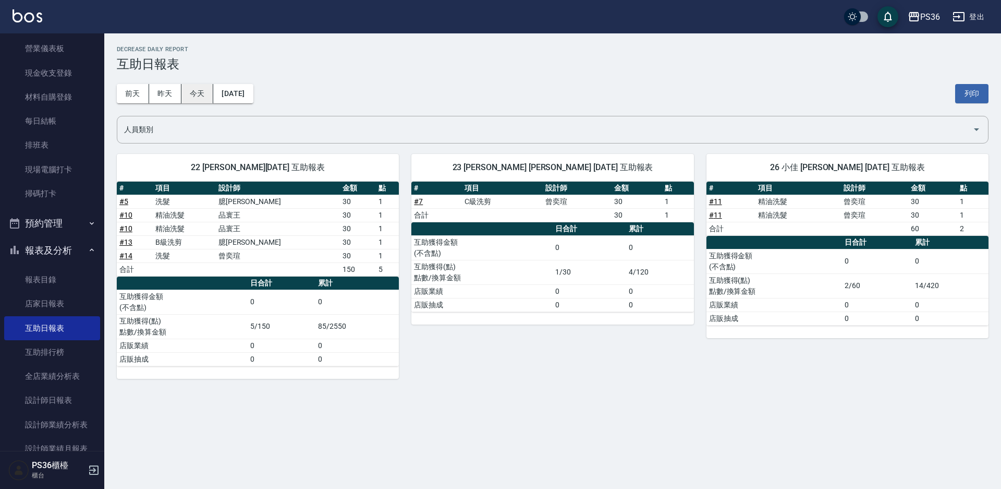
click at [189, 90] on button "今天" at bounding box center [197, 93] width 32 height 19
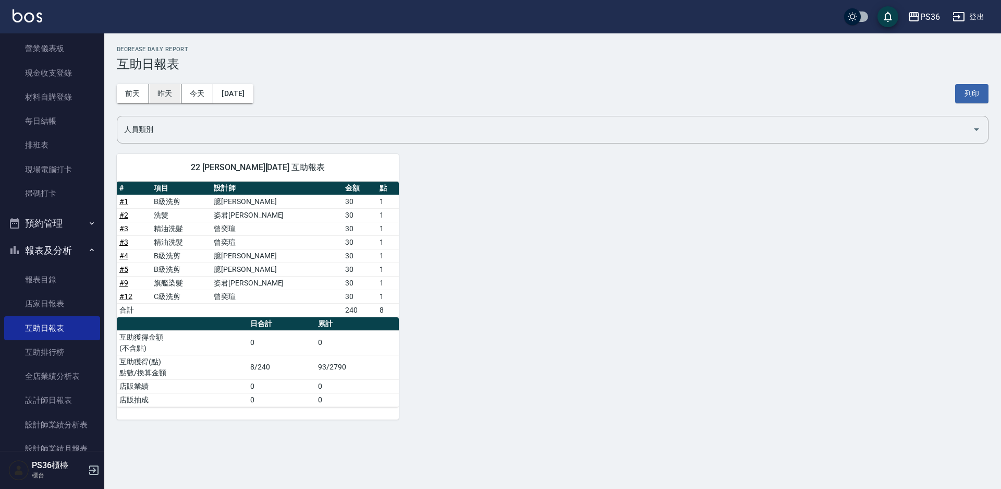
click at [155, 96] on button "昨天" at bounding box center [165, 93] width 32 height 19
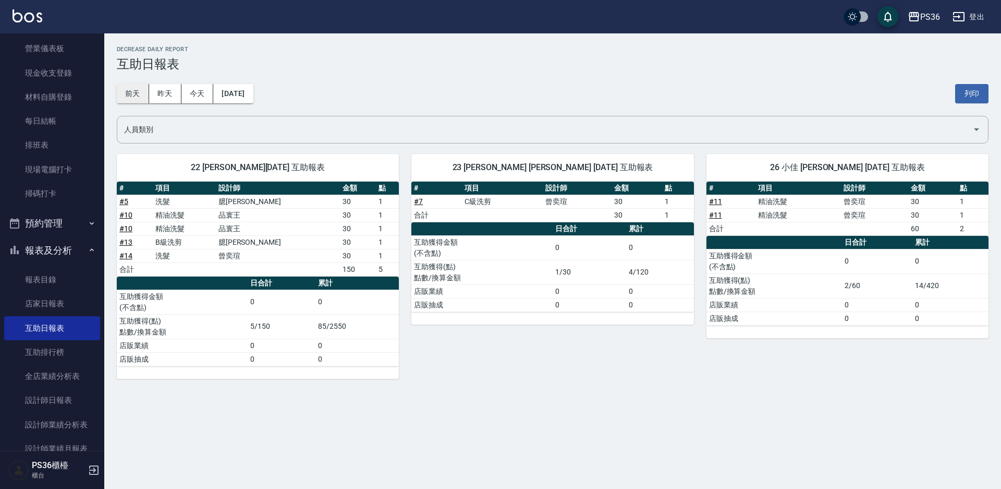
click at [132, 98] on button "前天" at bounding box center [133, 93] width 32 height 19
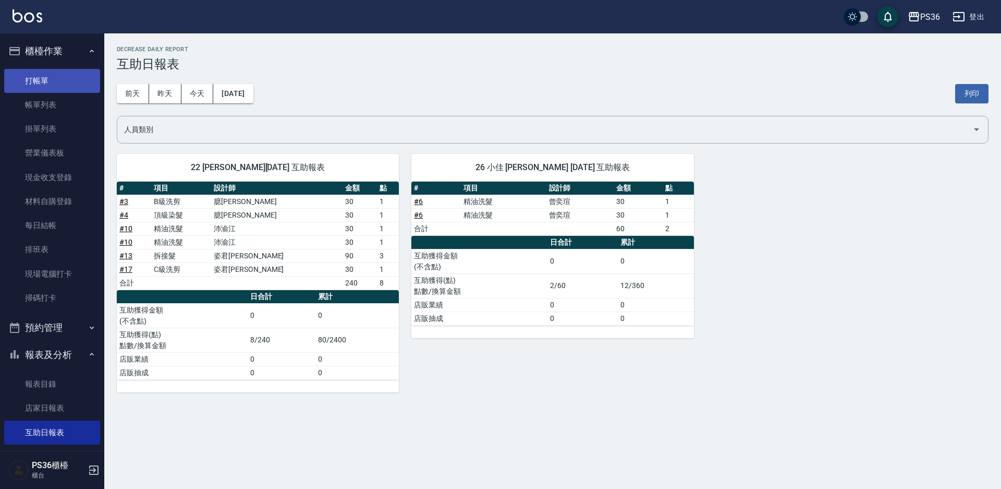
click at [60, 85] on link "打帳單" at bounding box center [52, 81] width 96 height 24
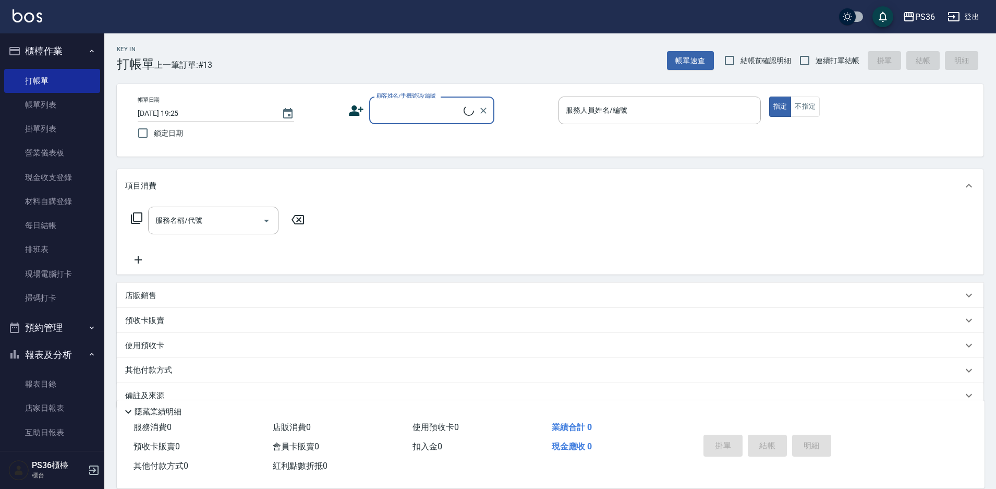
drag, startPoint x: 60, startPoint y: 85, endPoint x: 396, endPoint y: 105, distance: 336.4
click at [396, 105] on input "顧客姓名/手機號碼/編號" at bounding box center [419, 110] width 90 height 18
type input "x"
type input "ㄜ"
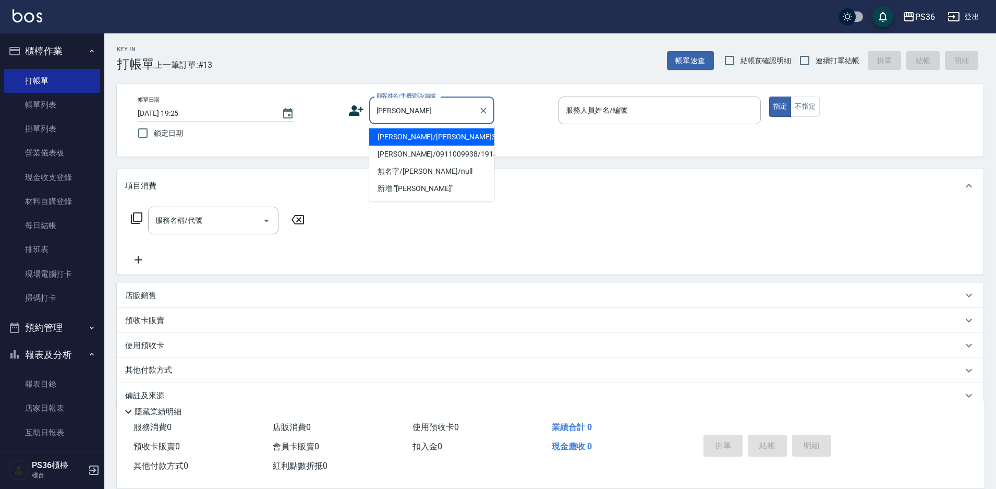
click at [425, 145] on li "[PERSON_NAME]/[PERSON_NAME]3736/3736" at bounding box center [431, 136] width 125 height 17
type input "[PERSON_NAME]/[PERSON_NAME]3736/3736"
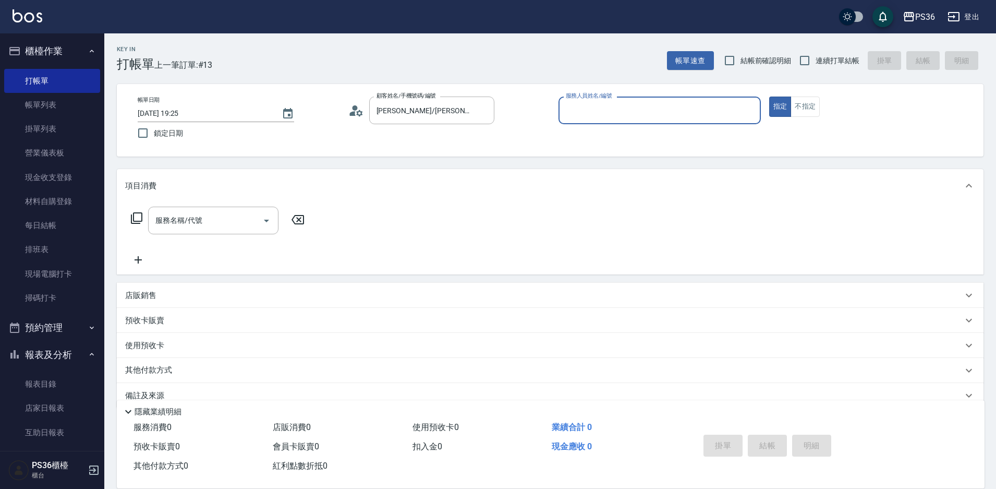
type input "小布-9"
click at [228, 228] on input "服務名稱/代號" at bounding box center [205, 220] width 105 height 18
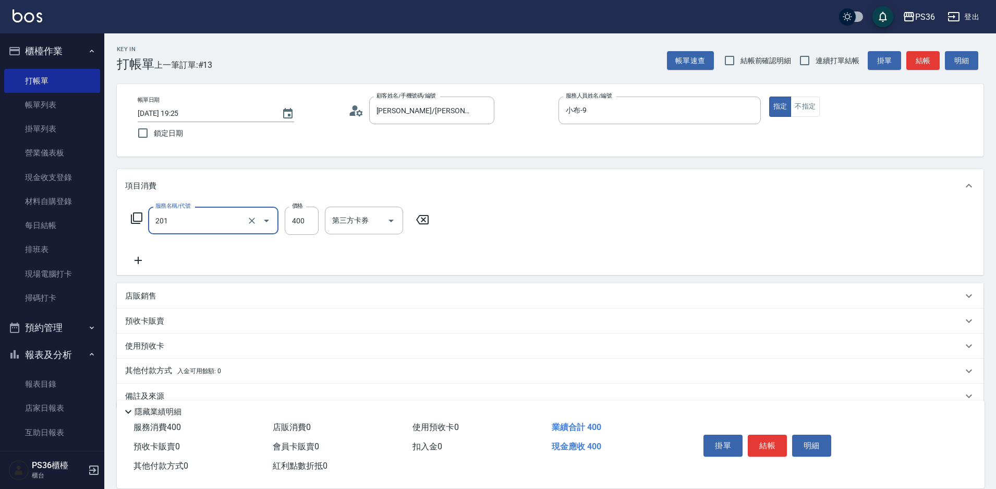
type input "C級洗剪(201)"
click at [311, 220] on input "400" at bounding box center [302, 220] width 34 height 28
type input "300"
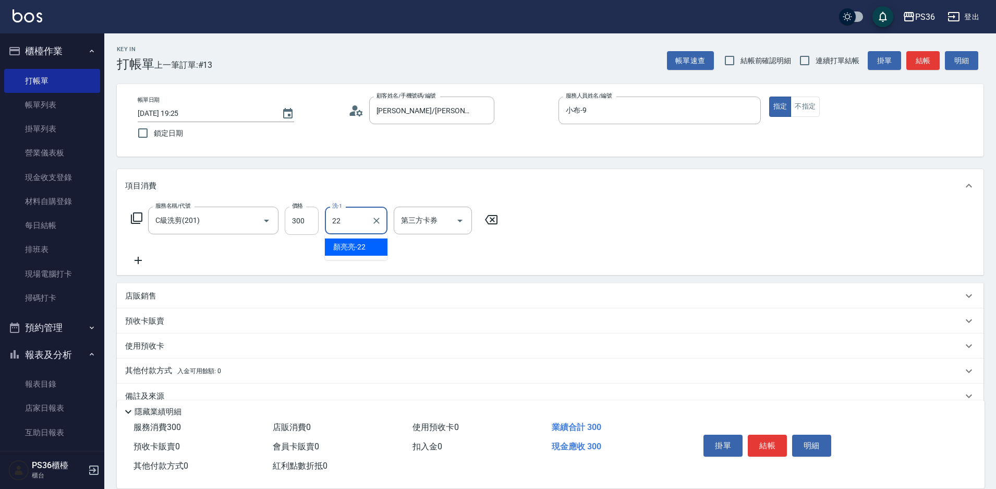
type input "顏亮亮-22"
click at [753, 434] on button "結帳" at bounding box center [767, 445] width 39 height 22
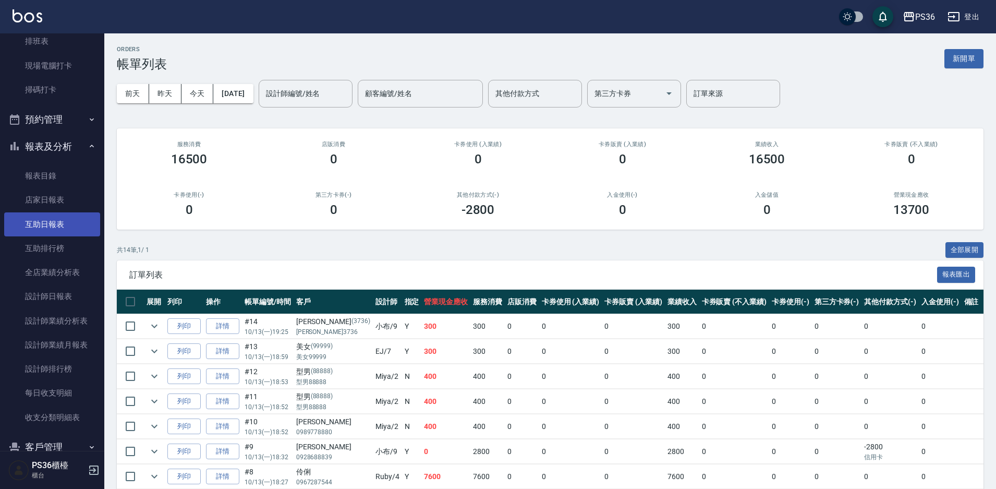
scroll to position [206, 0]
click at [41, 210] on link "店家日報表" at bounding box center [52, 201] width 96 height 24
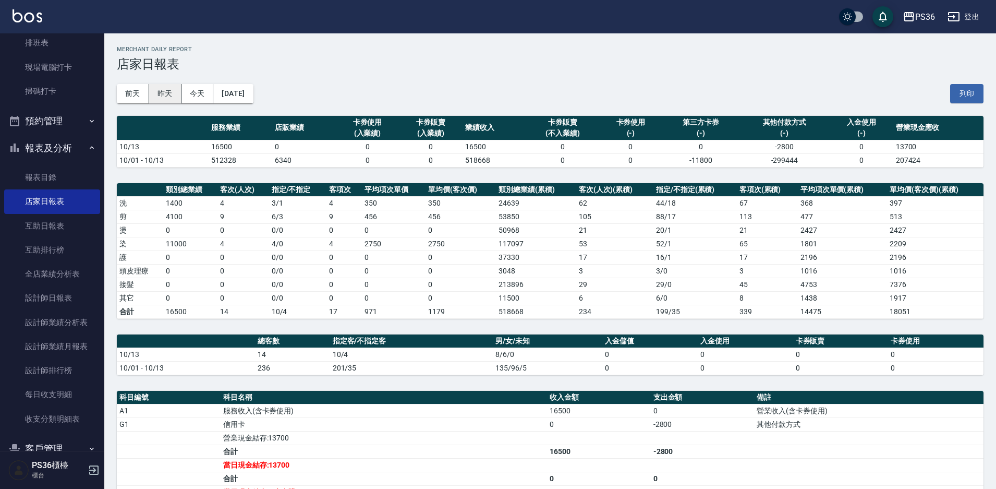
click at [167, 95] on button "昨天" at bounding box center [165, 93] width 32 height 19
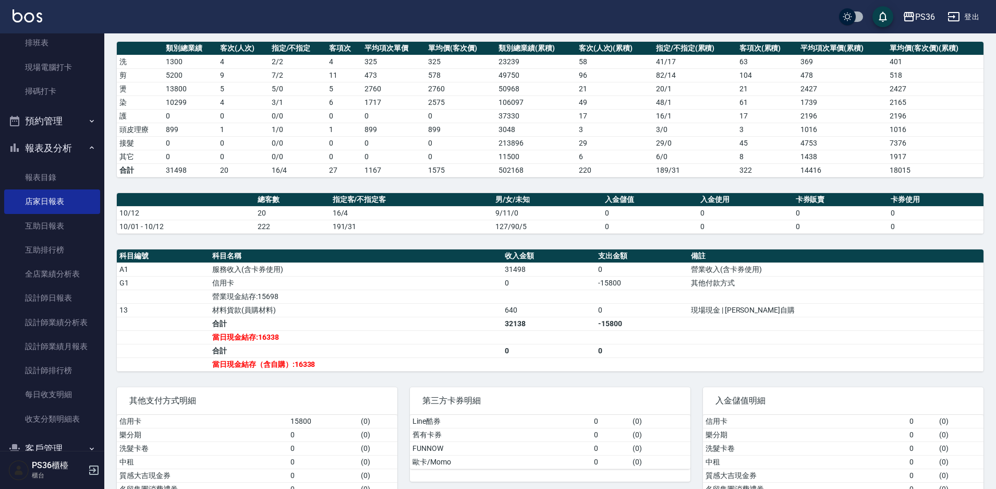
scroll to position [174, 0]
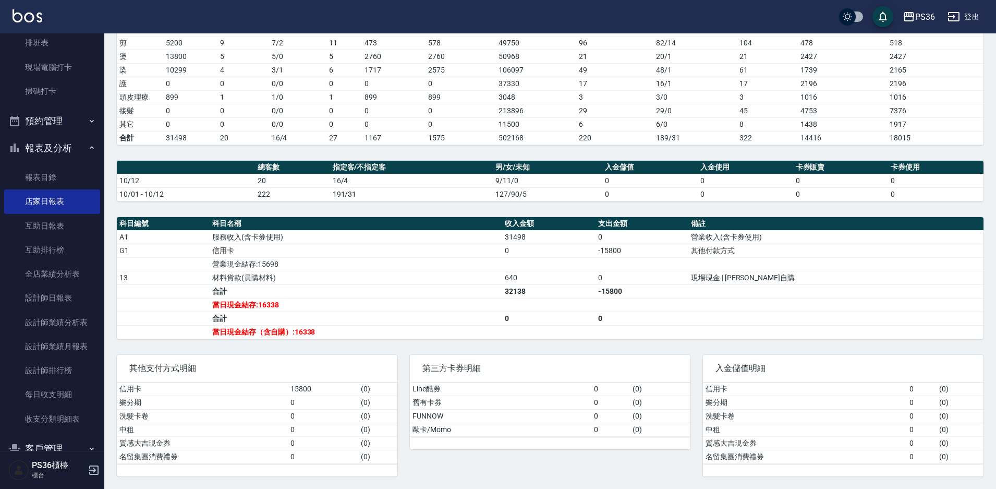
click at [661, 259] on td "a dense table" at bounding box center [641, 264] width 93 height 14
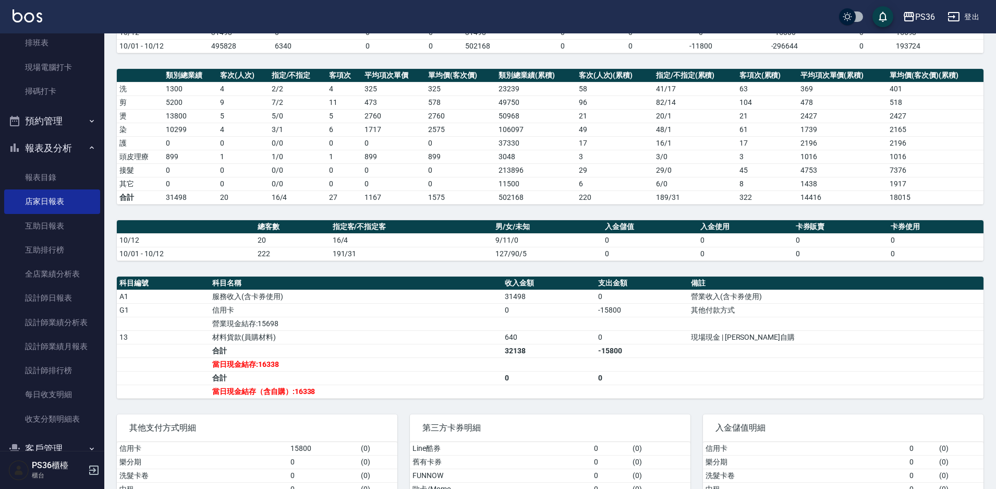
scroll to position [0, 0]
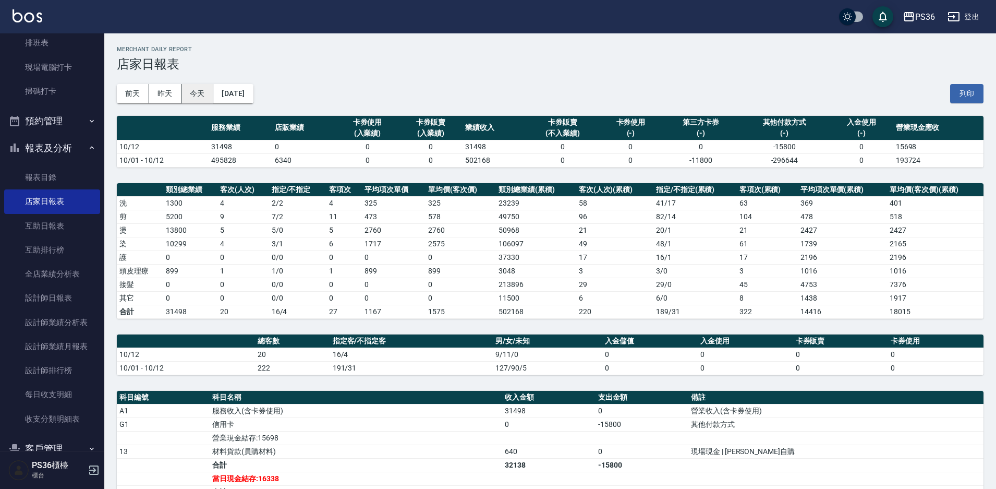
click at [189, 93] on button "今天" at bounding box center [197, 93] width 32 height 19
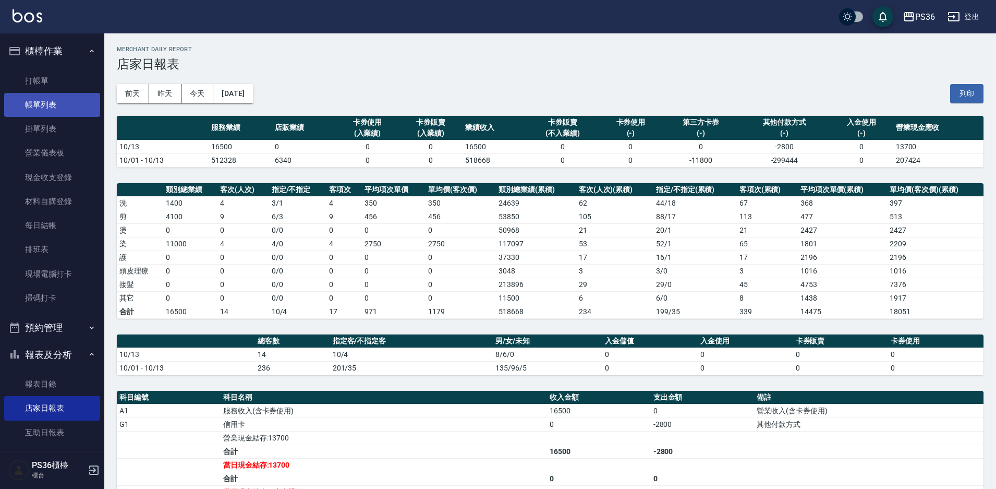
click at [63, 111] on link "帳單列表" at bounding box center [52, 105] width 96 height 24
click at [72, 98] on link "帳單列表" at bounding box center [52, 105] width 96 height 24
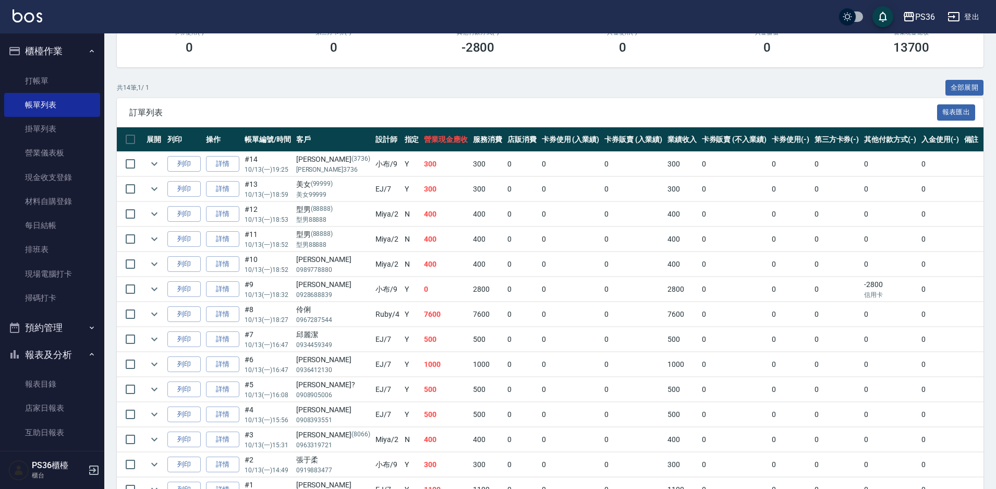
scroll to position [209, 0]
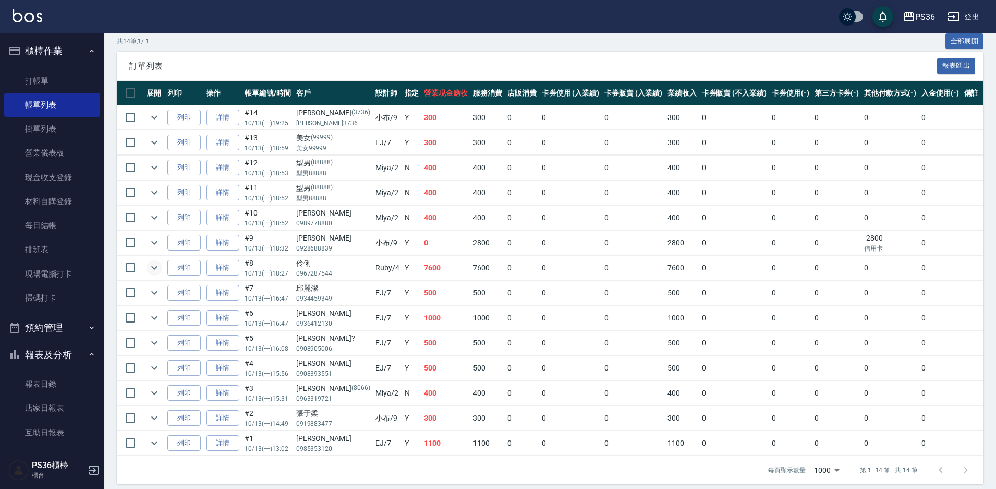
click at [150, 265] on icon "expand row" at bounding box center [154, 267] width 13 height 13
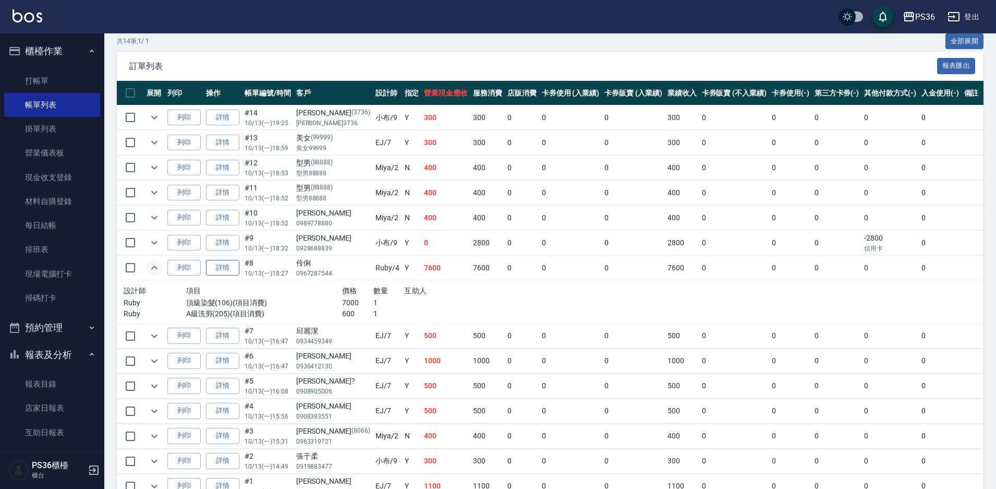
click at [211, 271] on link "詳情" at bounding box center [222, 268] width 33 height 16
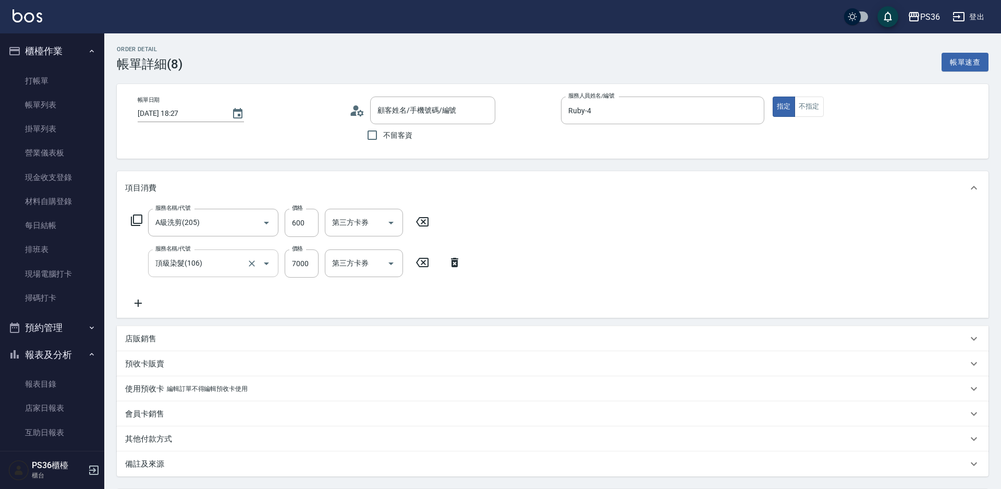
type input "[DATE] 18:27"
type input "Ruby-4"
type input "A級洗剪(205)"
type input "頂級染髮(106)"
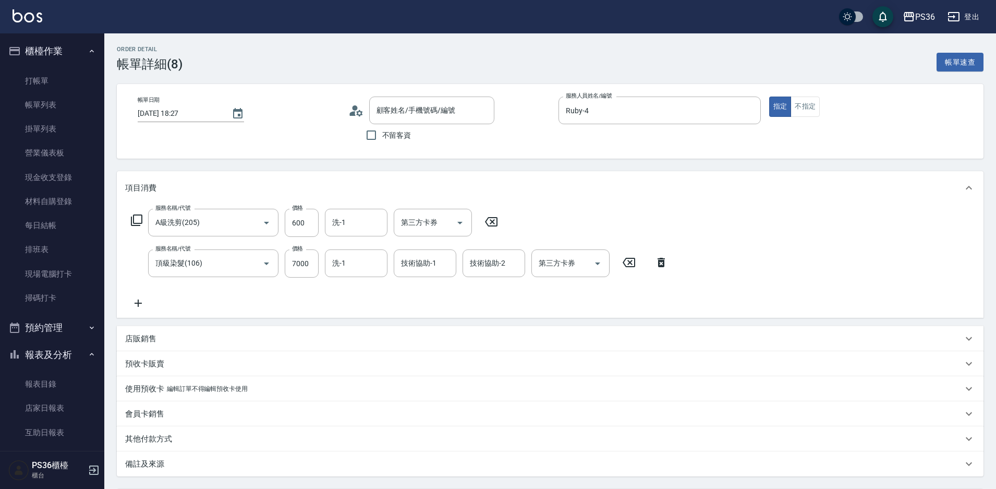
type input "伶俐/0967287544/"
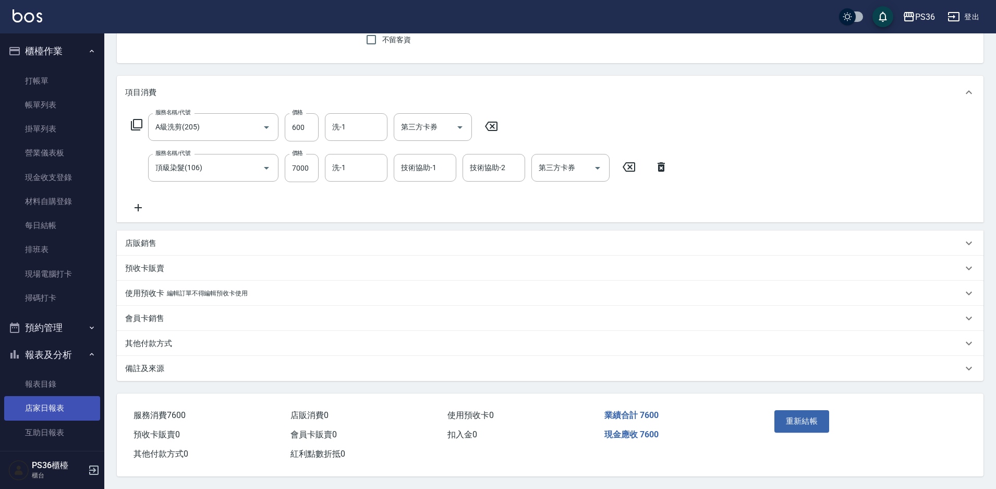
scroll to position [311, 0]
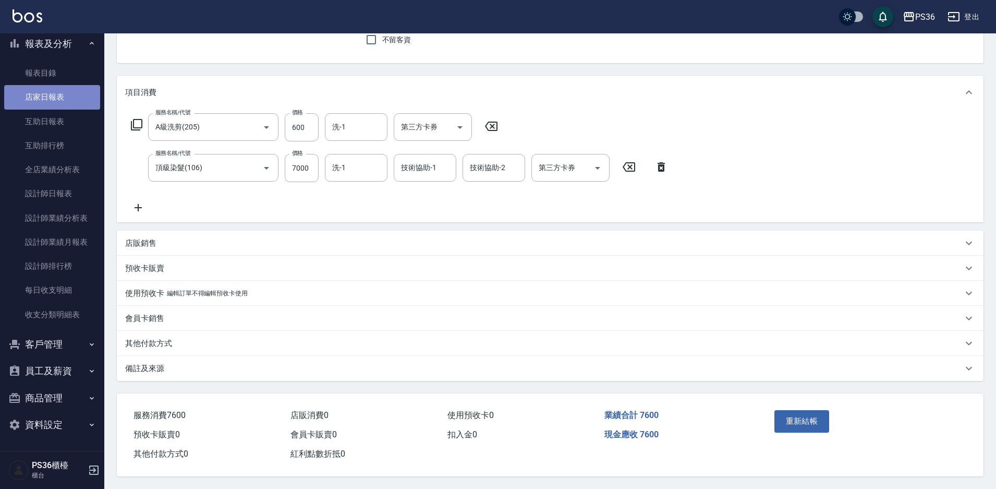
click at [58, 94] on link "店家日報表" at bounding box center [52, 97] width 96 height 24
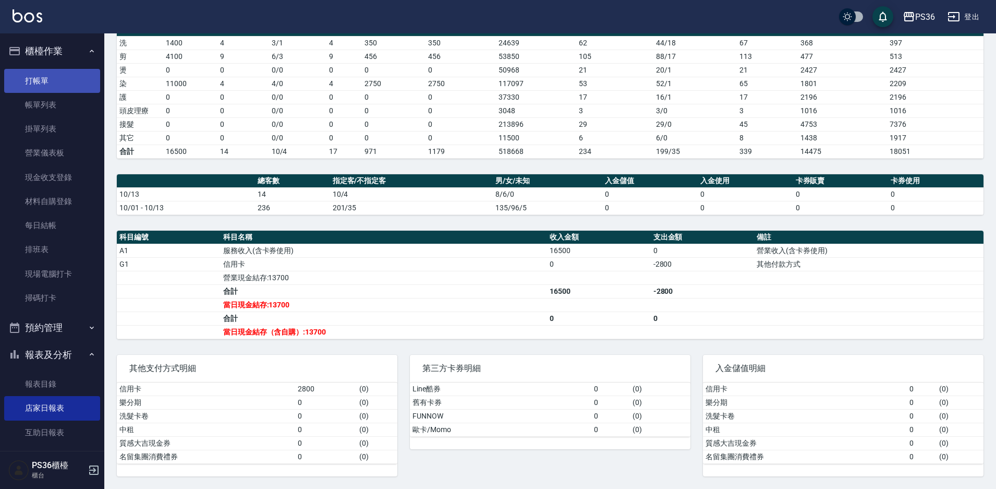
click at [58, 82] on link "打帳單" at bounding box center [52, 81] width 96 height 24
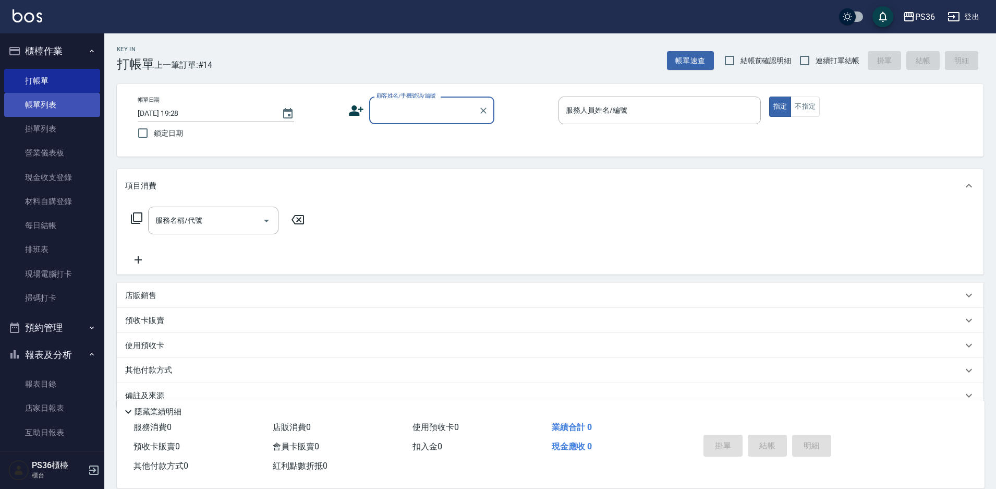
click at [66, 104] on link "帳單列表" at bounding box center [52, 105] width 96 height 24
click at [69, 109] on link "帳單列表" at bounding box center [52, 105] width 96 height 24
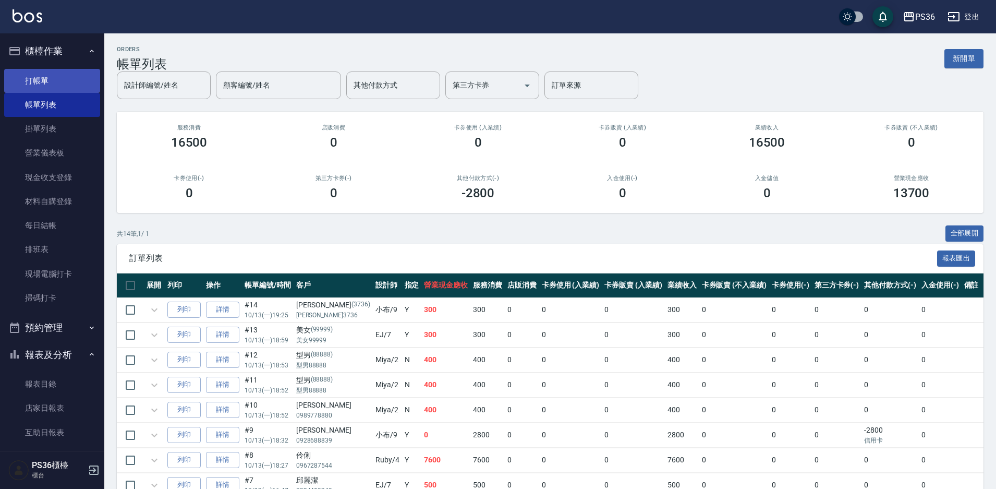
click at [50, 82] on link "打帳單" at bounding box center [52, 81] width 96 height 24
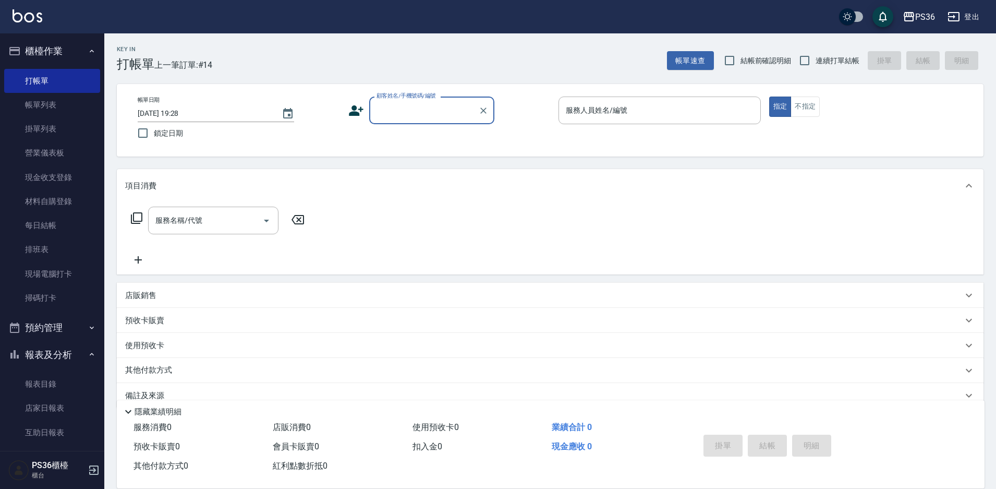
click at [385, 112] on input "顧客姓名/手機號碼/編號" at bounding box center [424, 110] width 100 height 18
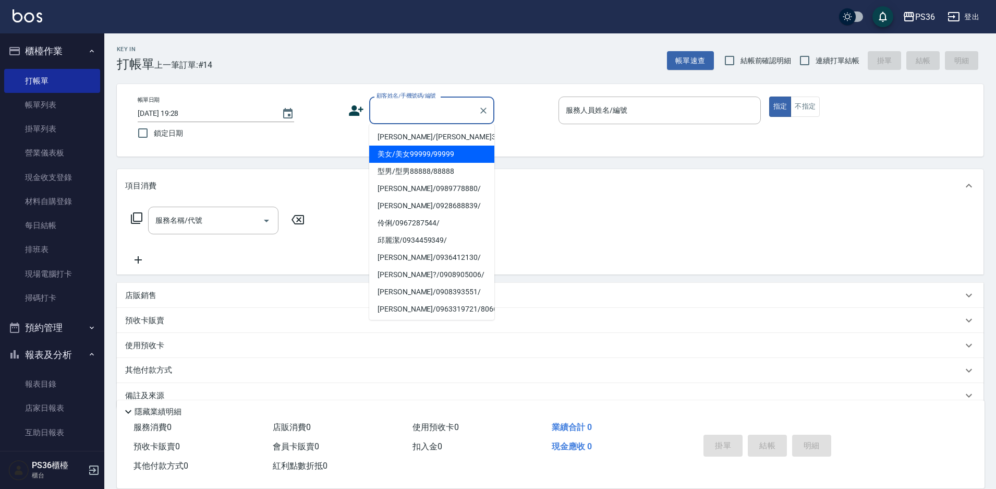
click at [420, 152] on li "美女/美女99999/99999" at bounding box center [431, 153] width 125 height 17
type input "美女/美女99999/99999"
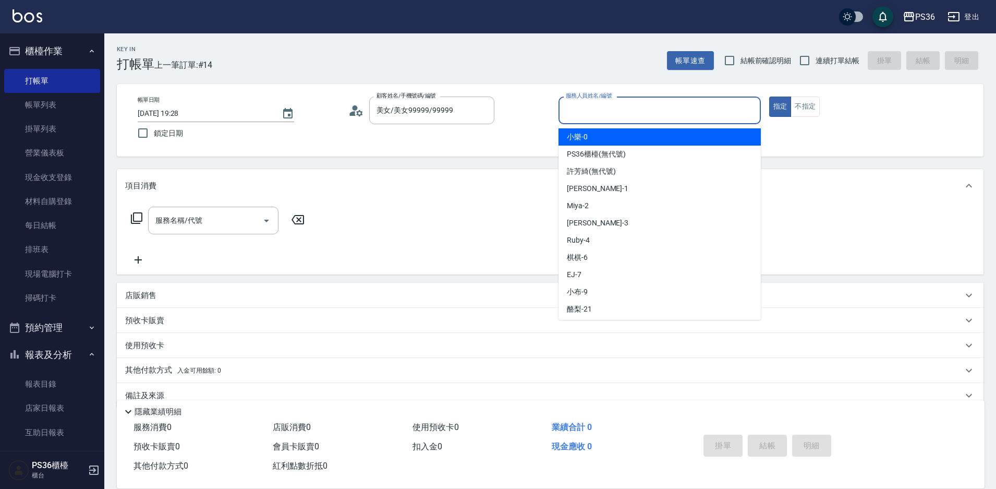
click at [604, 115] on input "服務人員姓名/編號" at bounding box center [659, 110] width 193 height 18
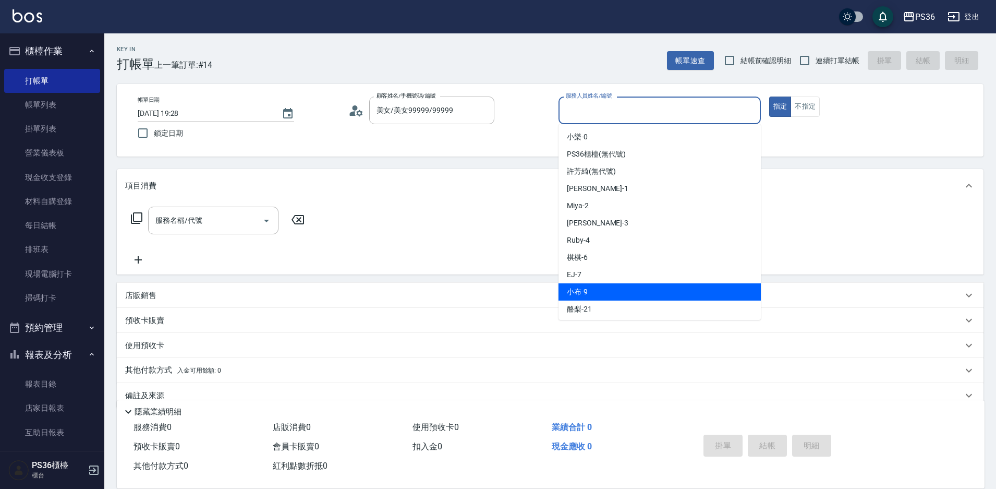
click at [616, 297] on div "小布 -9" at bounding box center [659, 291] width 202 height 17
type input "小布-9"
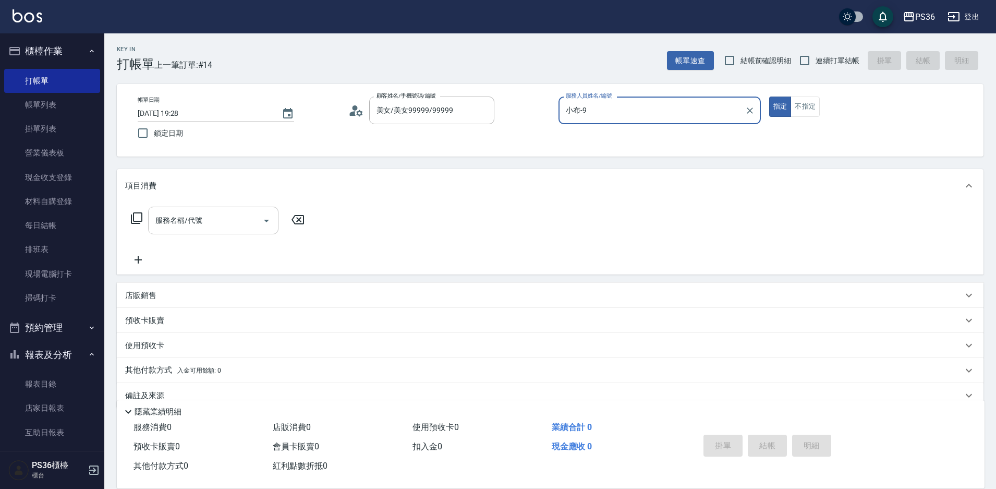
click at [206, 221] on input "服務名稱/代號" at bounding box center [205, 220] width 105 height 18
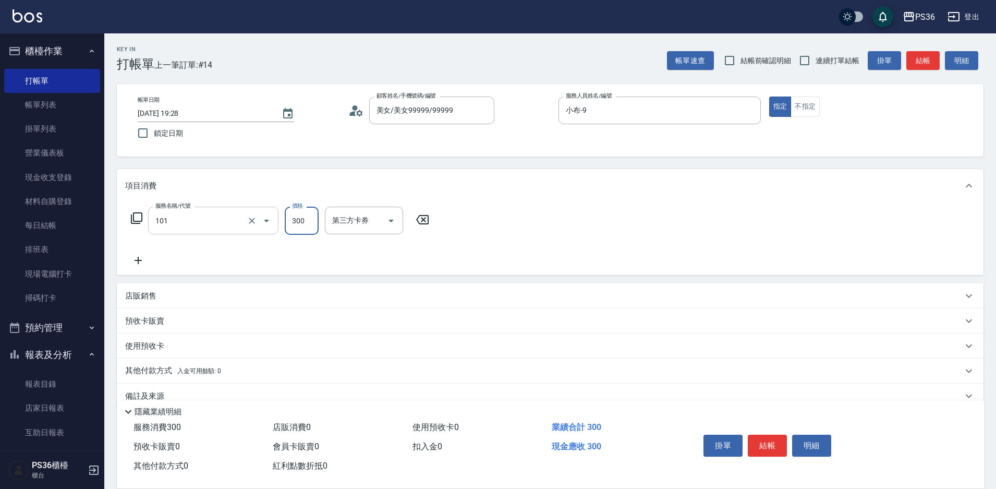
type input "洗髮(101)"
type input "400"
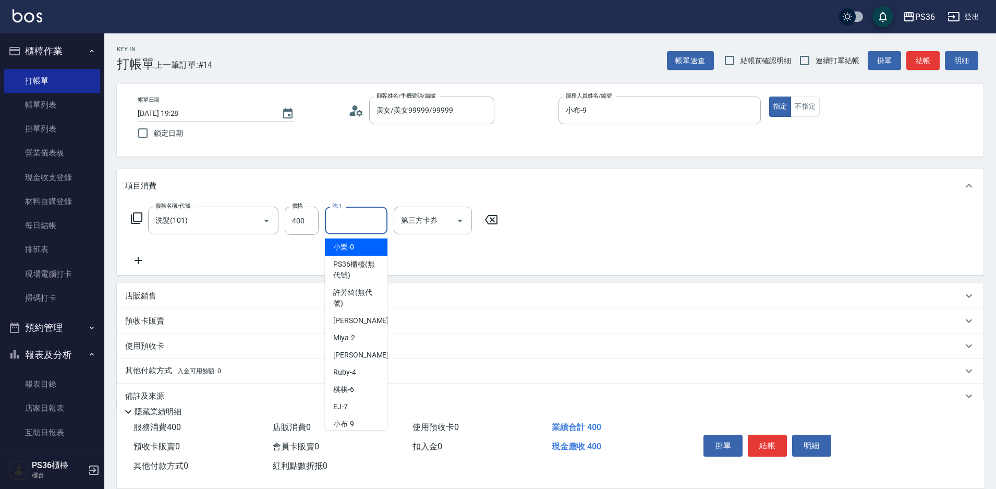
click at [354, 217] on input "洗-1" at bounding box center [356, 220] width 53 height 18
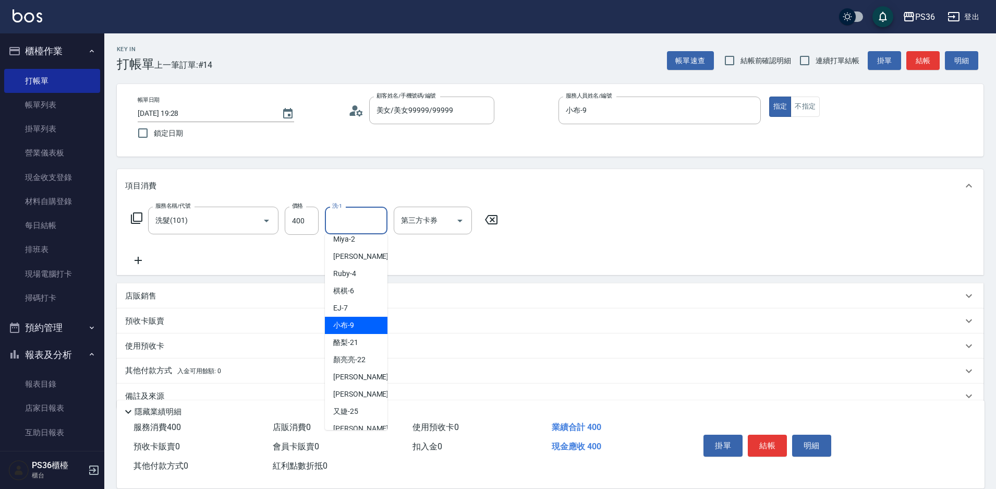
scroll to position [144, 0]
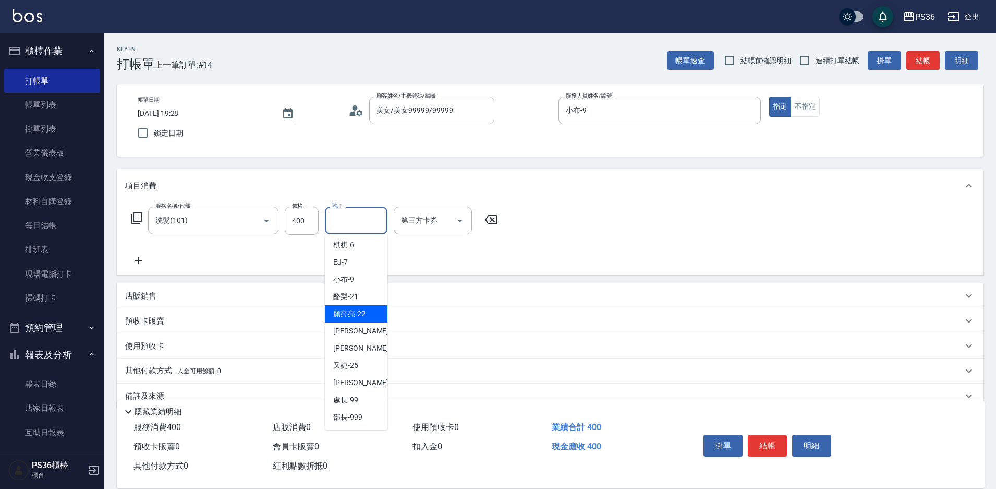
click at [356, 313] on span "[PERSON_NAME]-22" at bounding box center [349, 313] width 32 height 11
type input "顏亮亮-22"
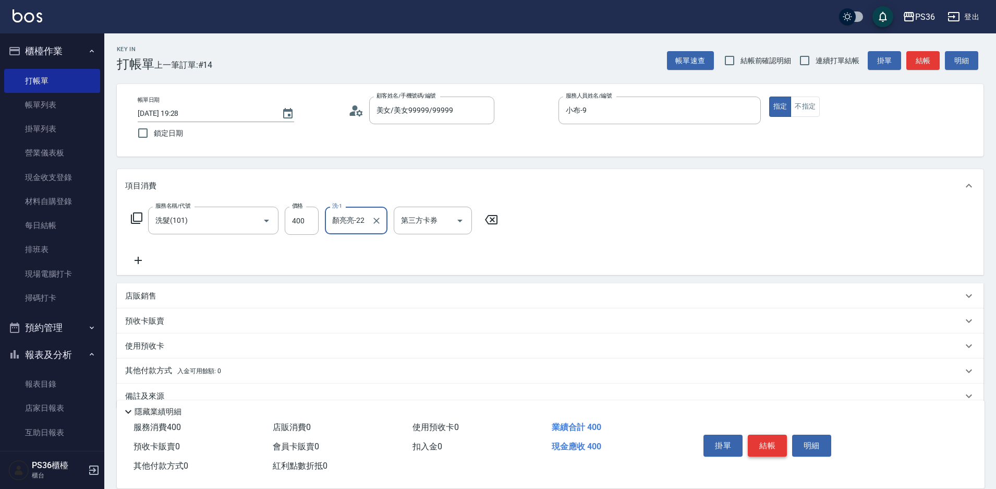
click at [774, 444] on button "結帳" at bounding box center [767, 445] width 39 height 22
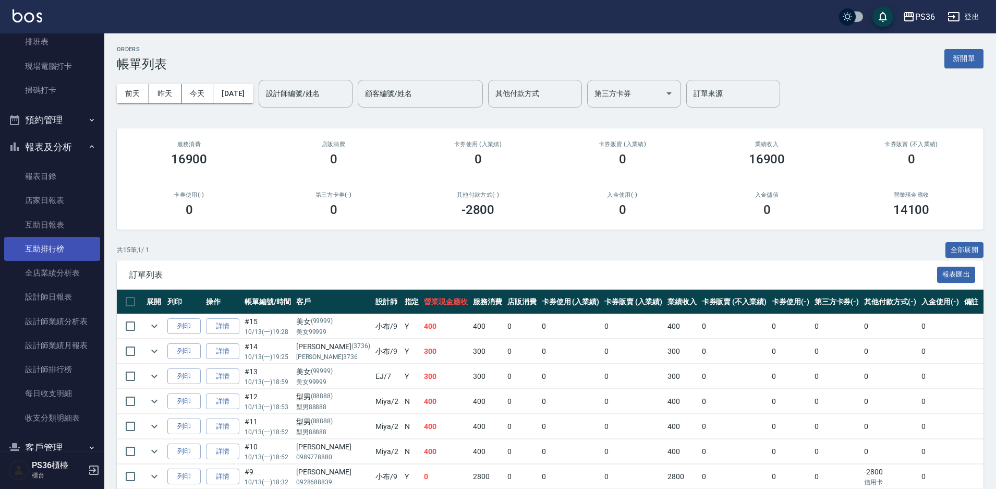
scroll to position [206, 0]
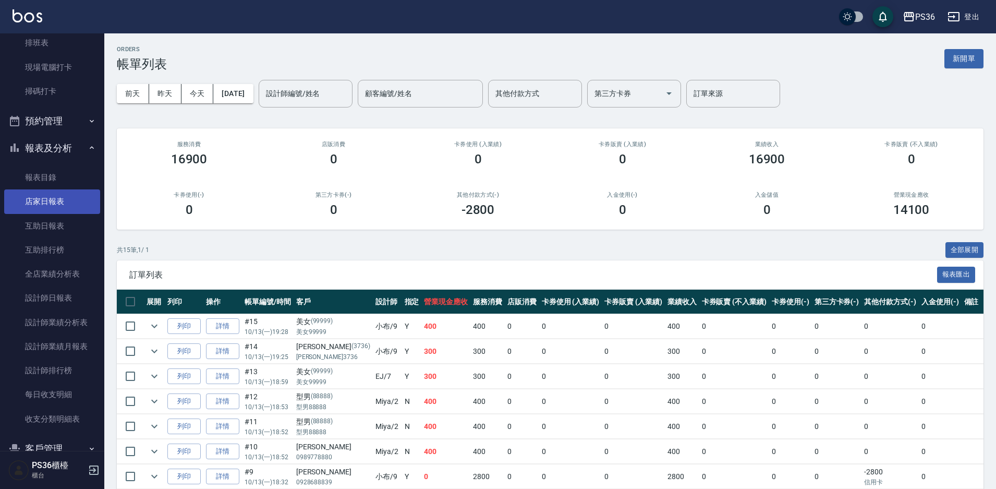
click at [62, 203] on link "店家日報表" at bounding box center [52, 201] width 96 height 24
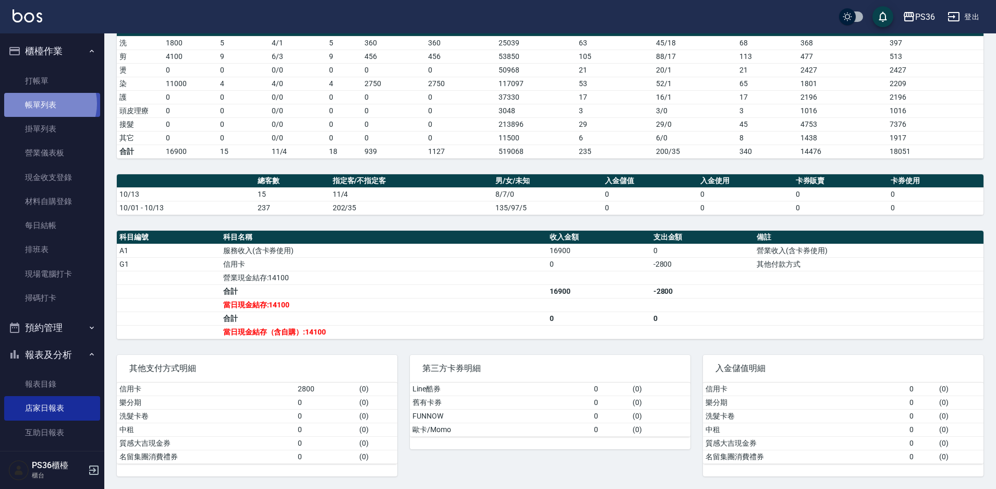
click at [45, 104] on link "帳單列表" at bounding box center [52, 105] width 96 height 24
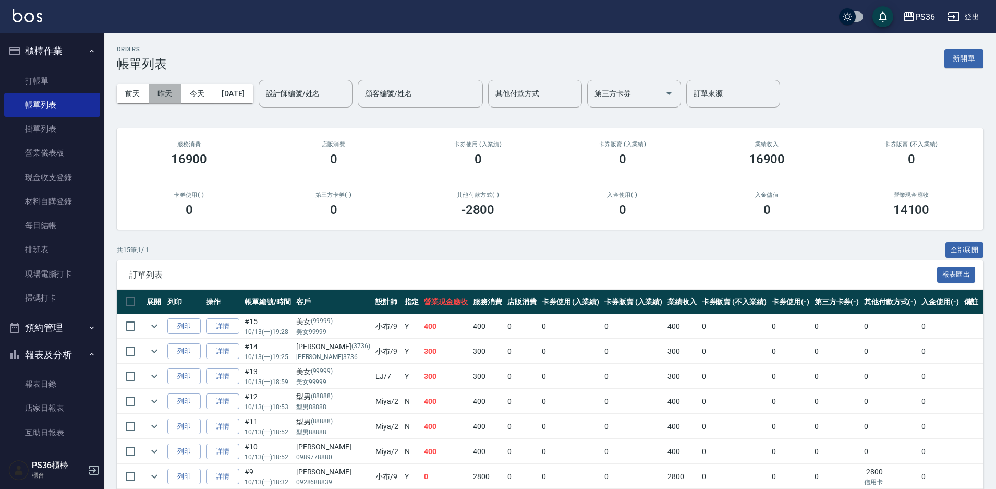
click at [156, 96] on button "昨天" at bounding box center [165, 93] width 32 height 19
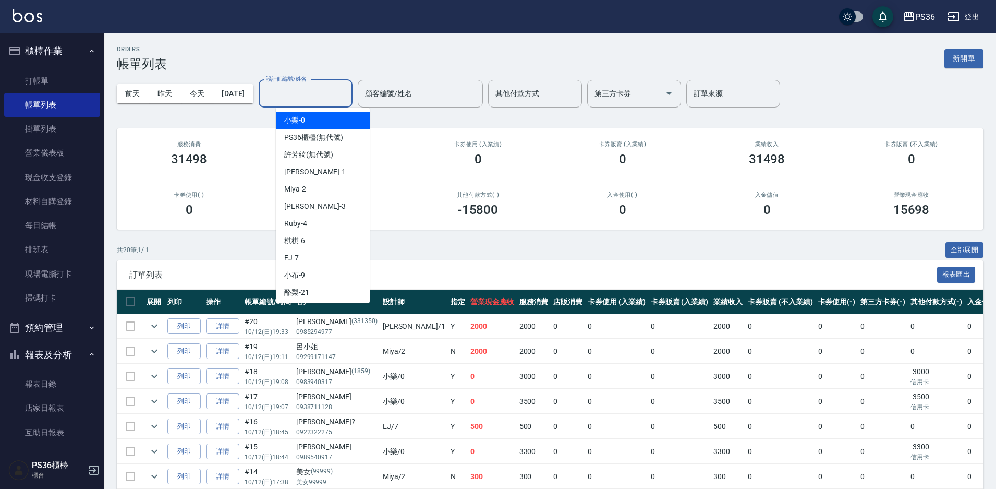
click at [327, 99] on input "設計師編號/姓名" at bounding box center [305, 93] width 84 height 18
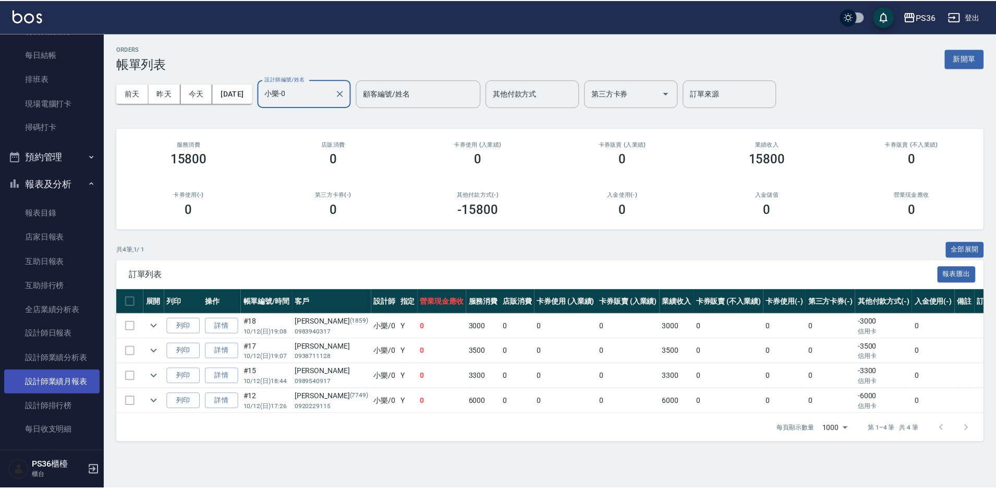
scroll to position [311, 0]
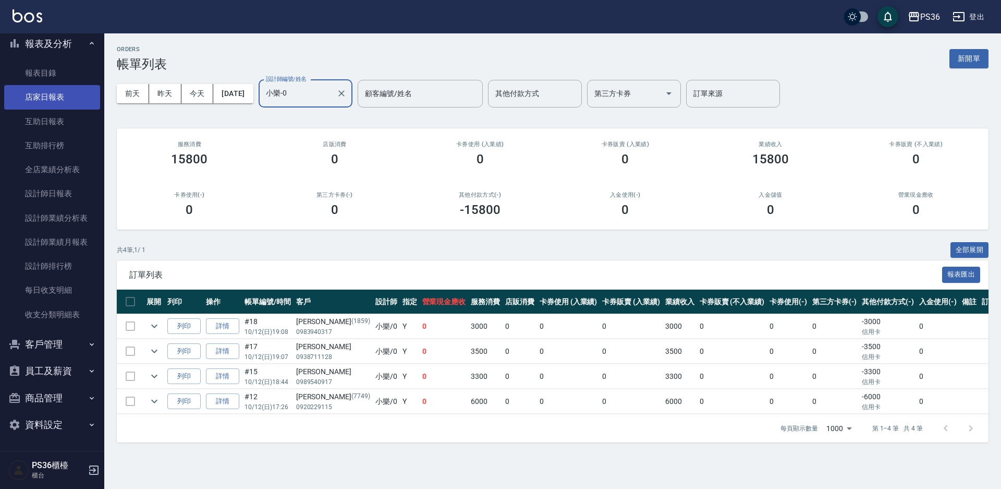
type input "小樂-0"
click at [58, 103] on link "店家日報表" at bounding box center [52, 97] width 96 height 24
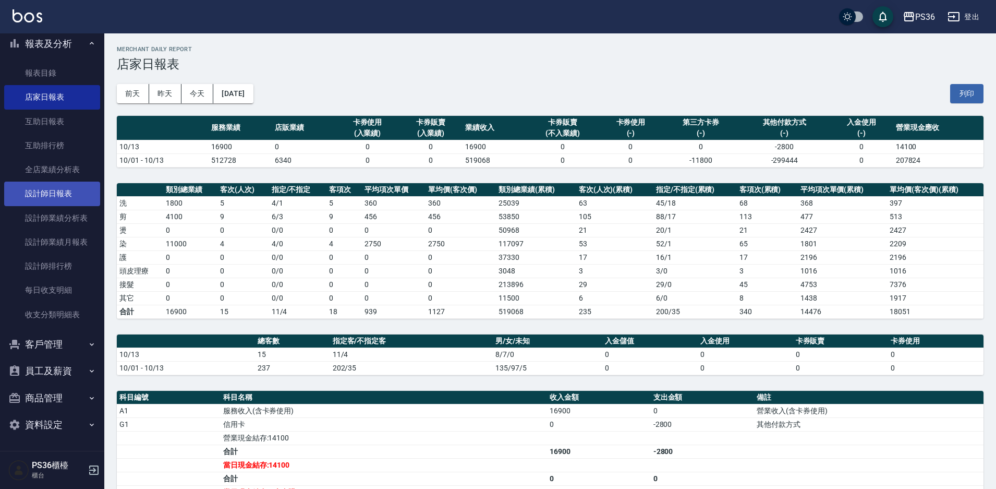
scroll to position [156, 0]
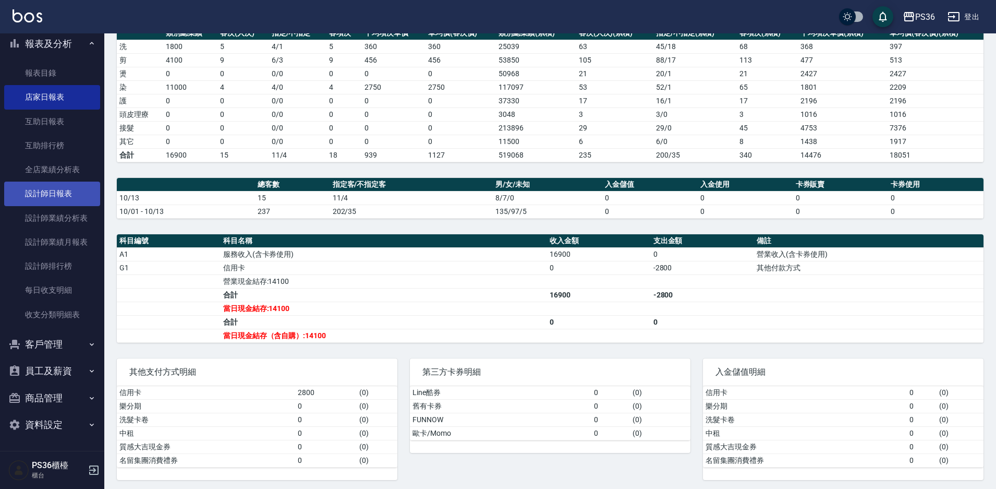
click at [76, 192] on link "設計師日報表" at bounding box center [52, 193] width 96 height 24
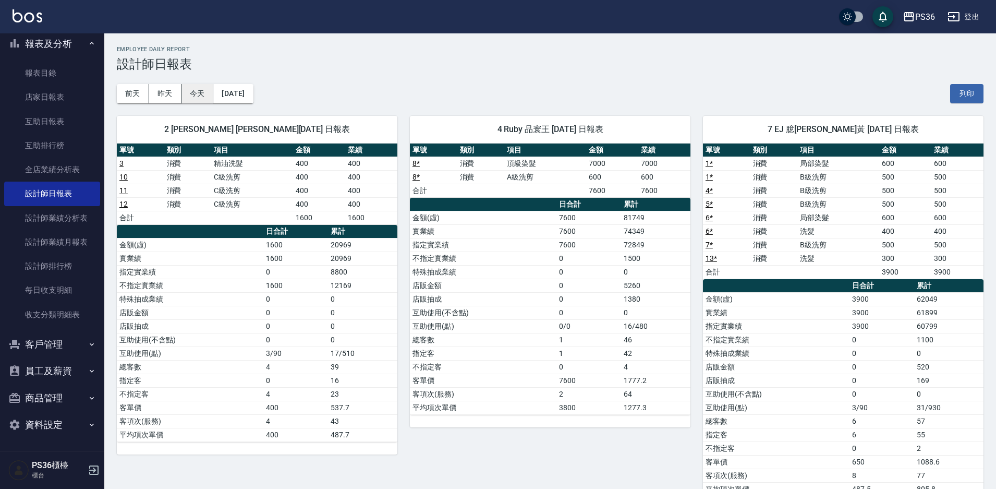
click at [193, 99] on button "今天" at bounding box center [197, 93] width 32 height 19
click at [253, 96] on button "[DATE]" at bounding box center [233, 93] width 40 height 19
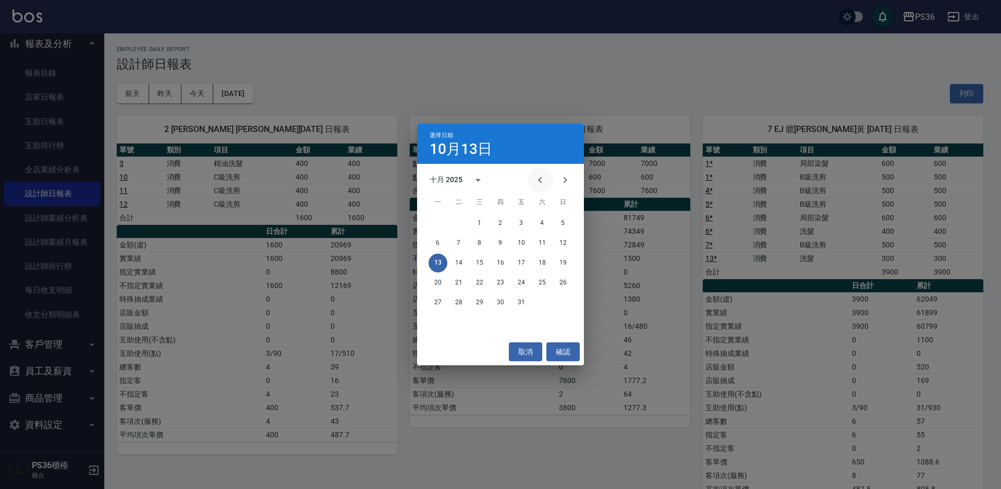
click at [540, 177] on icon "Previous month" at bounding box center [540, 180] width 13 height 13
click at [564, 240] on button "13" at bounding box center [563, 243] width 19 height 19
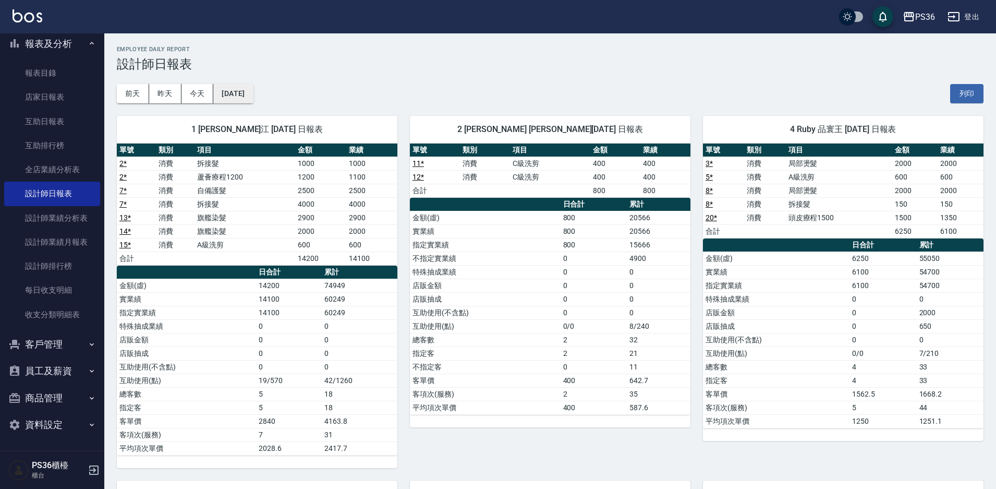
click at [250, 89] on button "[DATE]" at bounding box center [233, 93] width 40 height 19
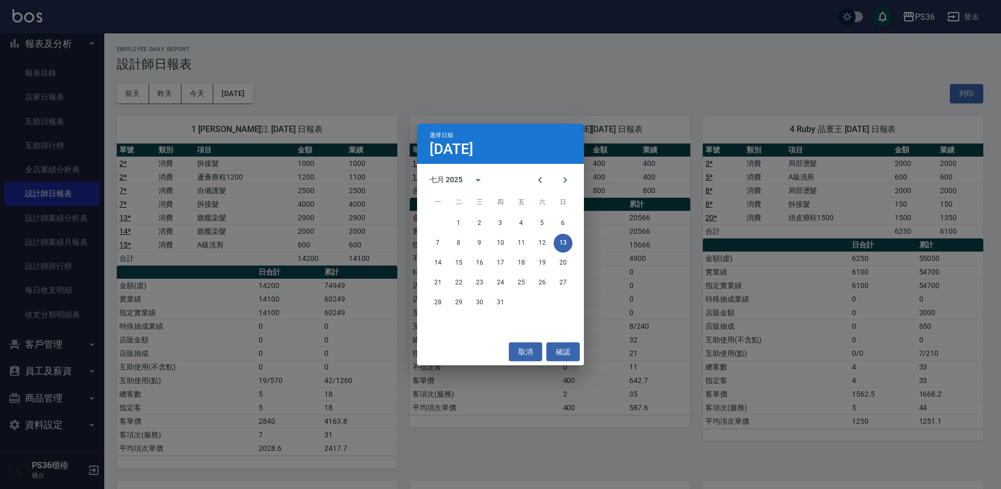
click at [210, 100] on div "選擇日期 [DATE] 七月 2025 一 二 三 四 五 六 日 1 2 3 4 5 6 7 8 9 10 11 12 13 14 15 16 17 18 …" at bounding box center [500, 244] width 1001 height 489
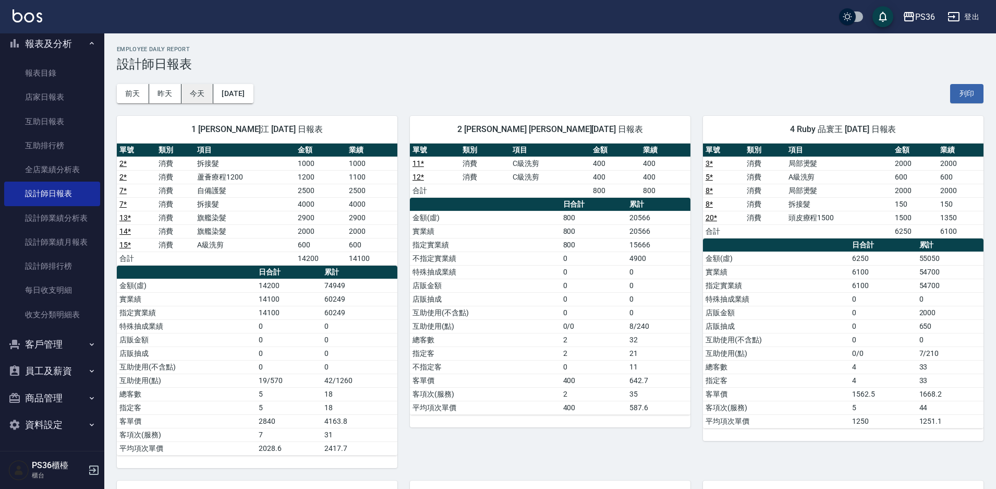
click at [209, 100] on button "今天" at bounding box center [197, 93] width 32 height 19
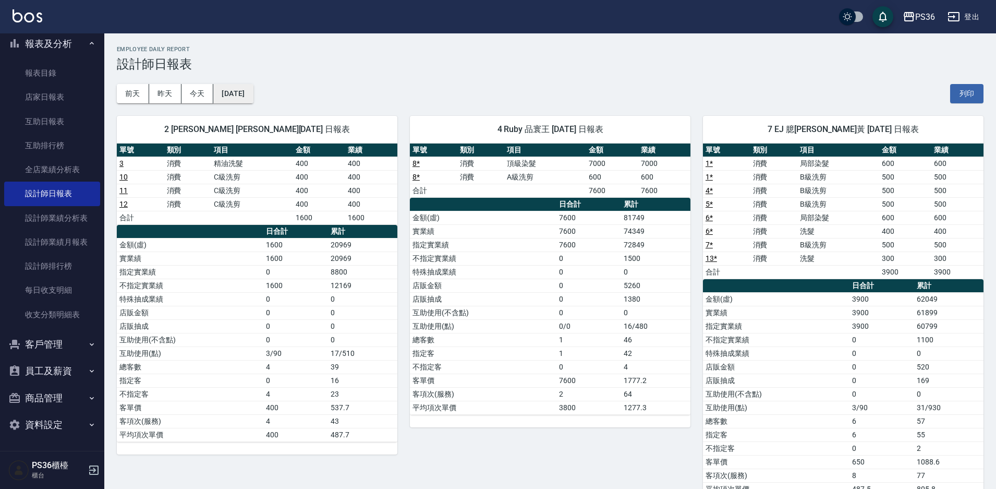
click at [235, 90] on button "[DATE]" at bounding box center [233, 93] width 40 height 19
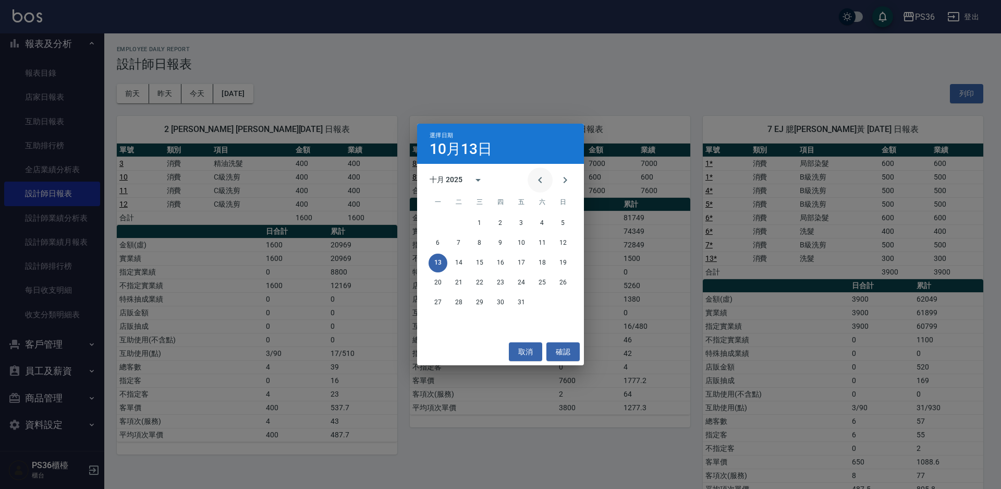
click at [532, 176] on button "Previous month" at bounding box center [540, 179] width 25 height 25
click at [563, 246] on button "13" at bounding box center [563, 243] width 19 height 19
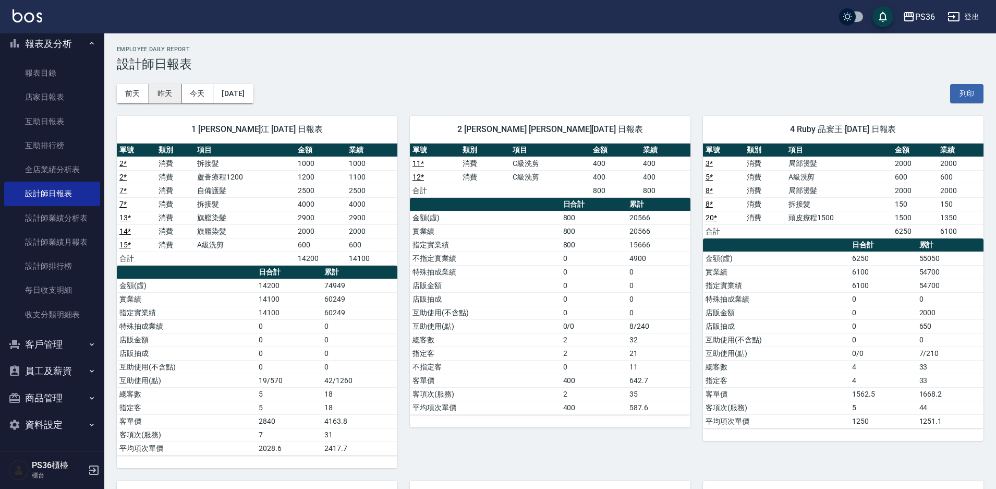
click at [178, 85] on button "昨天" at bounding box center [165, 93] width 32 height 19
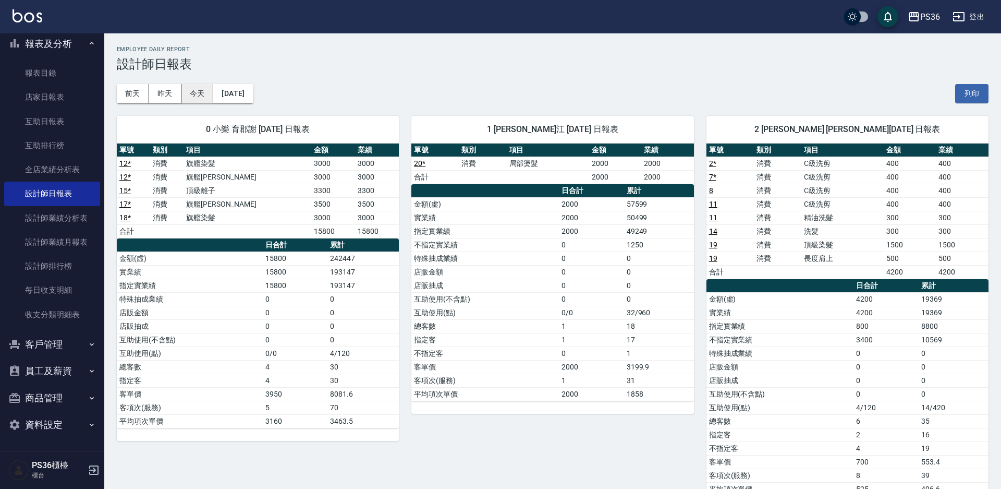
click at [201, 89] on button "今天" at bounding box center [197, 93] width 32 height 19
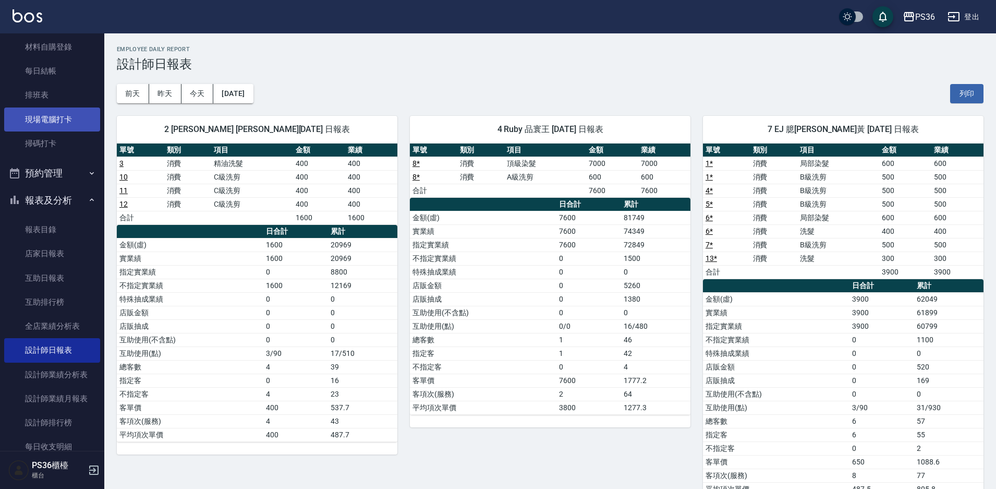
scroll to position [50, 0]
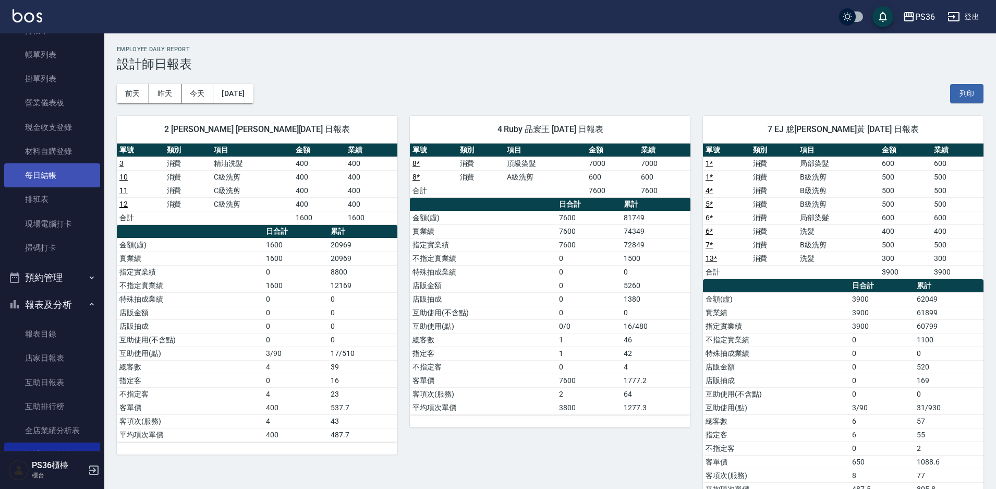
click at [69, 170] on link "每日結帳" at bounding box center [52, 175] width 96 height 24
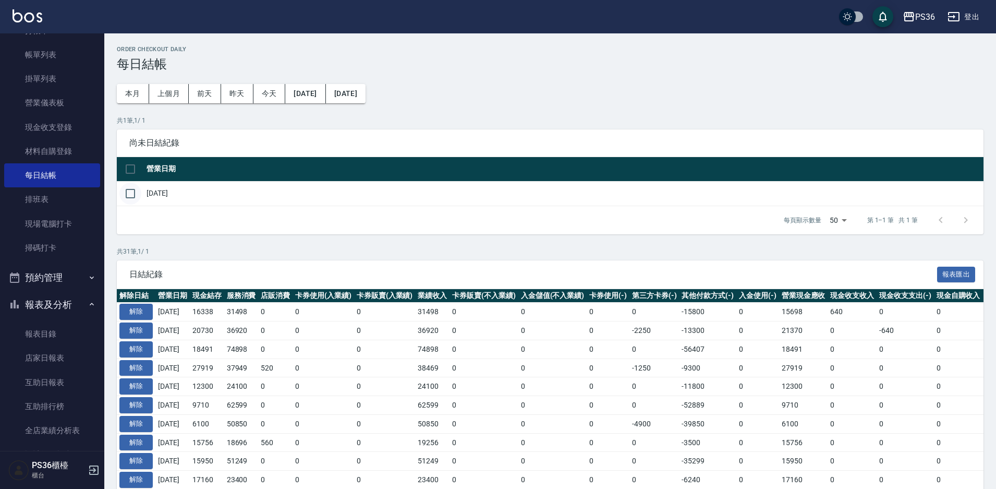
click at [130, 194] on input "checkbox" at bounding box center [130, 193] width 22 height 22
checkbox input "true"
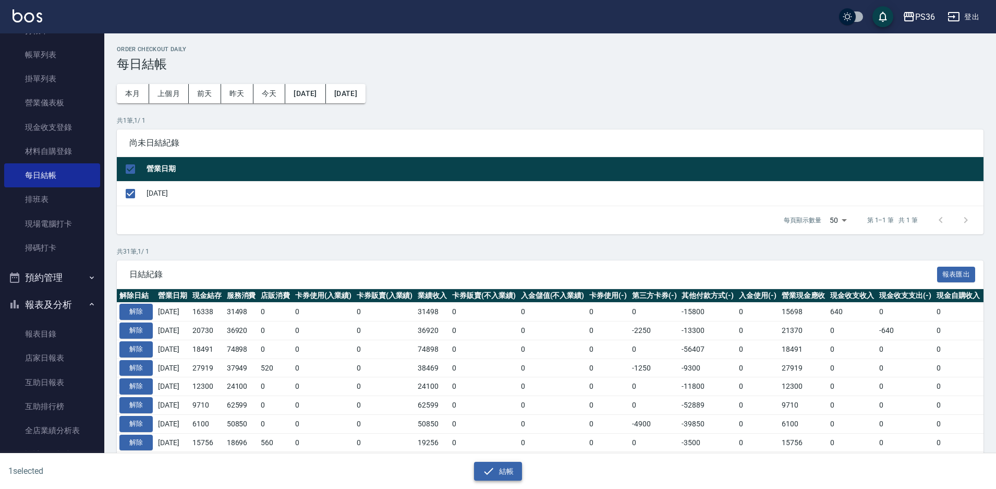
click at [491, 465] on icon "button" at bounding box center [488, 471] width 13 height 13
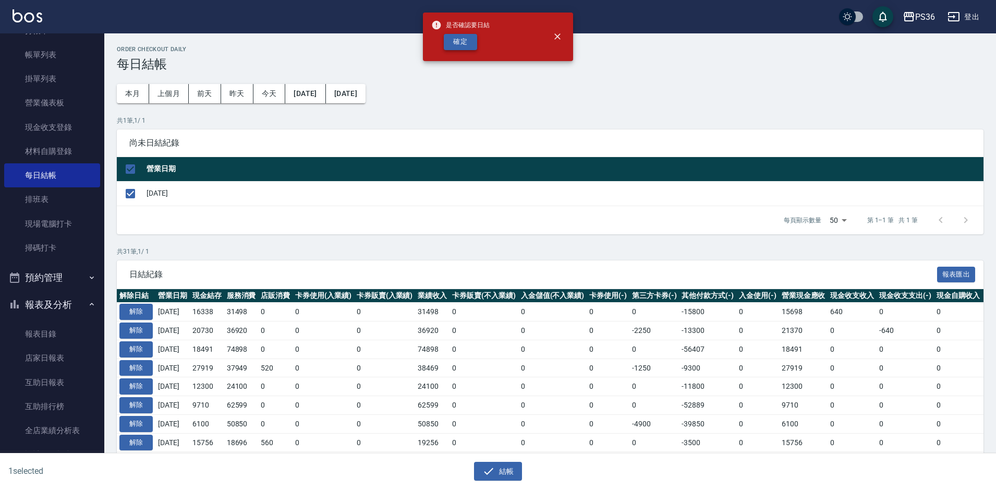
click at [464, 40] on button "確定" at bounding box center [460, 42] width 33 height 16
checkbox input "false"
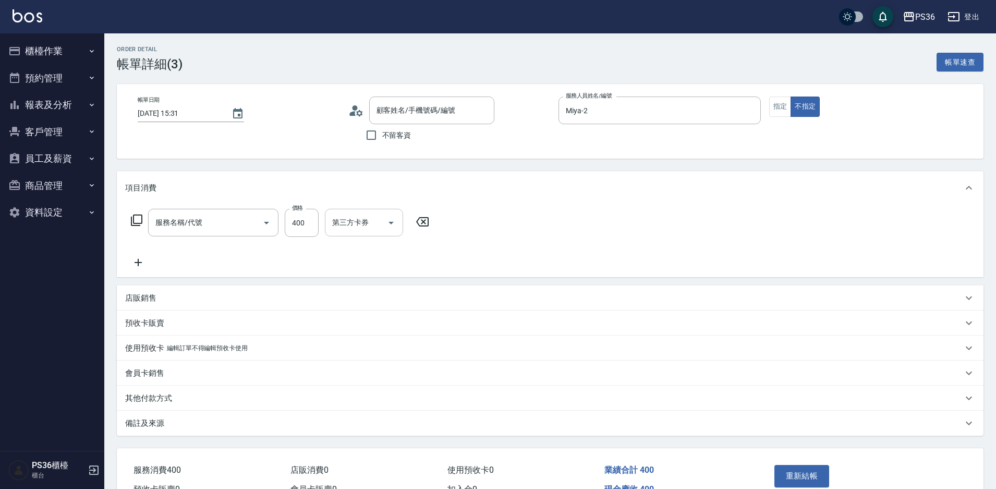
type input "2025/10/13 15:31"
type input "Miya-2"
type input "精油洗髮(102)"
type input "黃雅/0963319721/8066"
